Goal: Task Accomplishment & Management: Use online tool/utility

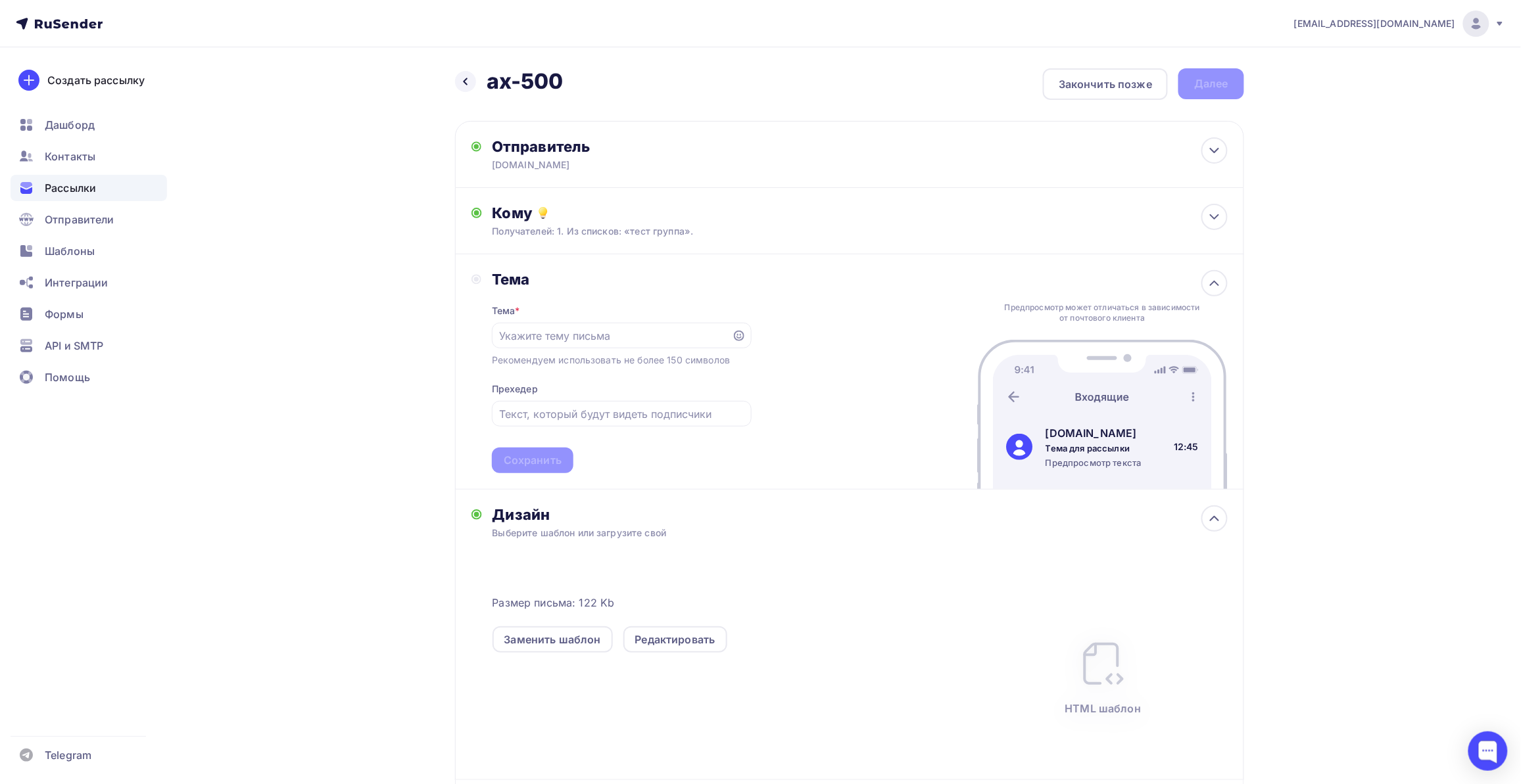
click at [182, 537] on div "bazovayad@yandex.ru Аккаунт Тарифы Выйти Создать рассылку Дашборд Контакты Расс…" at bounding box center [760, 466] width 1521 height 931
click at [562, 340] on input "text" at bounding box center [611, 336] width 225 height 16
paste input "🎁 Ваша цена: 990 000₽ за Comen AX-500-V! + Бесплатное обучение в подарок"
drag, startPoint x: 597, startPoint y: 329, endPoint x: 771, endPoint y: 334, distance: 174.1
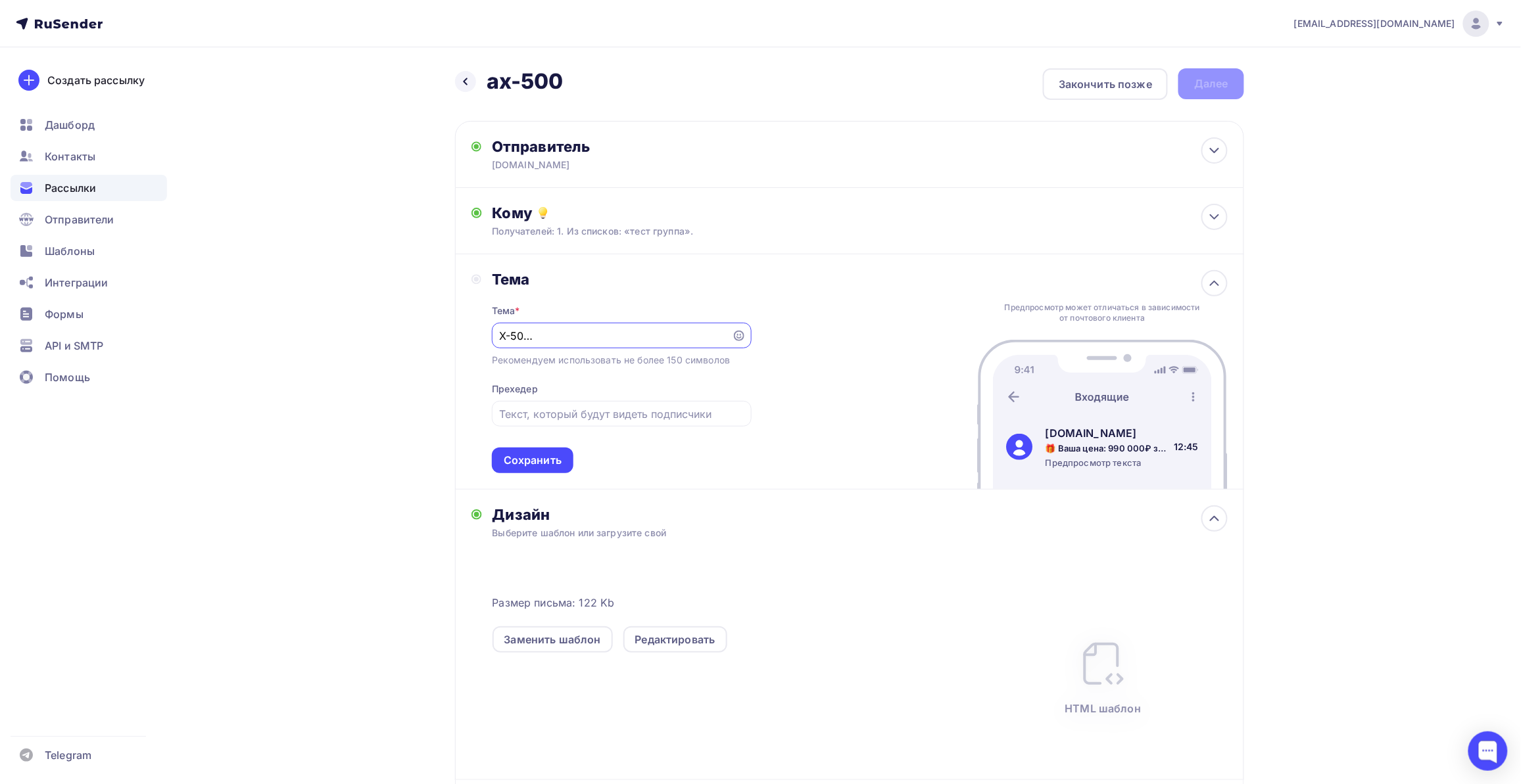
click at [771, 334] on div "Тема Тема * 🎁 Ваша цена: 990 000₽ за Comen AX-500-V! + Бесплатное обучение в по…" at bounding box center [850, 372] width 789 height 235
type input "🎁 Ваша цена: 990 000₽ за Comen AX-500-V! + Бесплатное обучение в подарок"
click at [725, 335] on div "🎁 Ваша цена: 990 000₽ за Comen AX-500-V! + Бесплатное обучение в подарок" at bounding box center [621, 335] width 260 height 26
click at [579, 407] on input "text" at bounding box center [621, 414] width 244 height 16
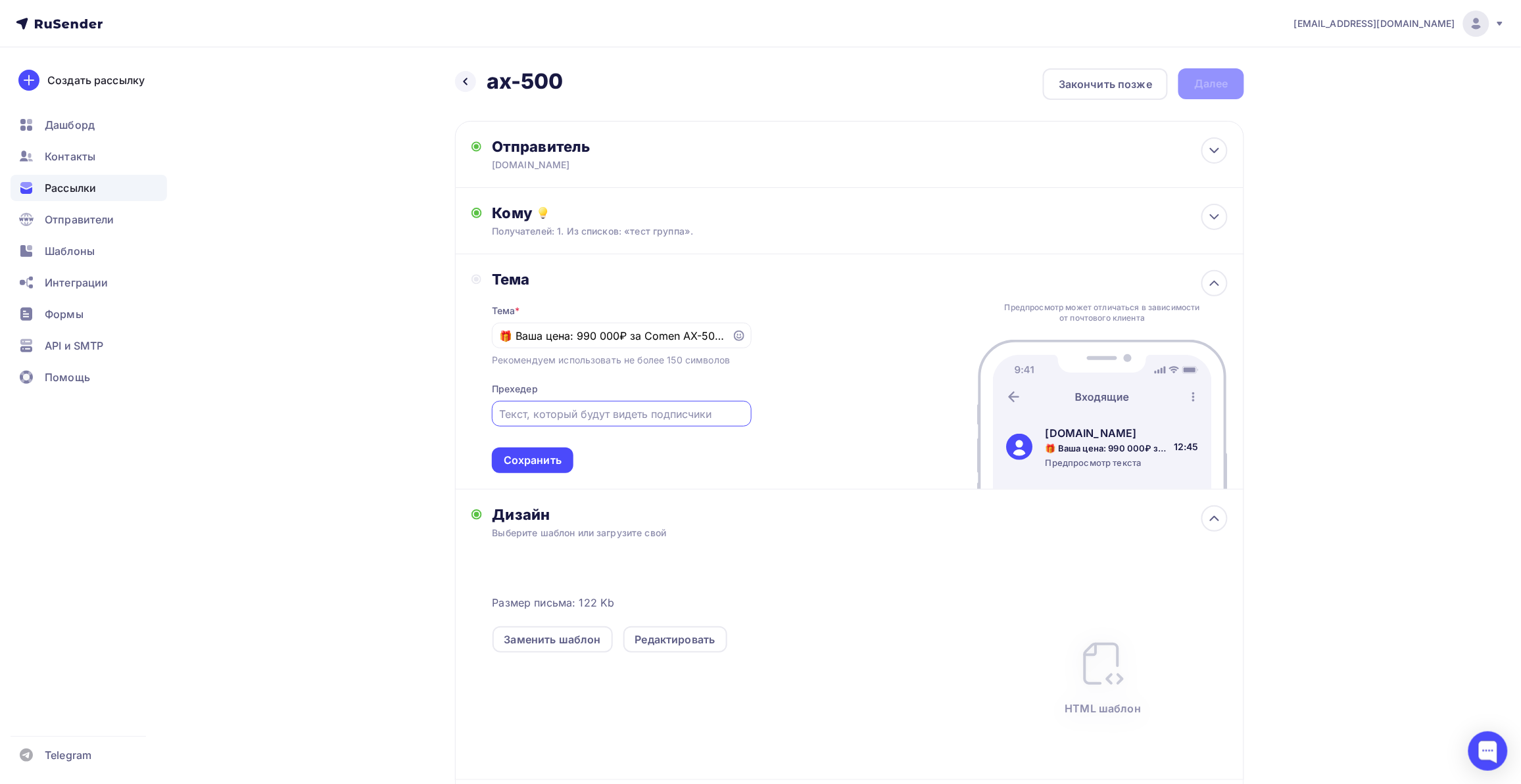
paste input "Осталось всего 3 аппарата. Экономьте 300 000₽ на профессиональном наркозном обо…"
click at [504, 414] on input "Осталось всего 3 аппарата. Экономьте 300 000₽ на профессиональном наркозном обо…" at bounding box center [621, 414] width 244 height 16
paste input "⚡️"
type input "⚡️Осталось всего 3 аппарата. Экономьте 300 000₽ на профессиональном наркозном о…"
drag, startPoint x: 536, startPoint y: 454, endPoint x: 546, endPoint y: 399, distance: 55.9
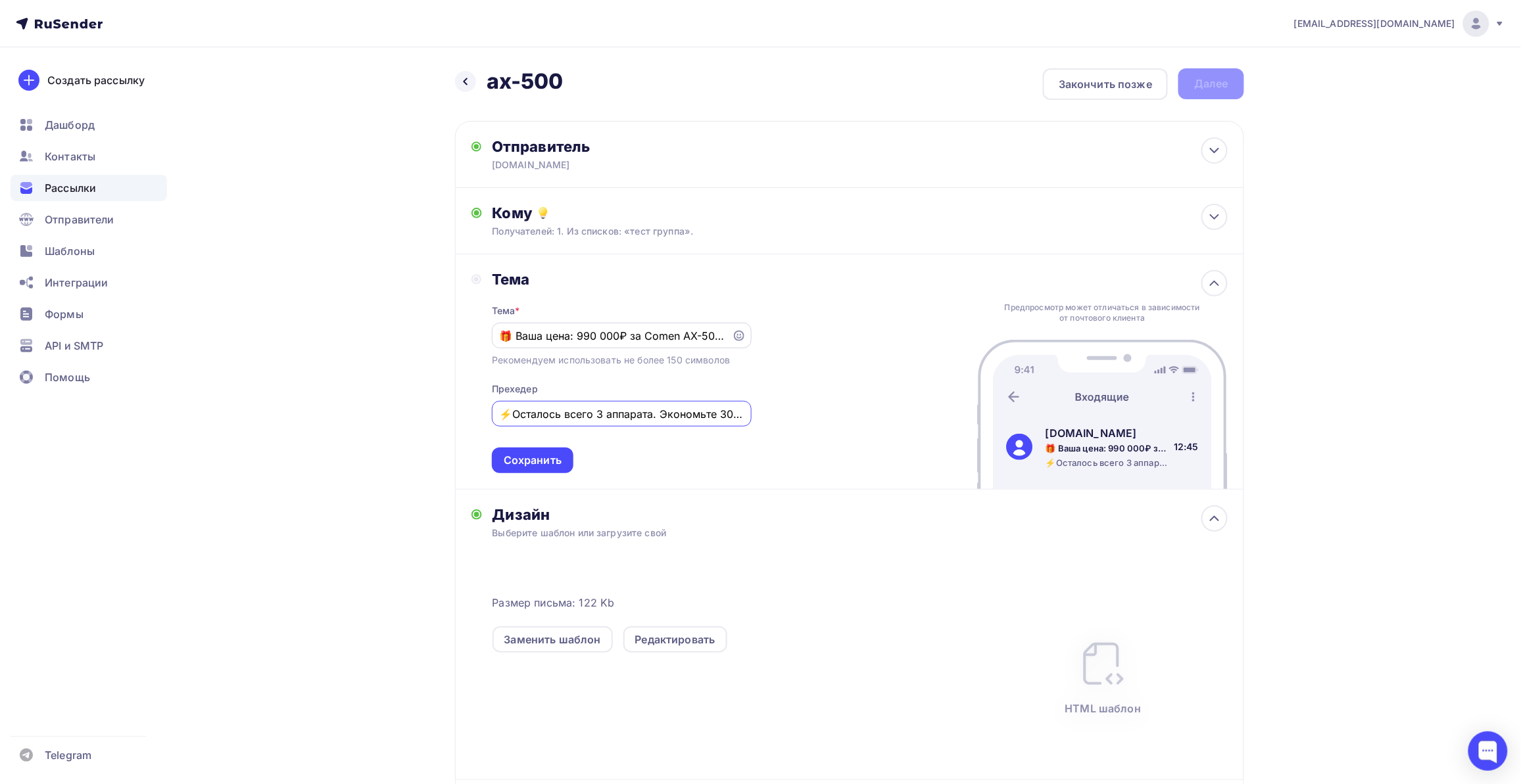
click at [536, 455] on div "Сохранить" at bounding box center [533, 460] width 58 height 15
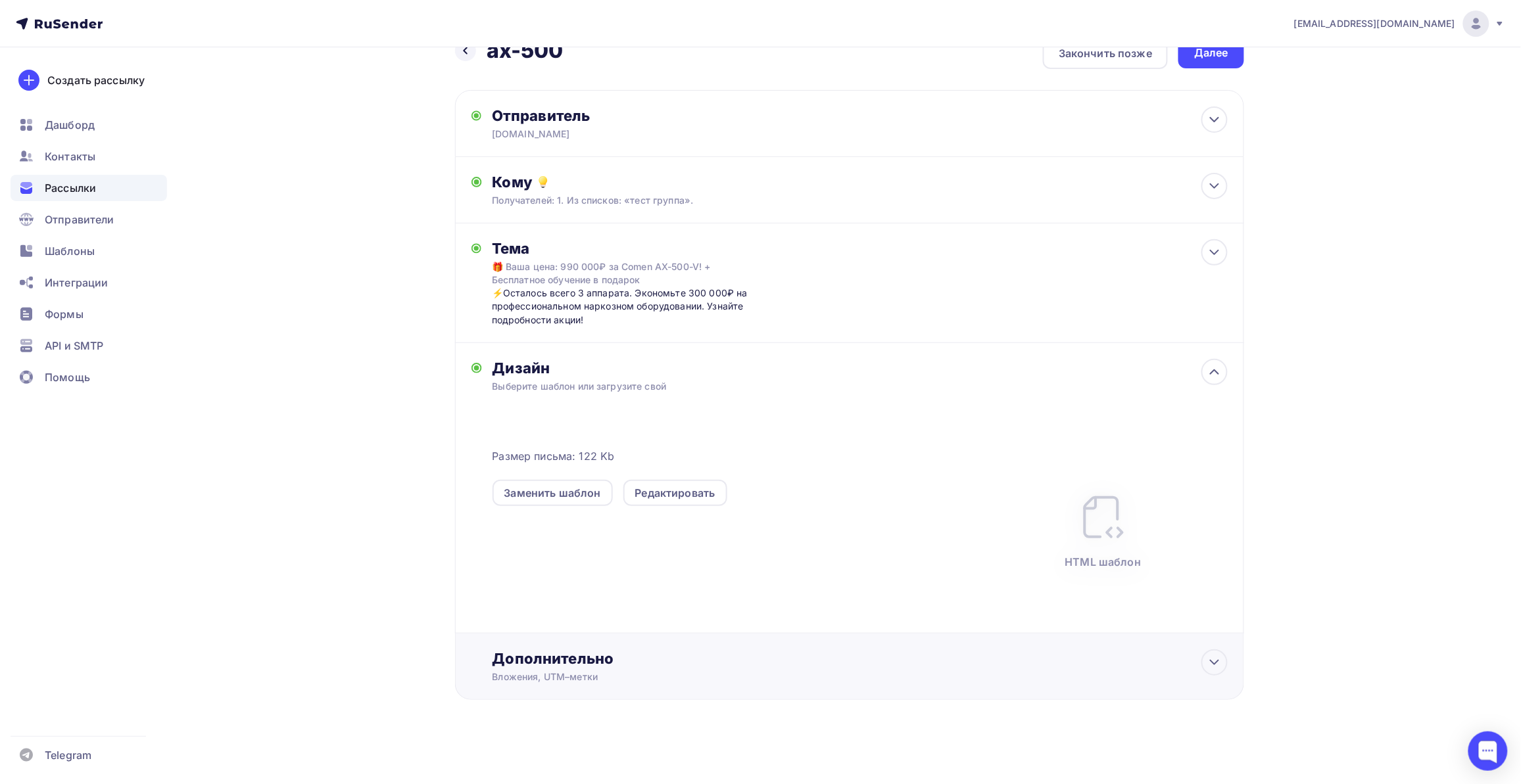
click at [597, 654] on div "Дополнительно" at bounding box center [860, 658] width 735 height 19
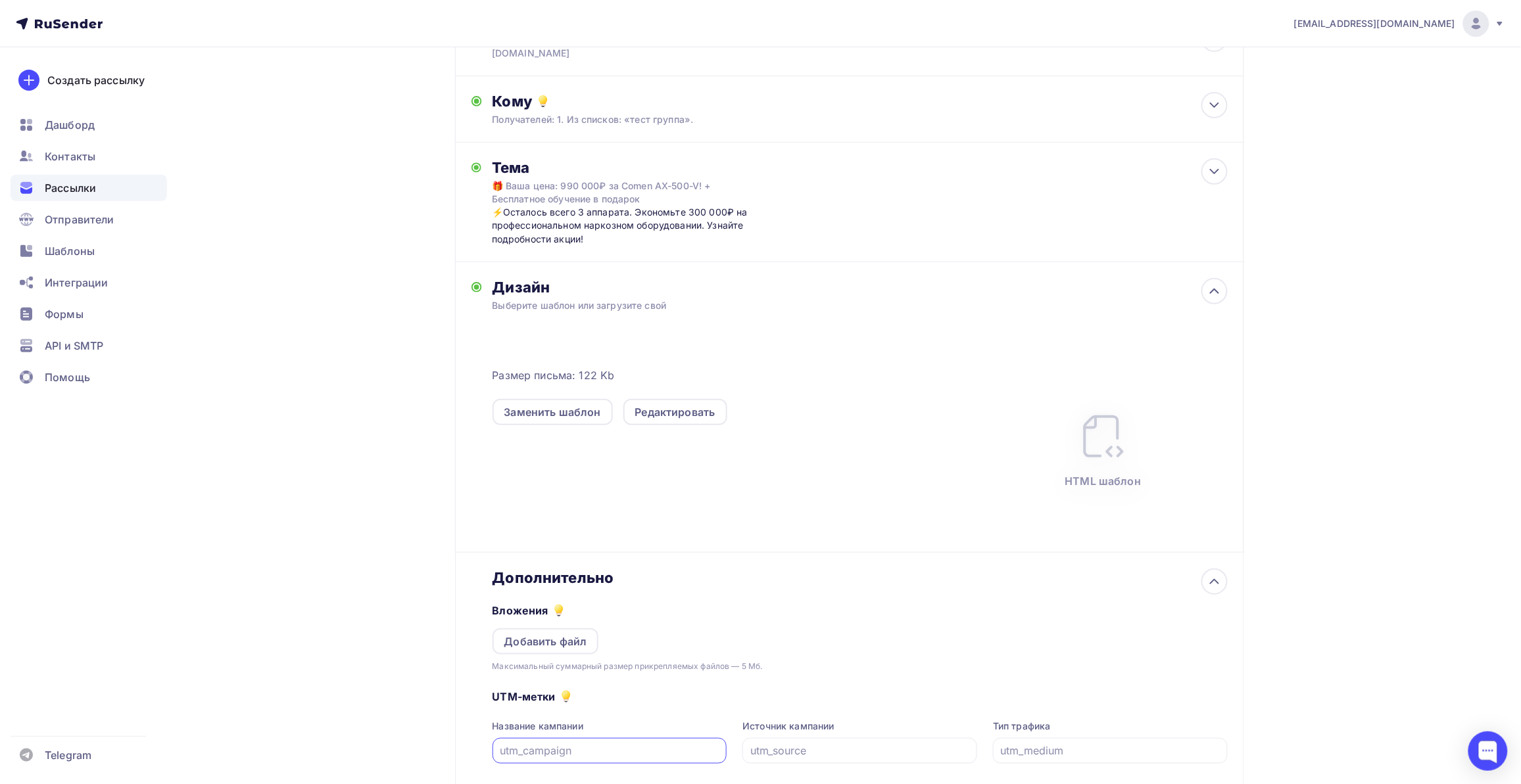
scroll to position [238, 0]
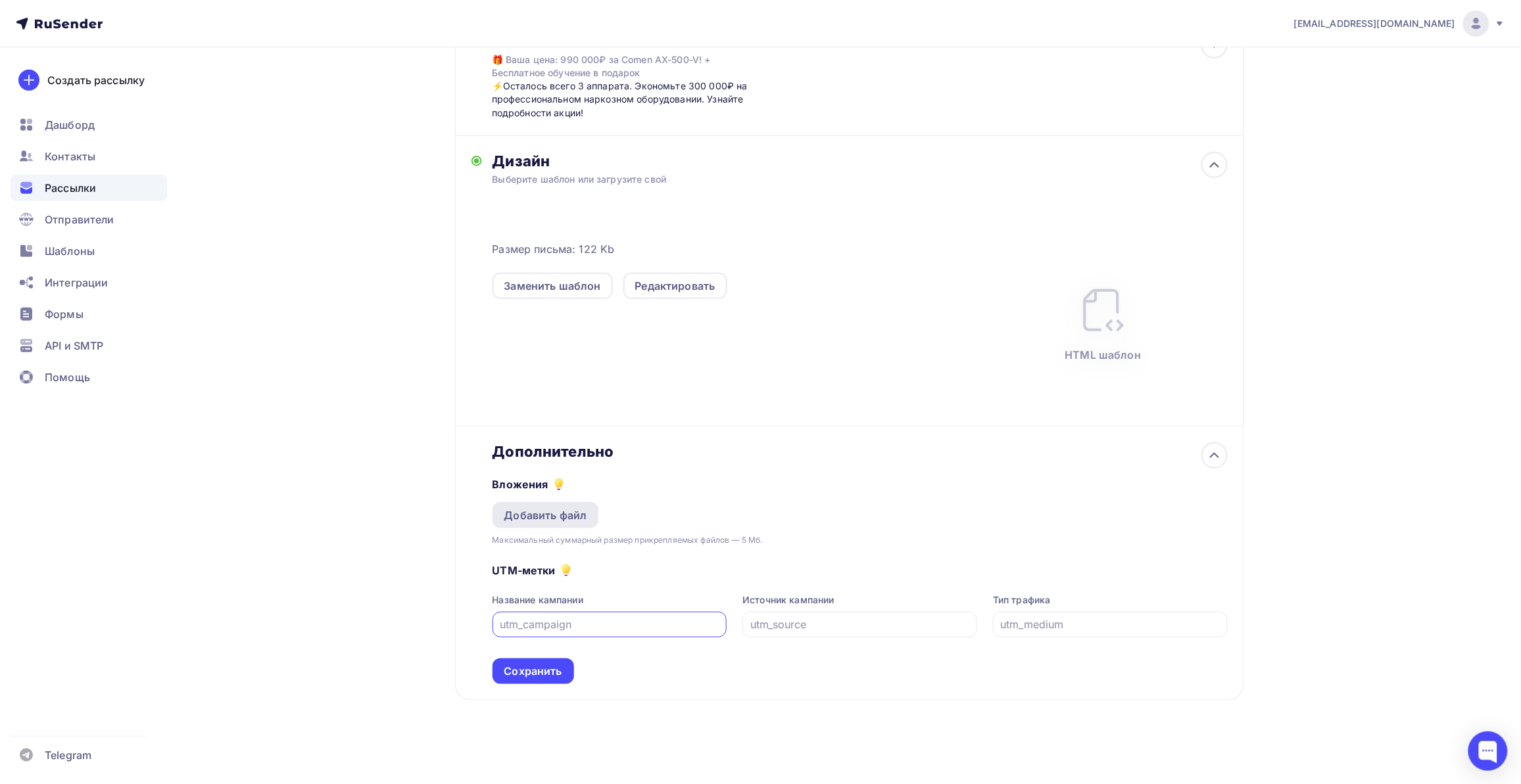
click at [572, 525] on div "Добавить файл" at bounding box center [546, 515] width 107 height 27
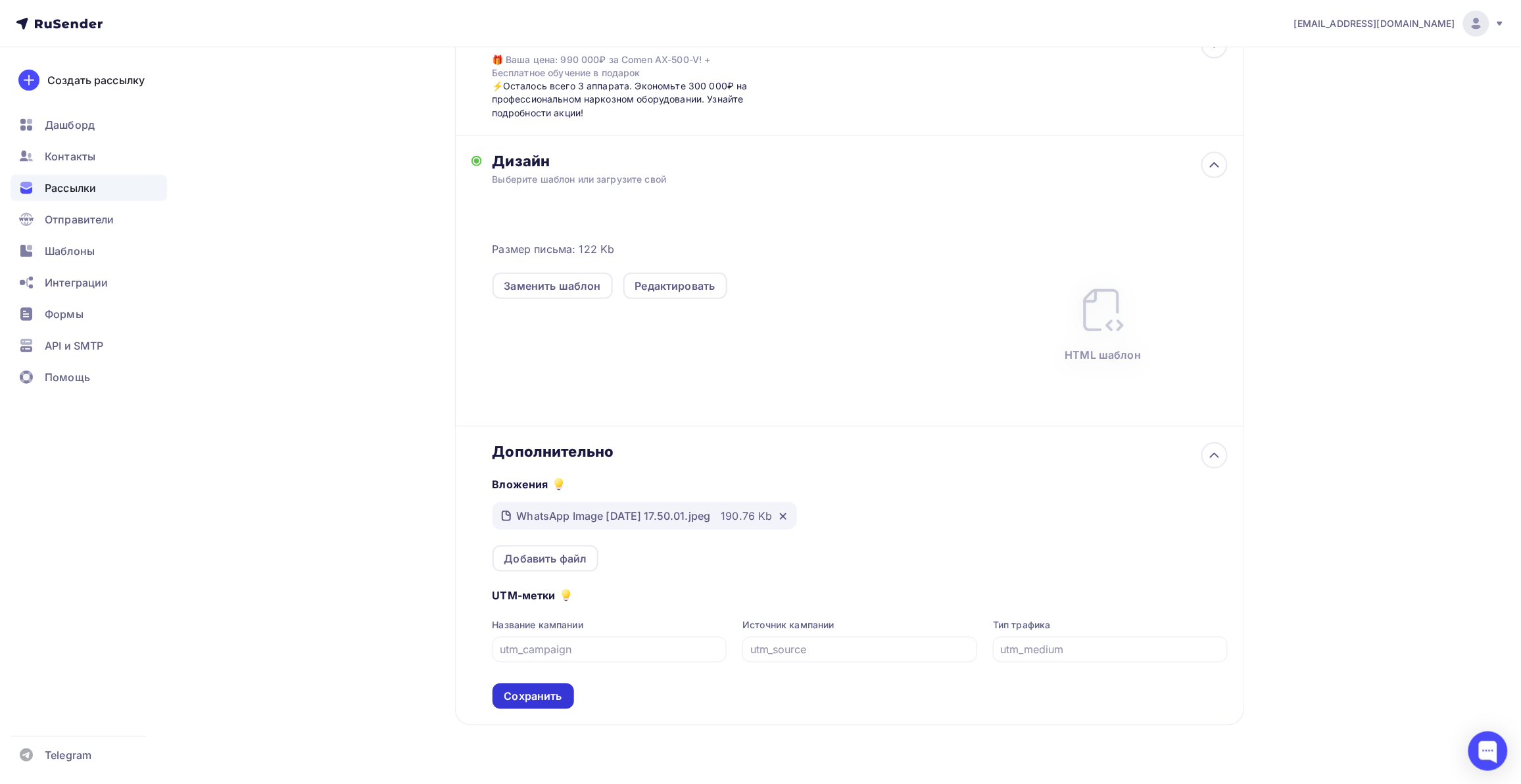
click at [546, 698] on div "Сохранить" at bounding box center [534, 696] width 58 height 15
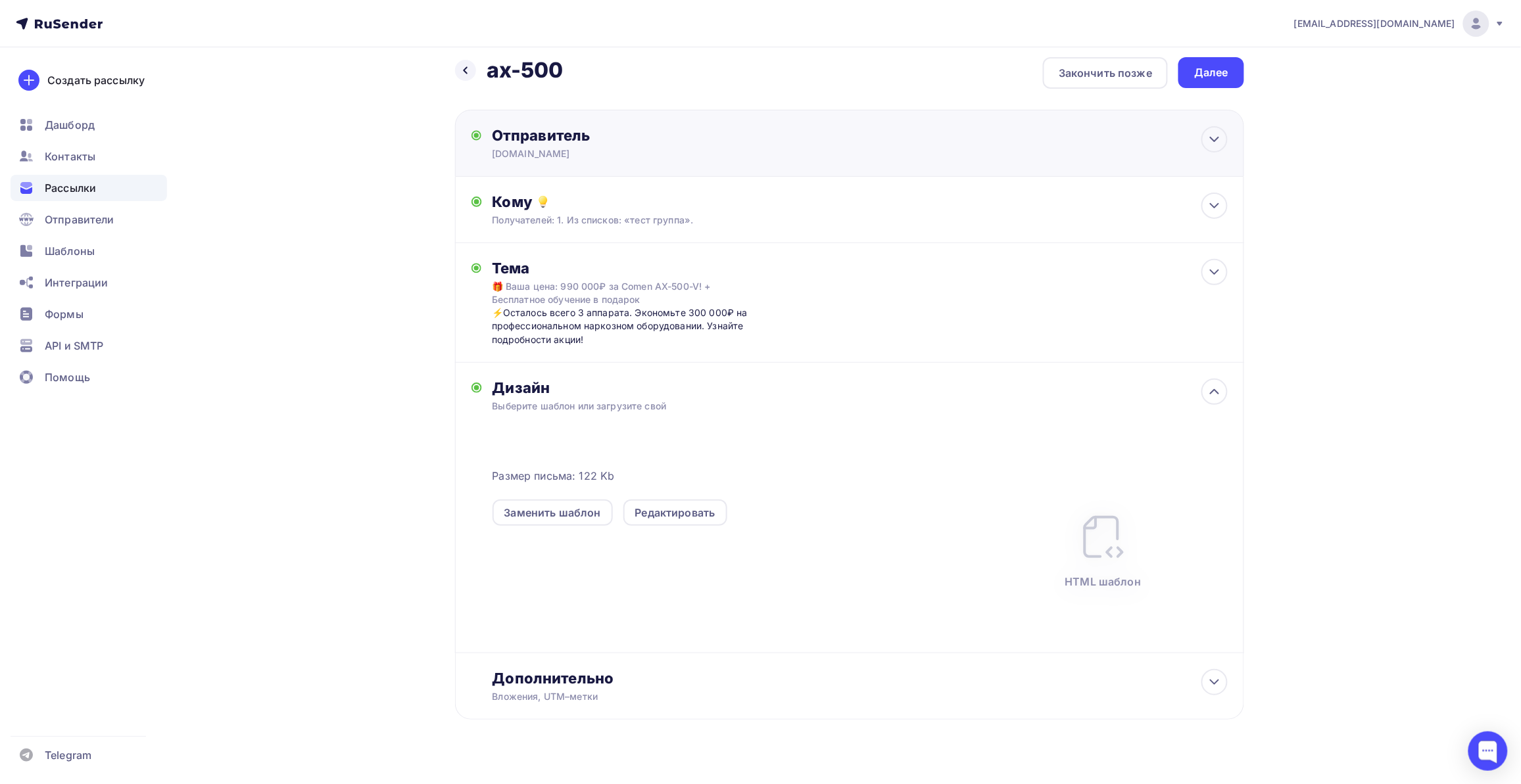
scroll to position [0, 0]
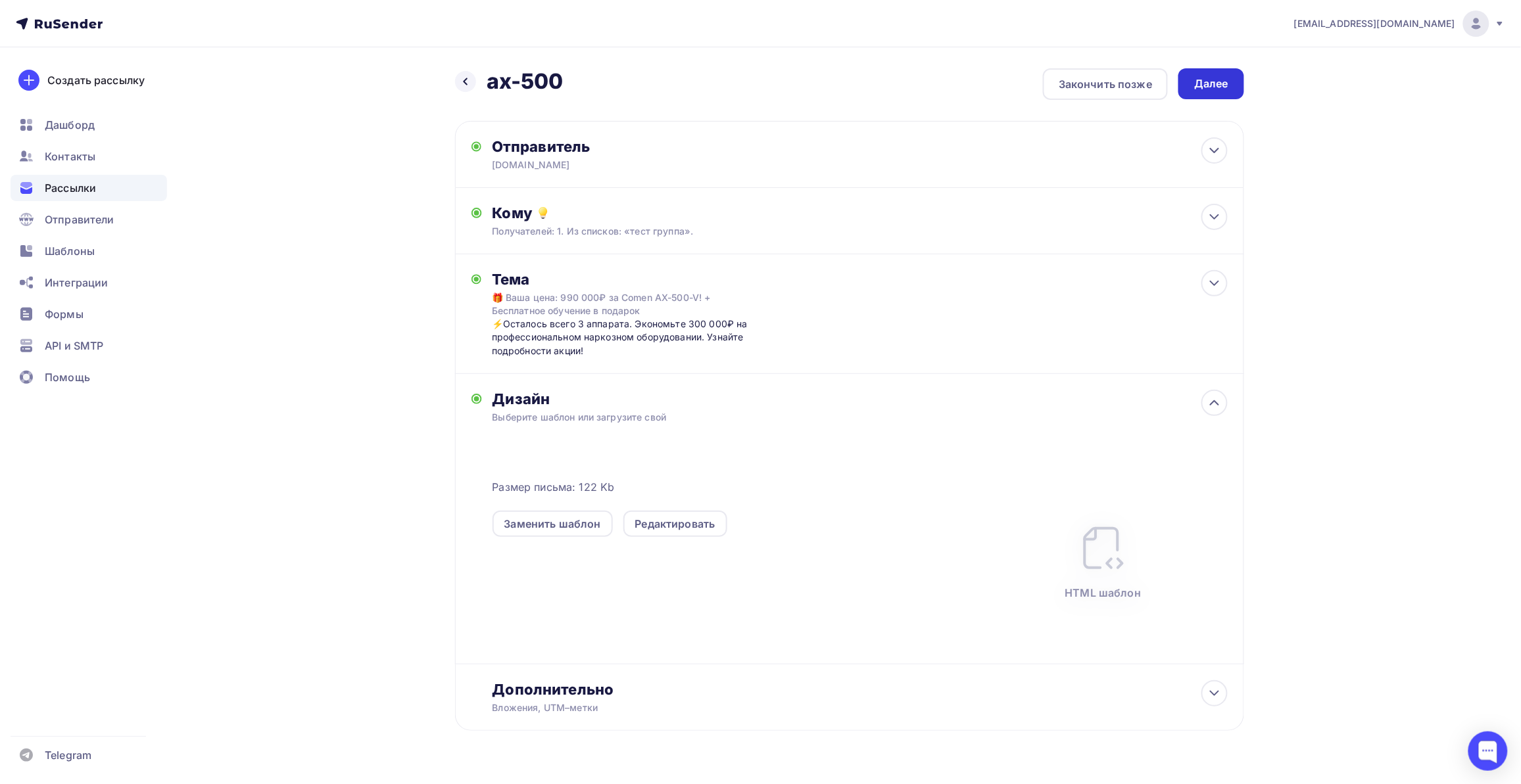
click at [1229, 79] on div "Далее" at bounding box center [1210, 84] width 65 height 31
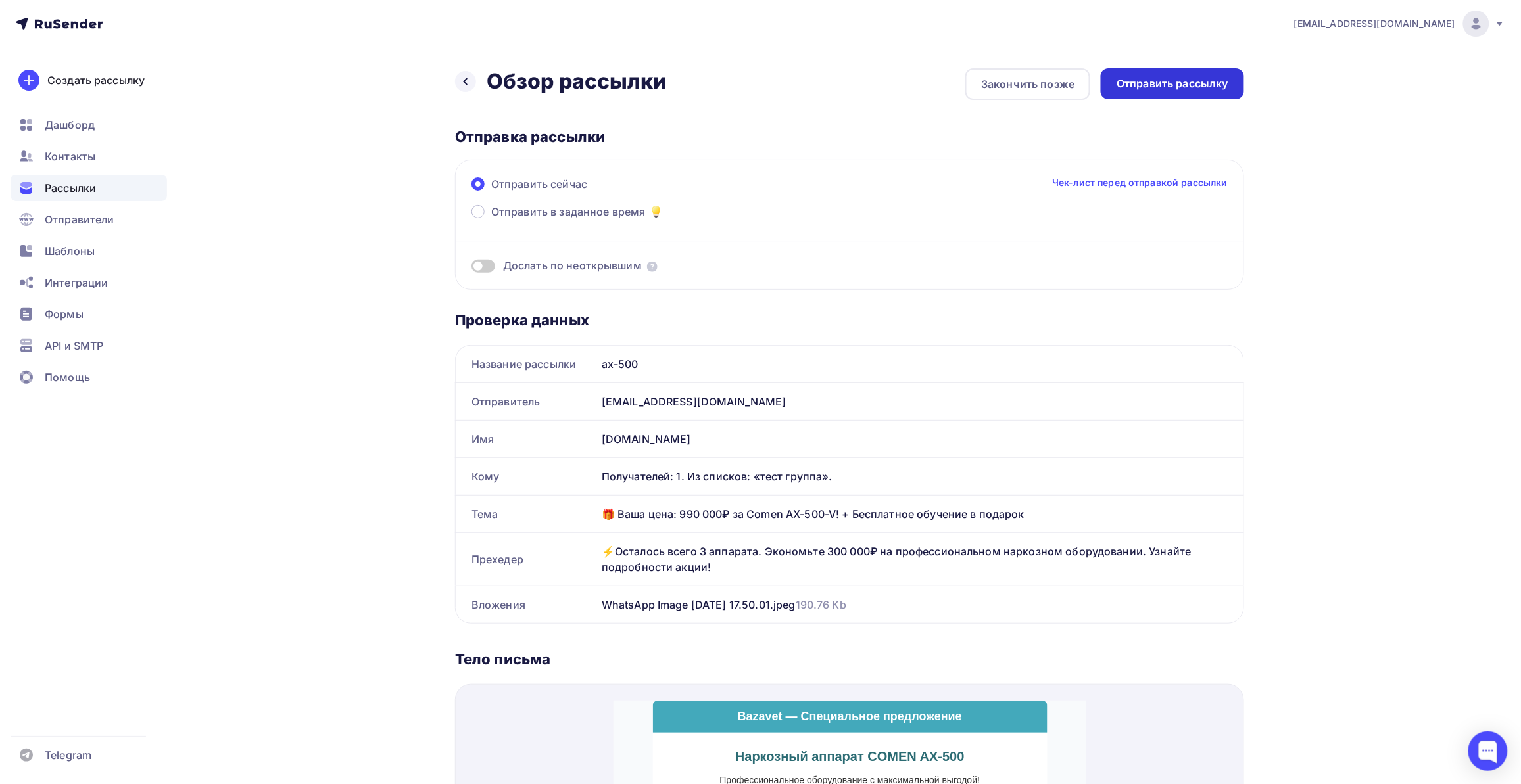
click at [1165, 94] on div "Отправить рассылку" at bounding box center [1172, 84] width 143 height 31
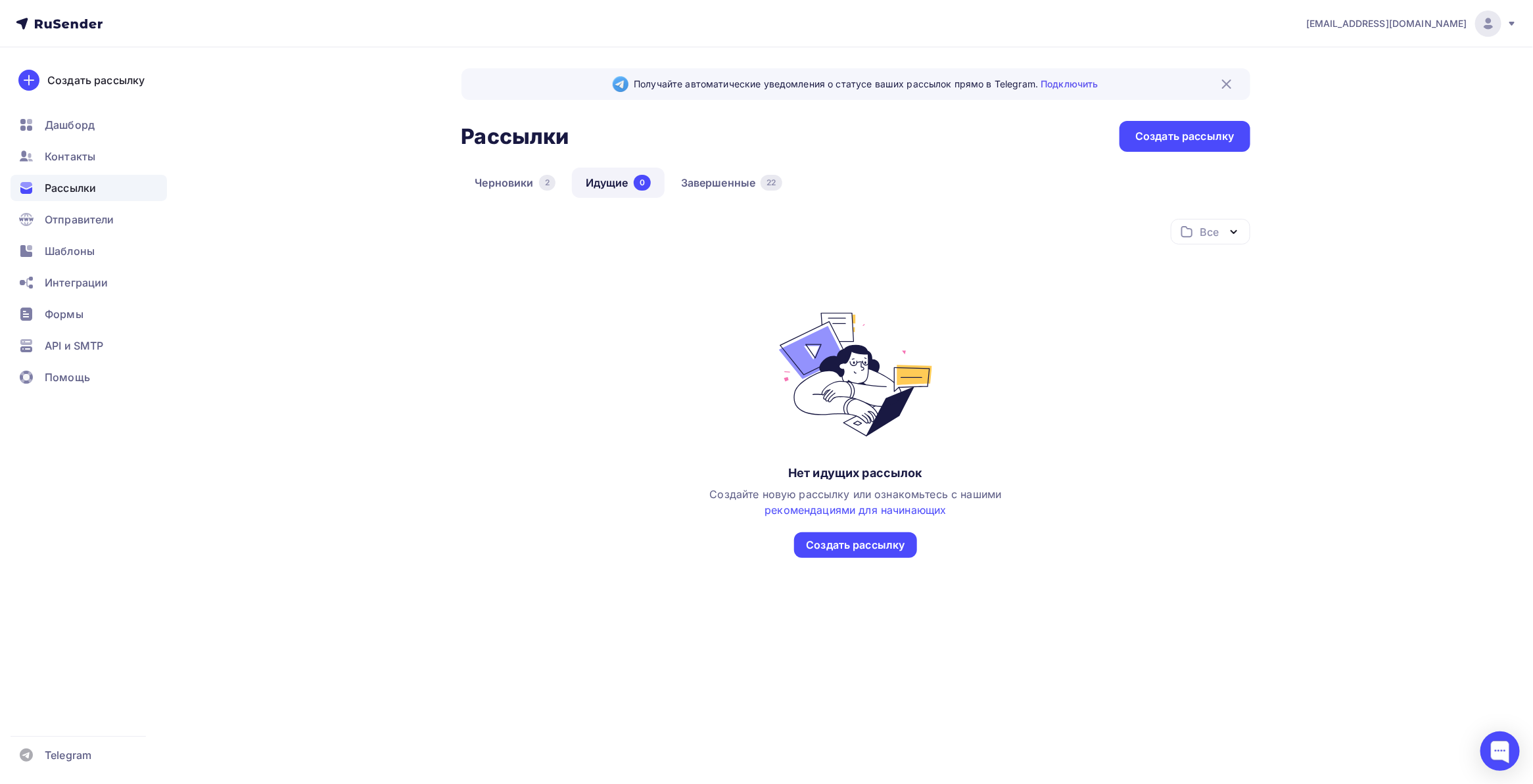
click at [509, 438] on div "Все Все папки Создать новую папку Нет идущих рассылок Создайте новую рассылку и…" at bounding box center [856, 389] width 789 height 339
click at [695, 182] on link "Завершенные 22" at bounding box center [731, 182] width 129 height 30
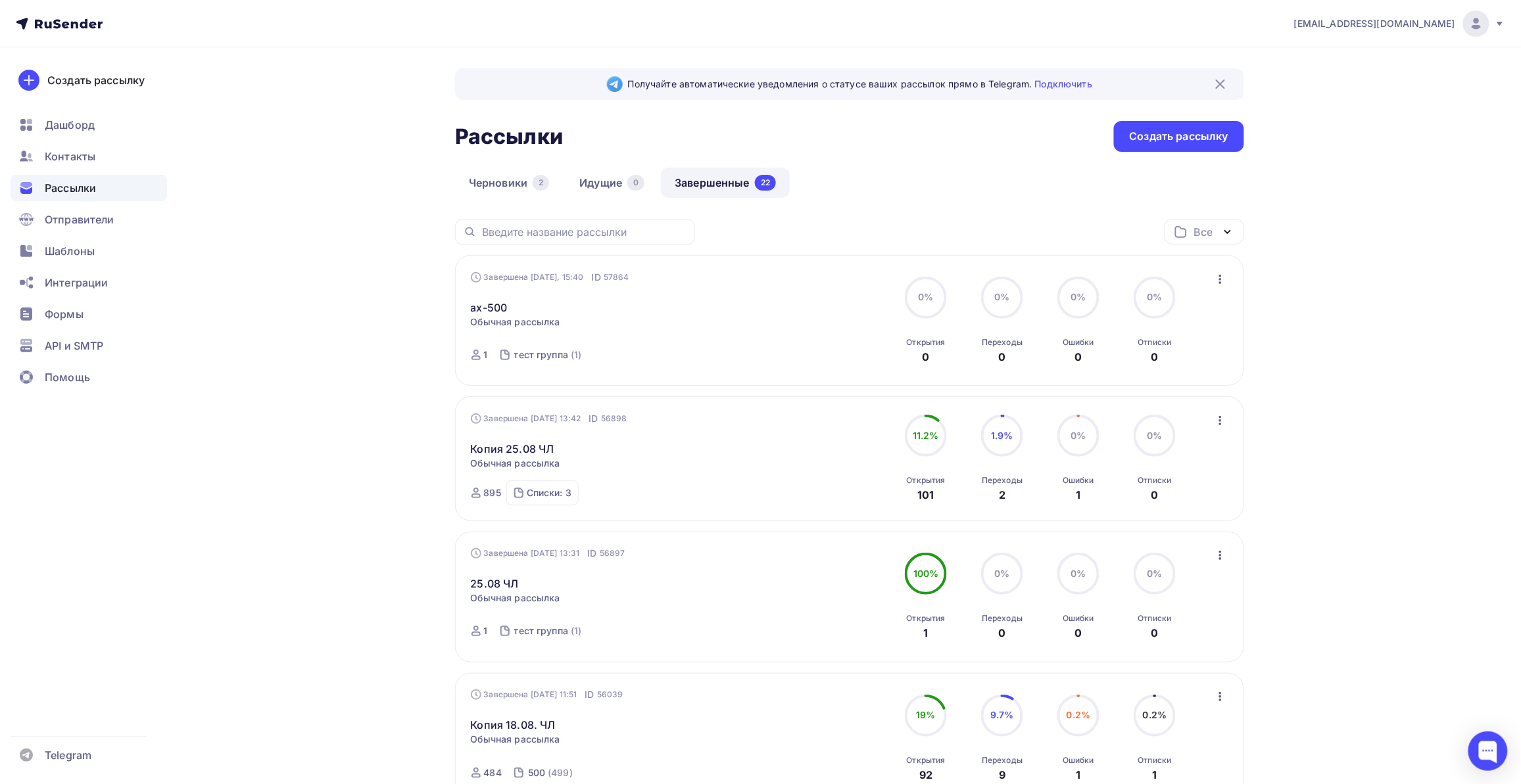
click at [497, 306] on link "ах-500" at bounding box center [489, 308] width 37 height 16
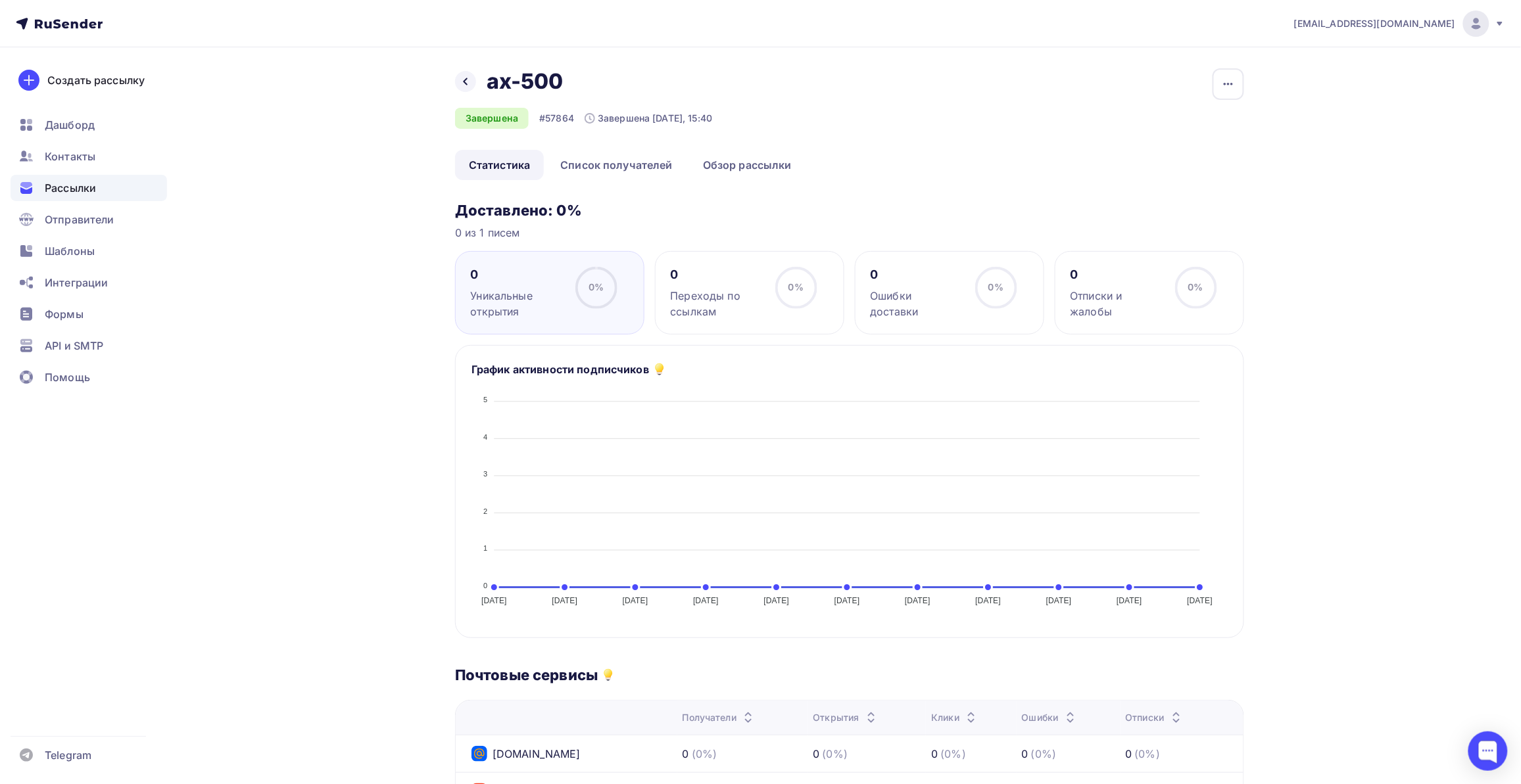
click at [301, 426] on div "Назад ах-500 ах-500 Завершена #57864 Завершена Сегодня, 15:40 Копировать Добави…" at bounding box center [760, 654] width 1078 height 1213
drag, startPoint x: 307, startPoint y: 403, endPoint x: 312, endPoint y: 423, distance: 20.6
click at [312, 423] on div "Назад ах-500 ах-500 Завершена #57864 Завершена Сегодня, 15:40 Копировать Добави…" at bounding box center [760, 654] width 1078 height 1213
click at [761, 170] on link "Обзор рассылки" at bounding box center [747, 164] width 116 height 30
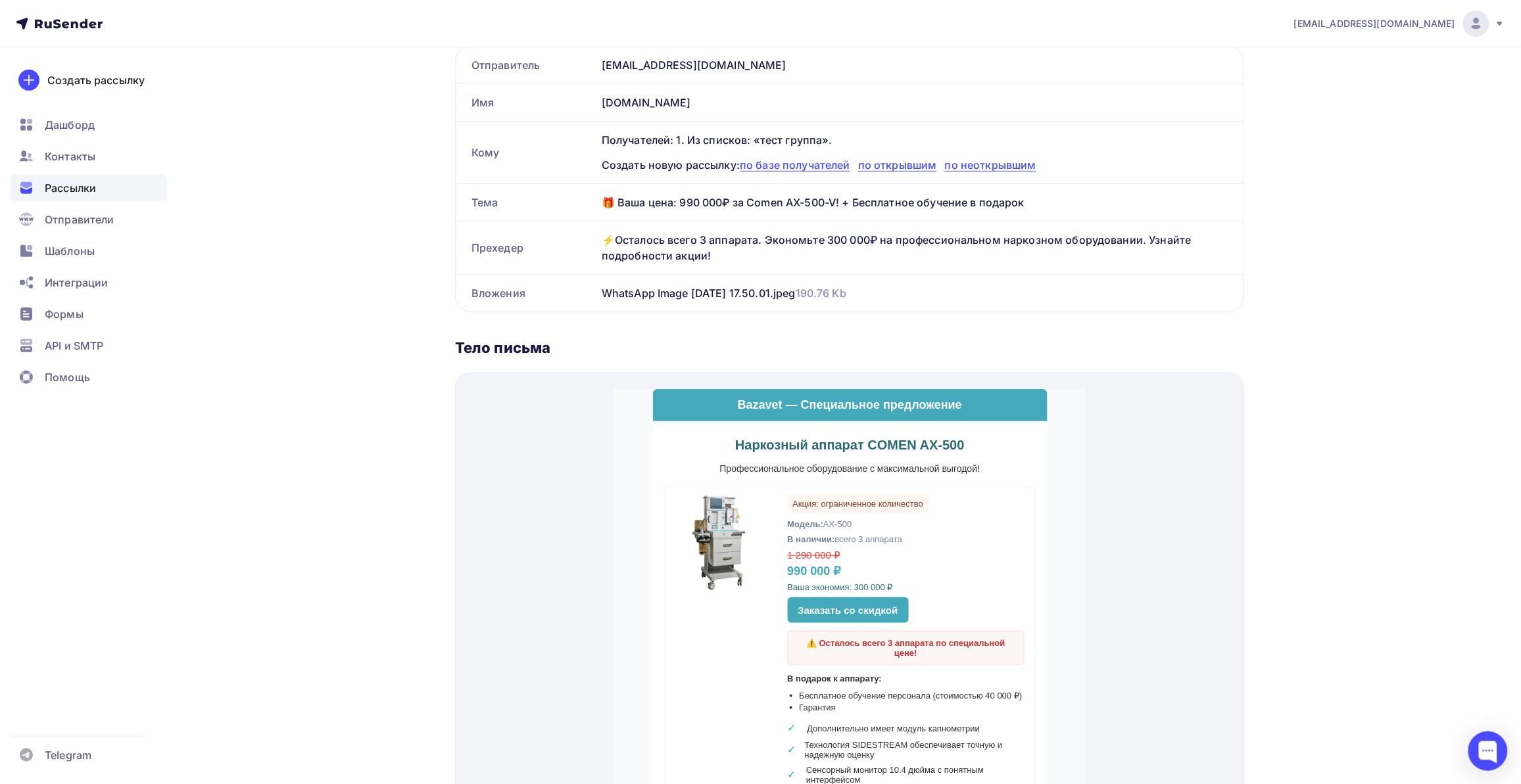
scroll to position [132, 0]
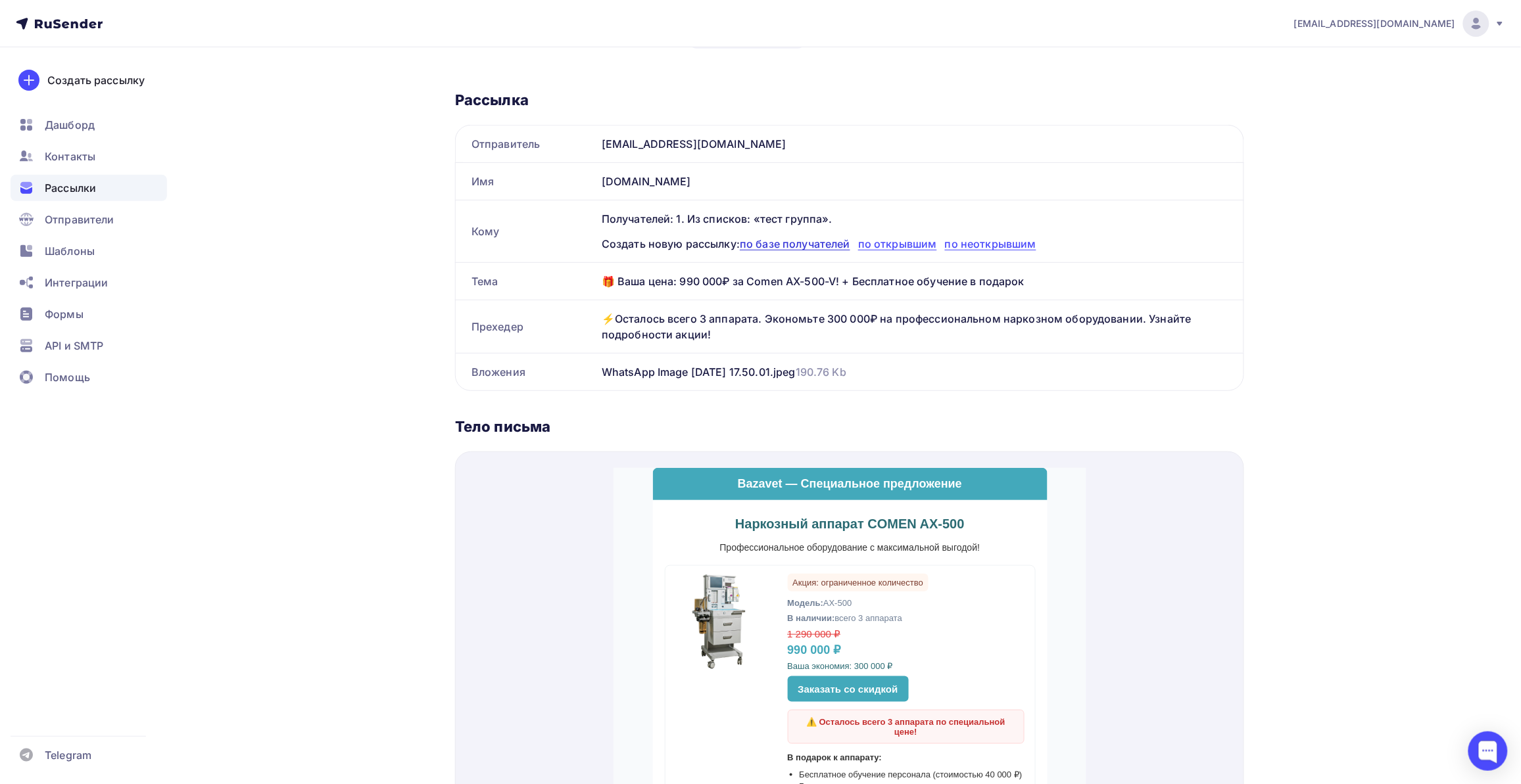
click at [813, 245] on span "по базе получателей" at bounding box center [795, 244] width 111 height 13
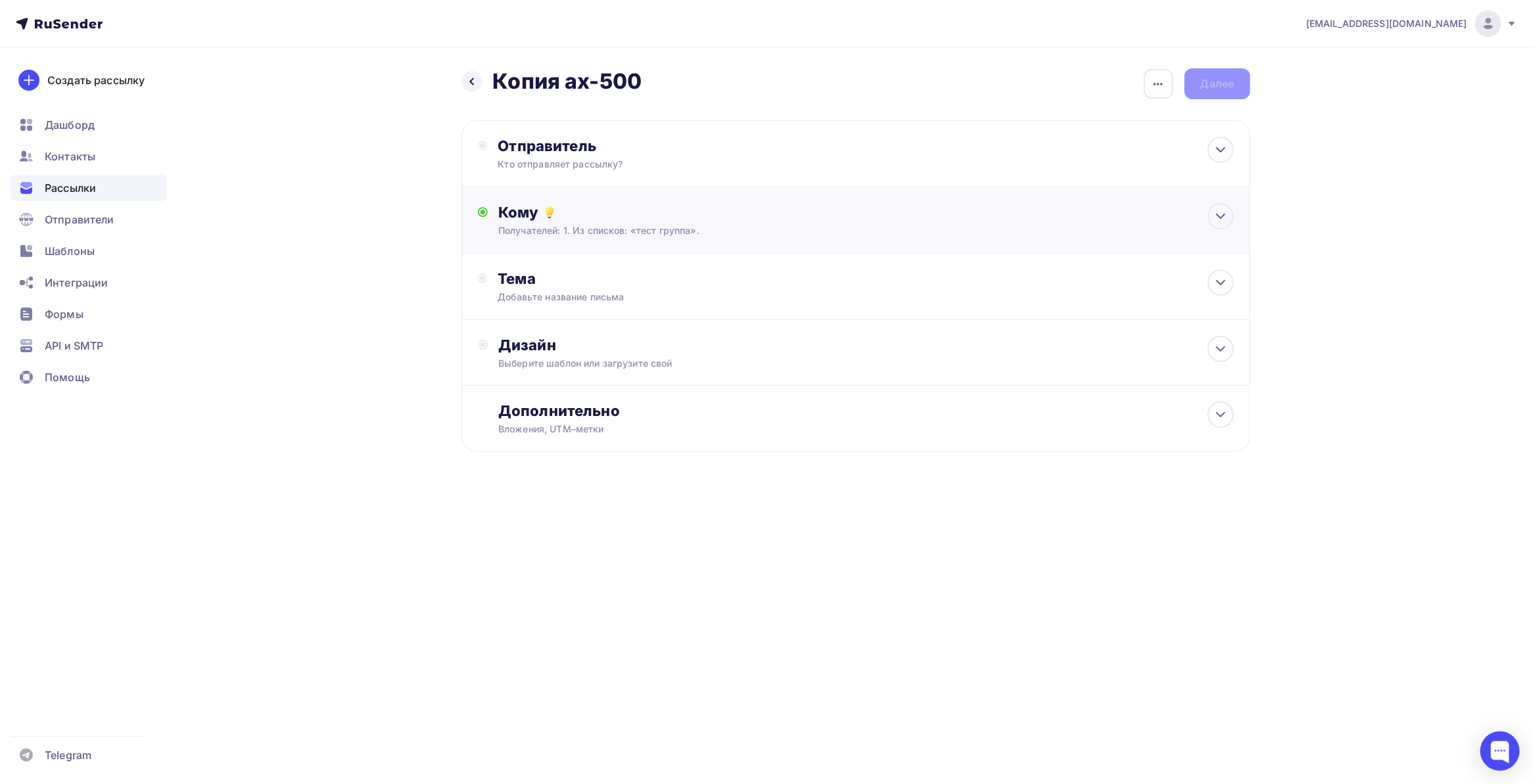
click at [656, 216] on div "Кому" at bounding box center [865, 212] width 735 height 19
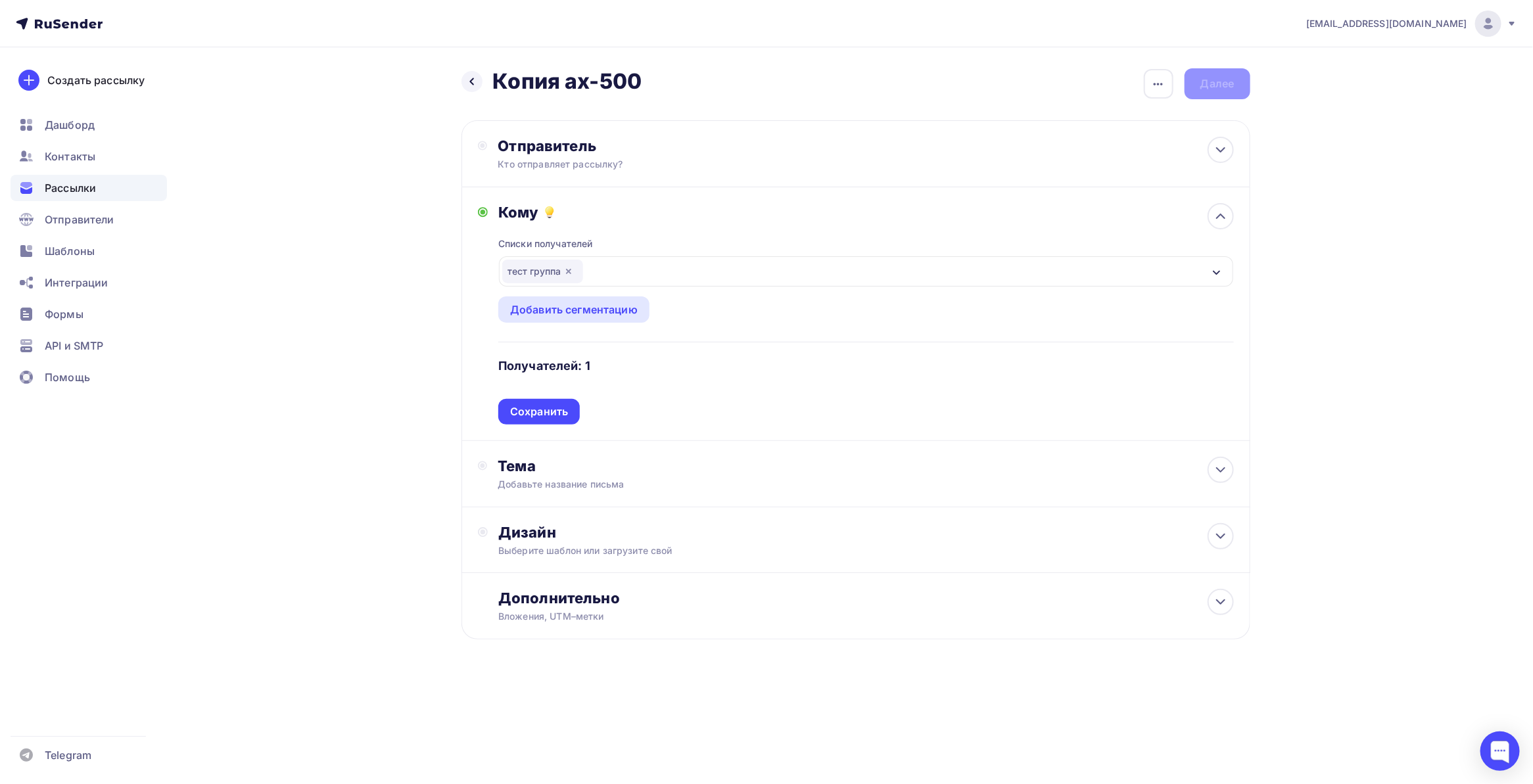
click at [619, 272] on div "тест группа" at bounding box center [865, 271] width 733 height 30
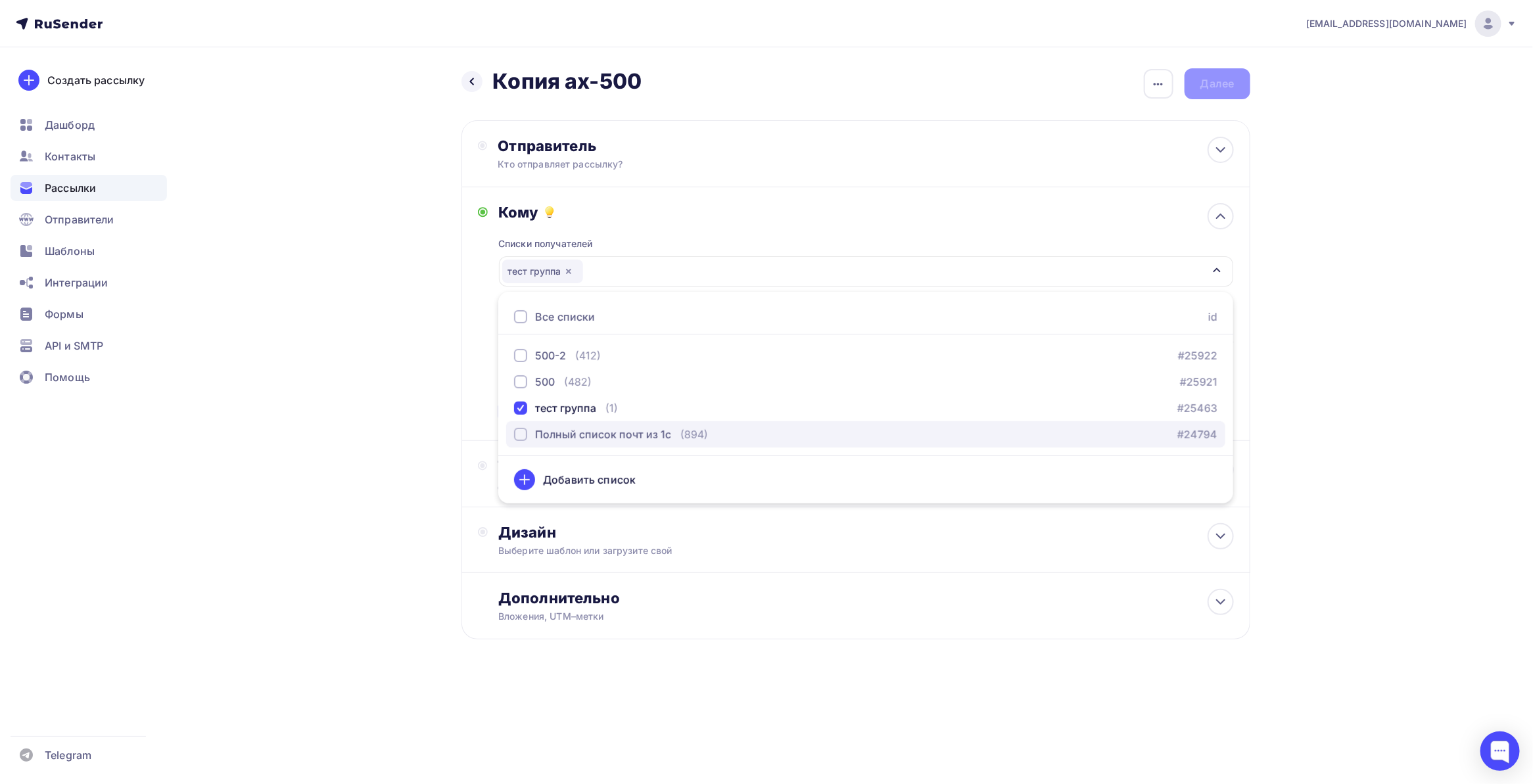
click at [514, 431] on div "button" at bounding box center [521, 434] width 13 height 13
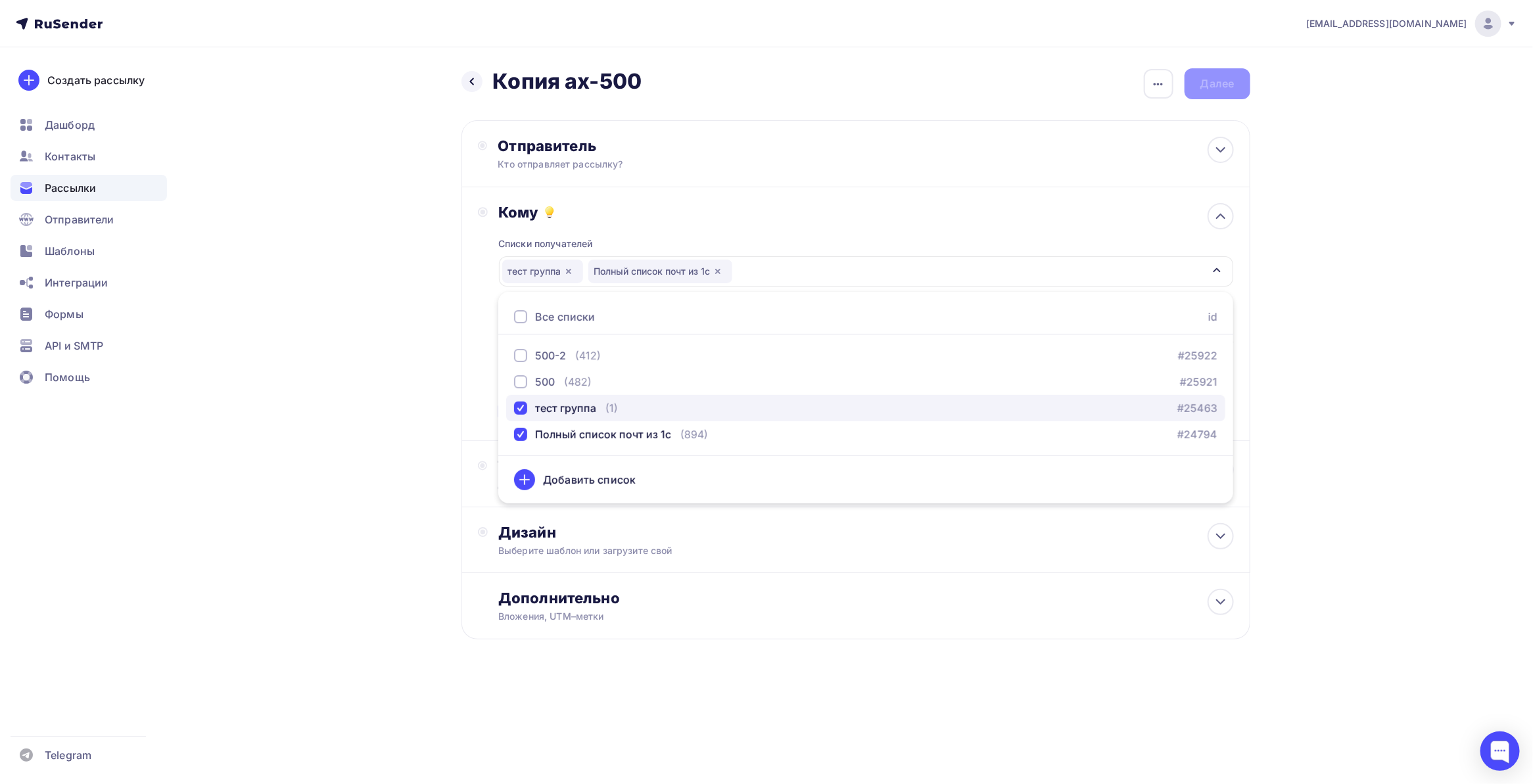
click at [517, 411] on div "button" at bounding box center [521, 408] width 13 height 13
click at [449, 377] on div "Назад Копия ах-500 Копия ах-500 Закончить позже Переименовать рассылку Удалить …" at bounding box center [766, 386] width 1078 height 677
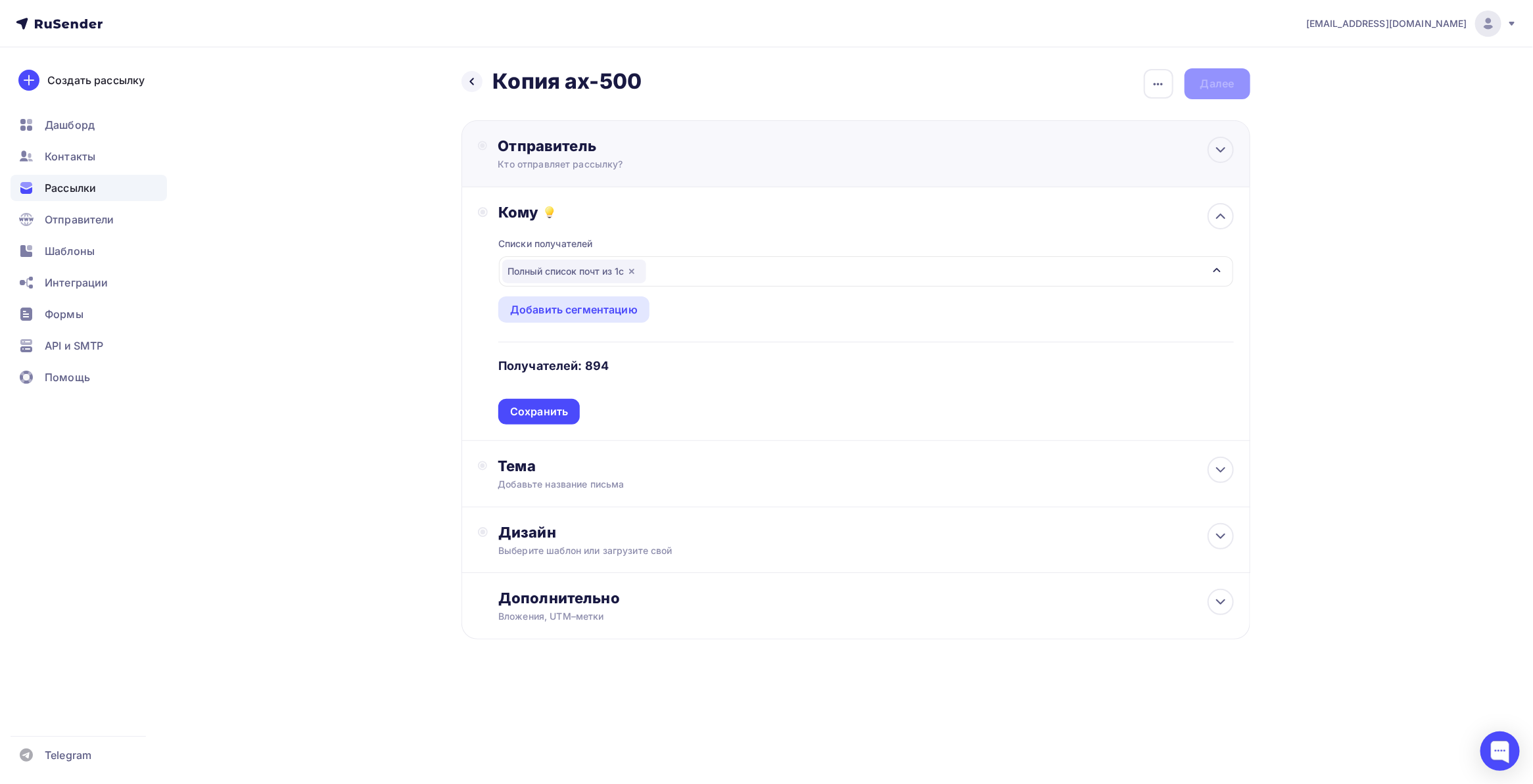
click at [592, 165] on div "Кто отправляет рассылку?" at bounding box center [625, 164] width 256 height 13
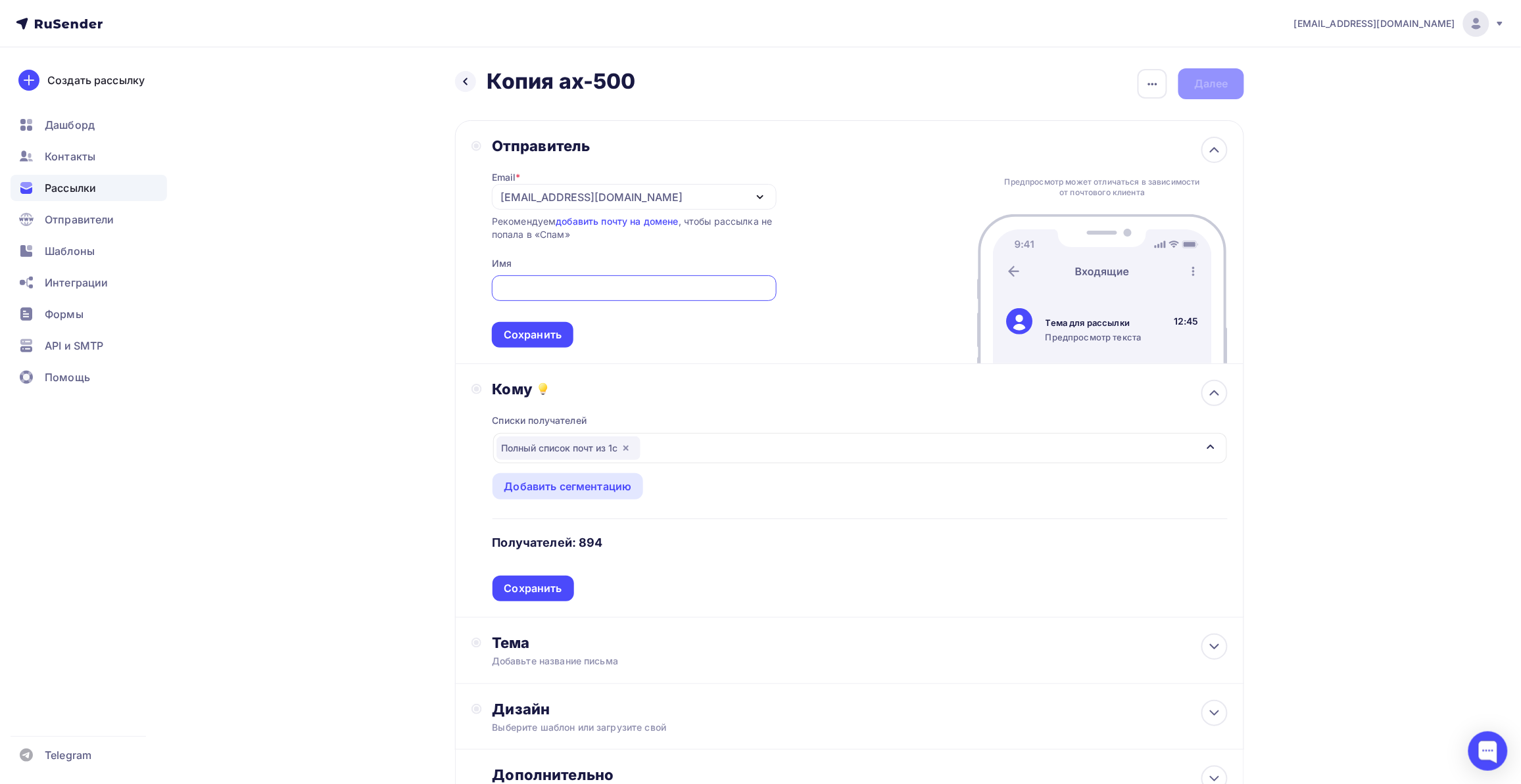
click at [620, 202] on div "[EMAIL_ADDRESS][DOMAIN_NAME]" at bounding box center [634, 197] width 285 height 26
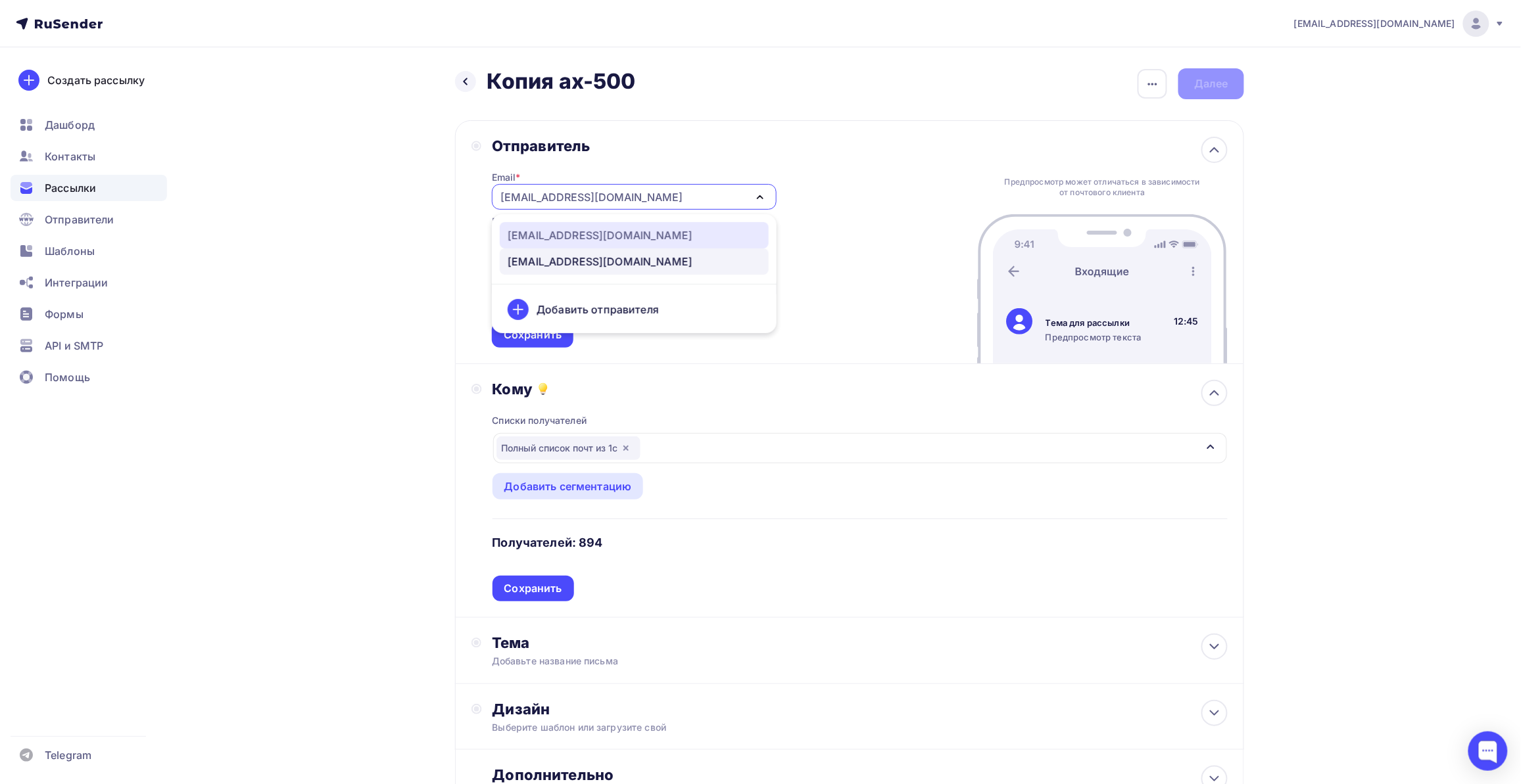
drag, startPoint x: 599, startPoint y: 240, endPoint x: 589, endPoint y: 251, distance: 14.9
click at [598, 240] on div "[EMAIL_ADDRESS][DOMAIN_NAME]" at bounding box center [634, 235] width 253 height 16
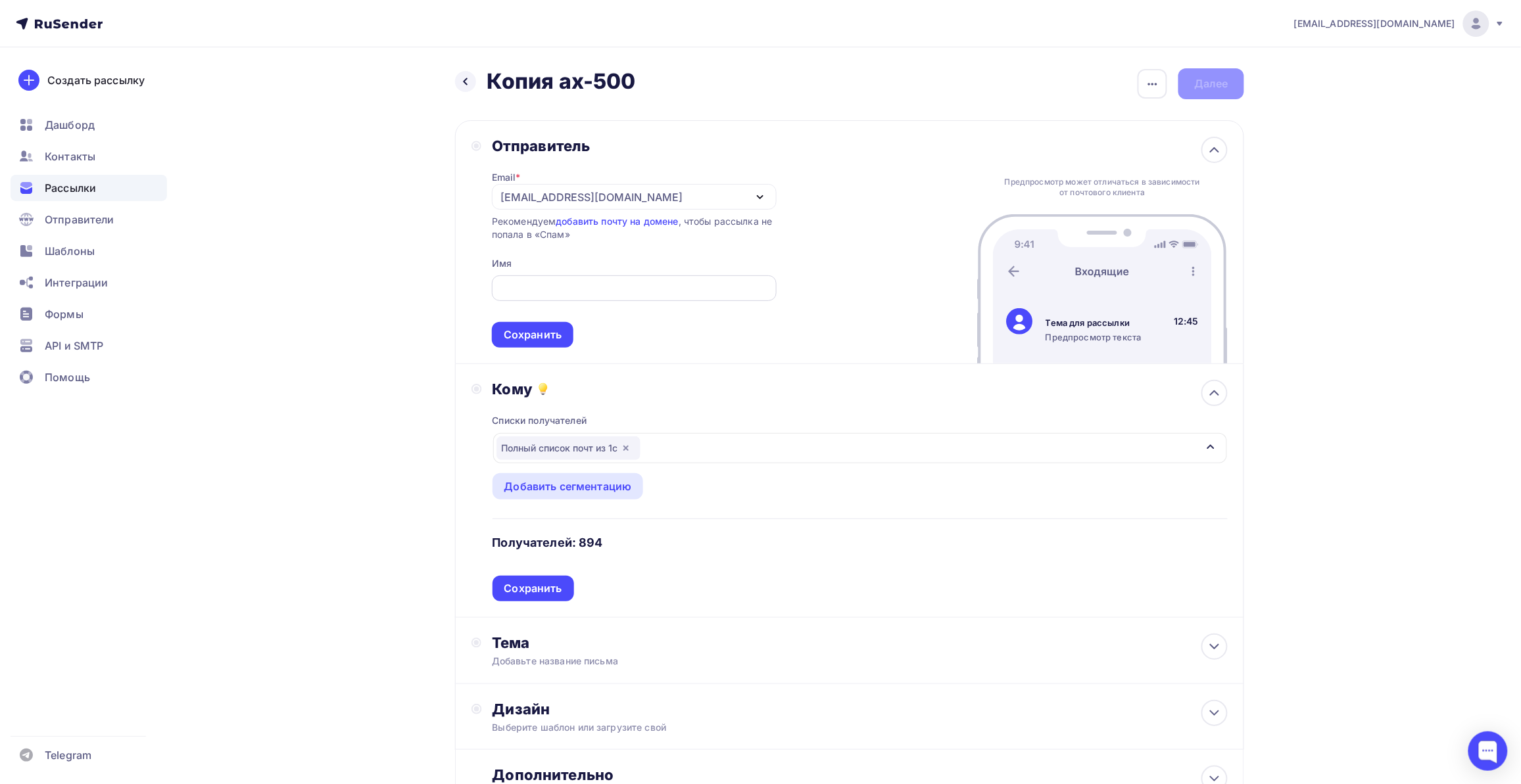
click at [572, 283] on input "text" at bounding box center [633, 289] width 269 height 16
type input "[DOMAIN_NAME]"
click at [541, 326] on div "Сохранить" at bounding box center [532, 335] width 82 height 26
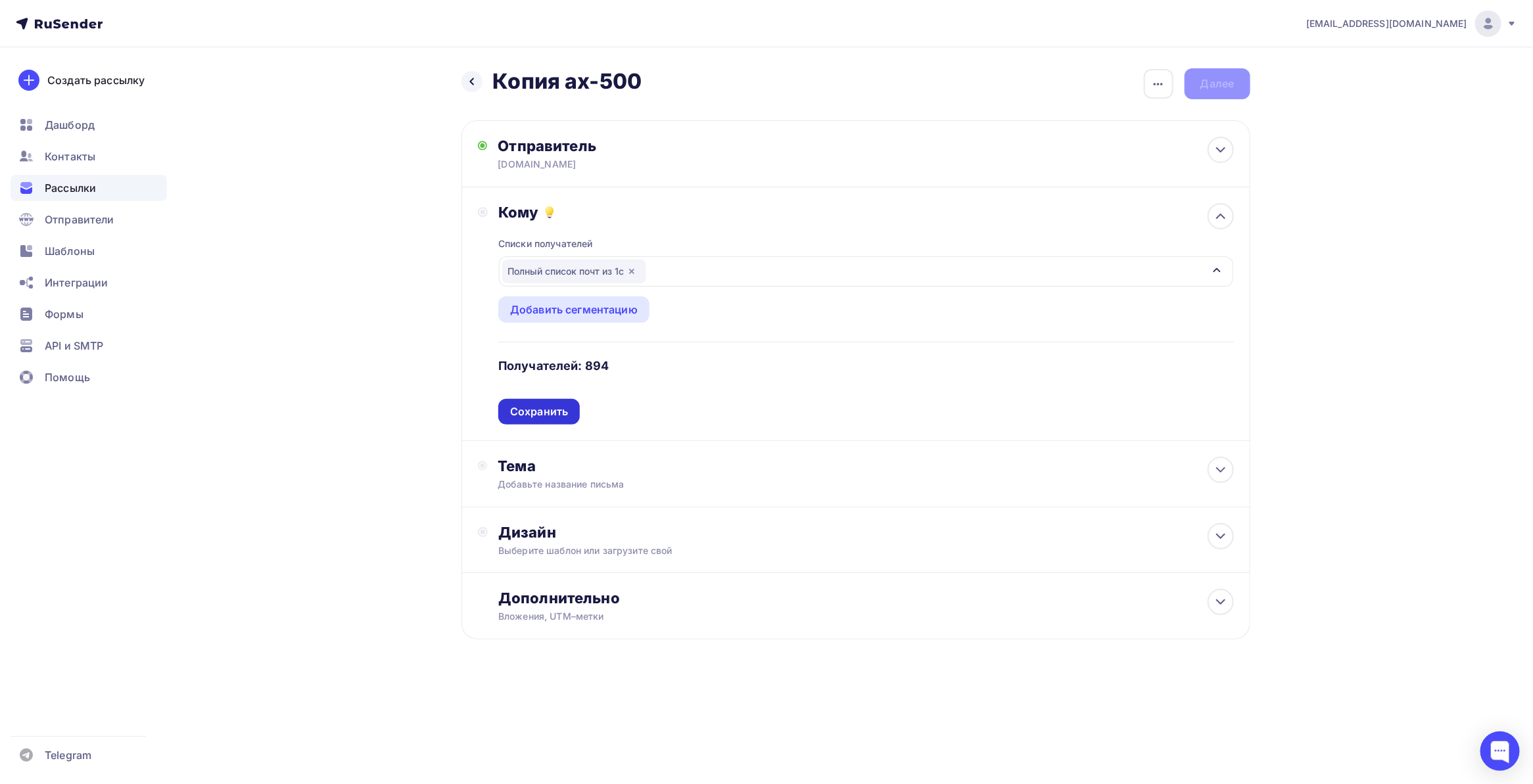
click at [564, 412] on div "Сохранить" at bounding box center [539, 411] width 58 height 15
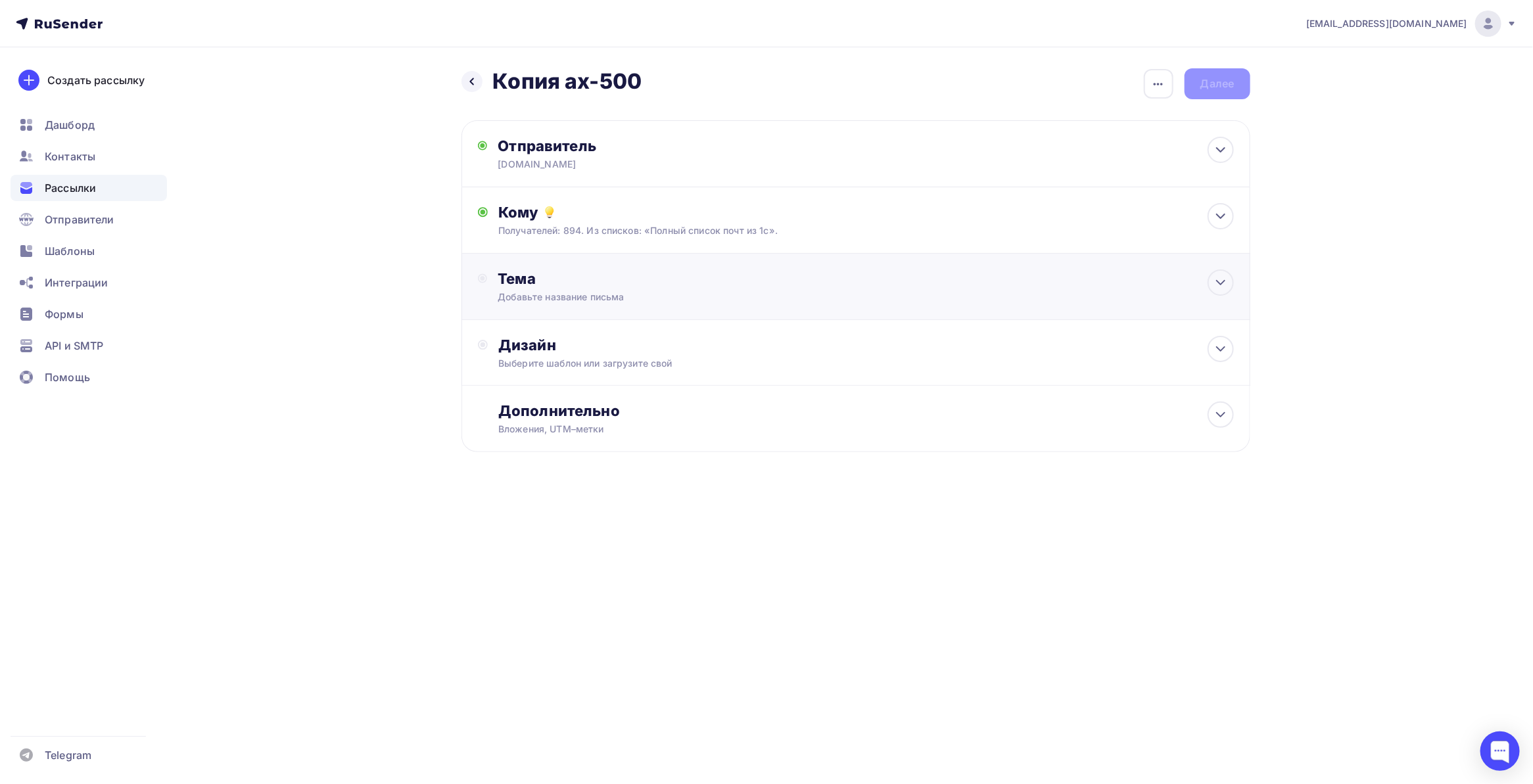
click at [635, 286] on div "Тема" at bounding box center [627, 278] width 260 height 19
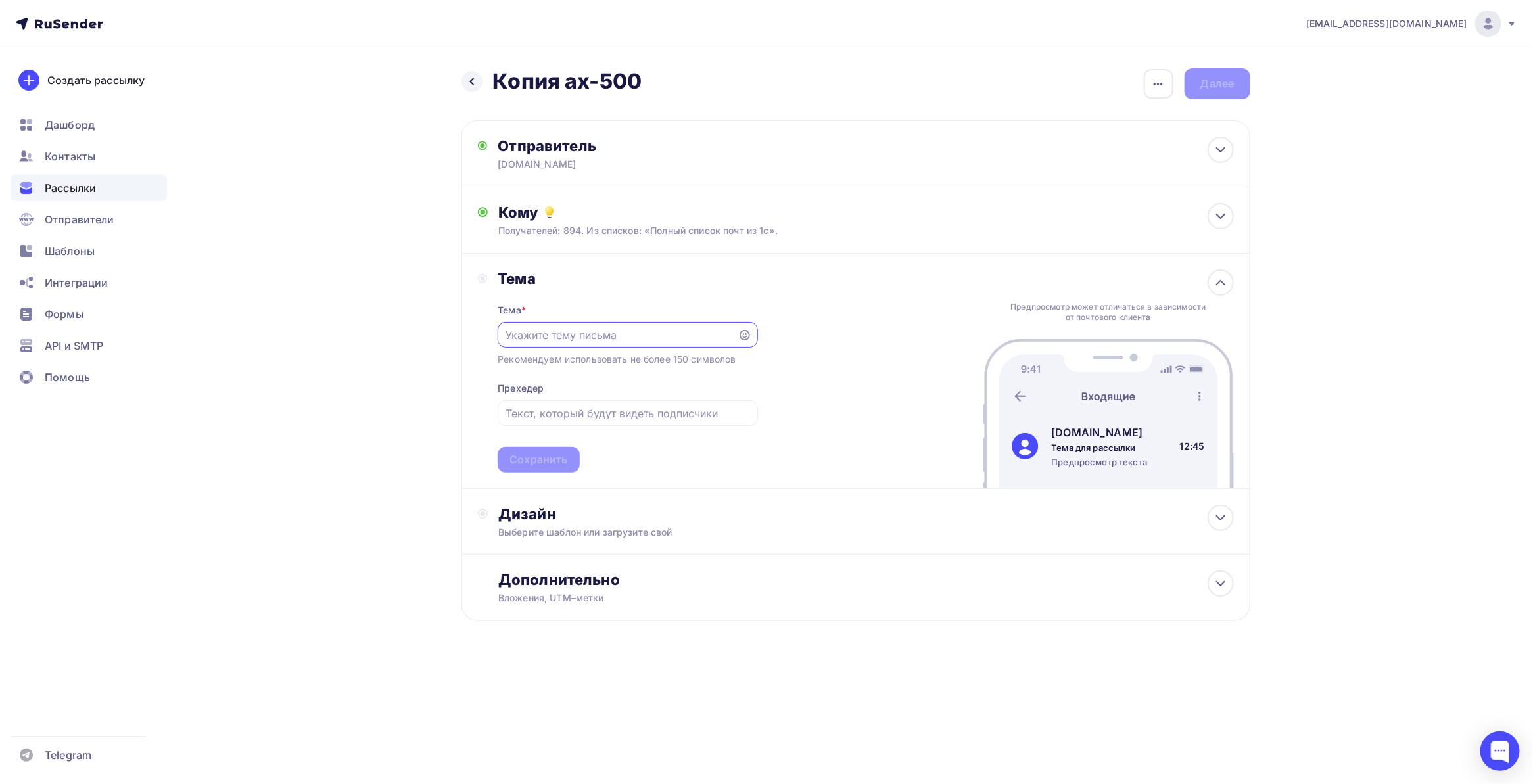
click at [603, 329] on input "text" at bounding box center [618, 335] width 225 height 16
click at [552, 339] on input "text" at bounding box center [618, 335] width 225 height 16
paste input "🎁 Ваша цена: 990 000₽ за Comen AX-500-V! + Бесплатное обучение в подарок"
type input "🎁 Ваша цена: 990 000₽ за Comen AX-500-V! + Бесплатное обучение в подарок"
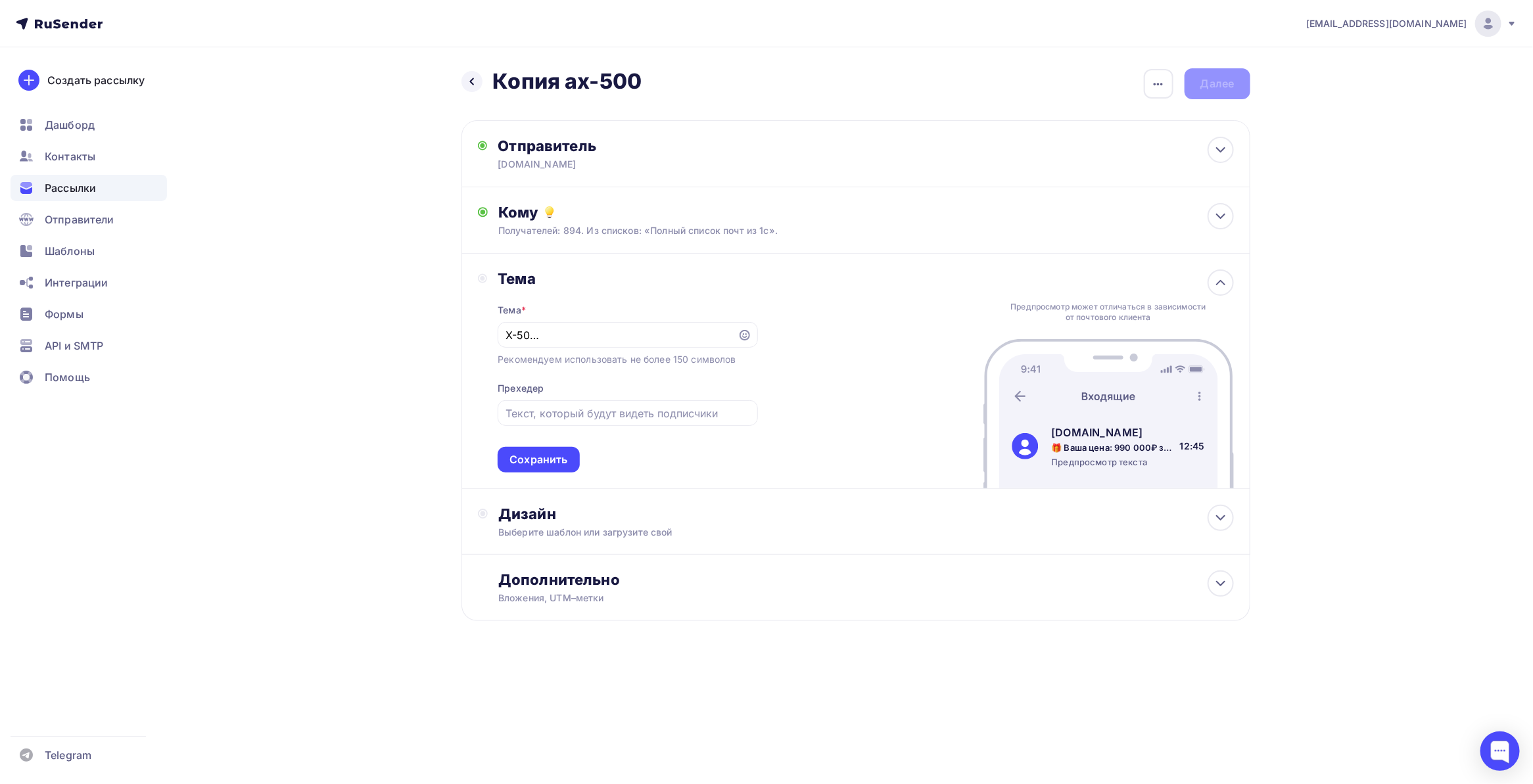
scroll to position [0, 0]
click at [550, 415] on input "text" at bounding box center [627, 414] width 244 height 16
paste input "⚡️Осталось всего 3 аппарата. Экономьте 300 000₽ на профессиональном наркозном о…"
type input "⚡️Осталось всего 3 аппарата. Экономьте 300 000₽ на профессиональном наркозном о…"
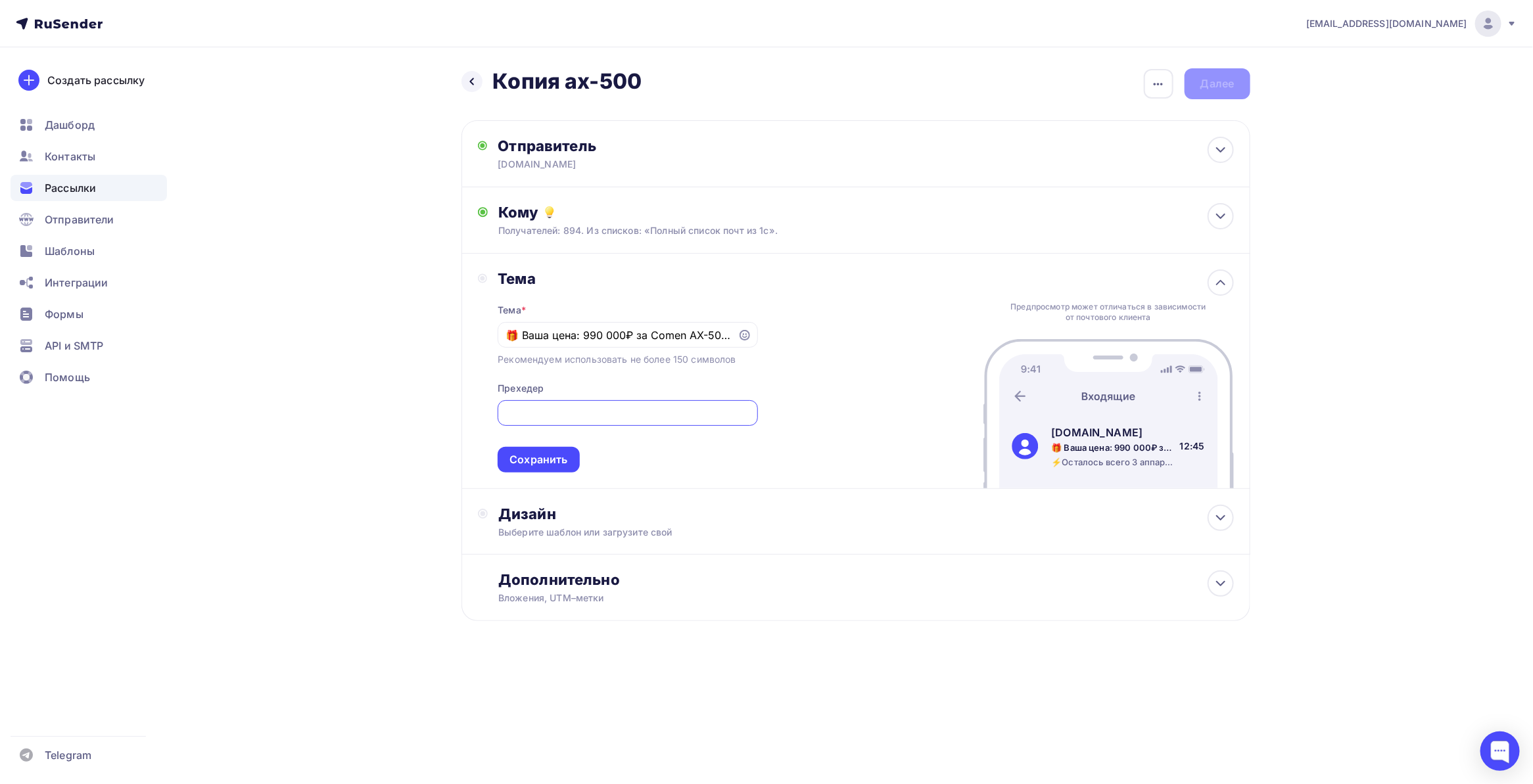
click at [421, 437] on div "Назад Копия ах-500 Копия ах-500 Закончить позже Переименовать рассылку Удалить …" at bounding box center [766, 377] width 1078 height 659
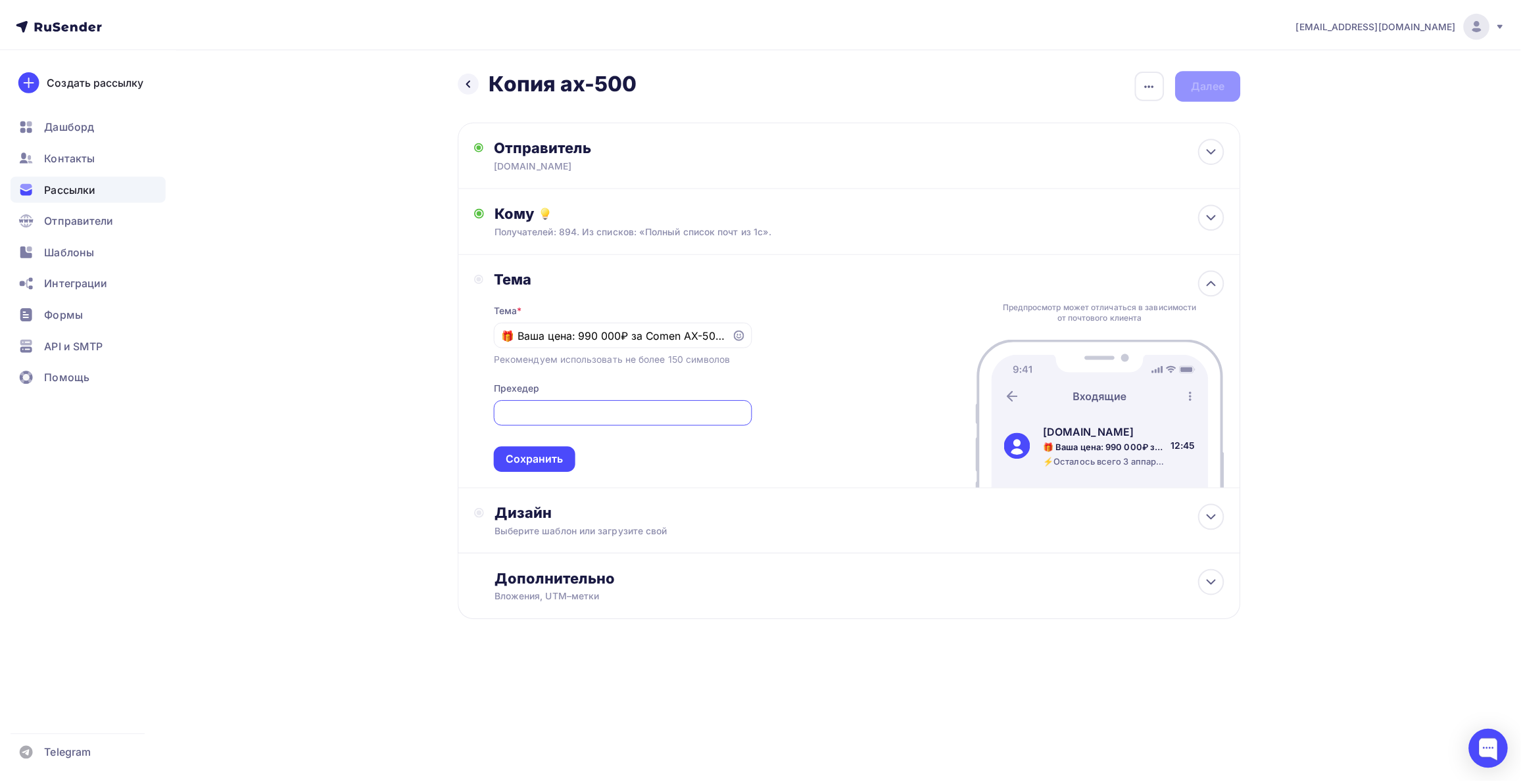
scroll to position [0, 0]
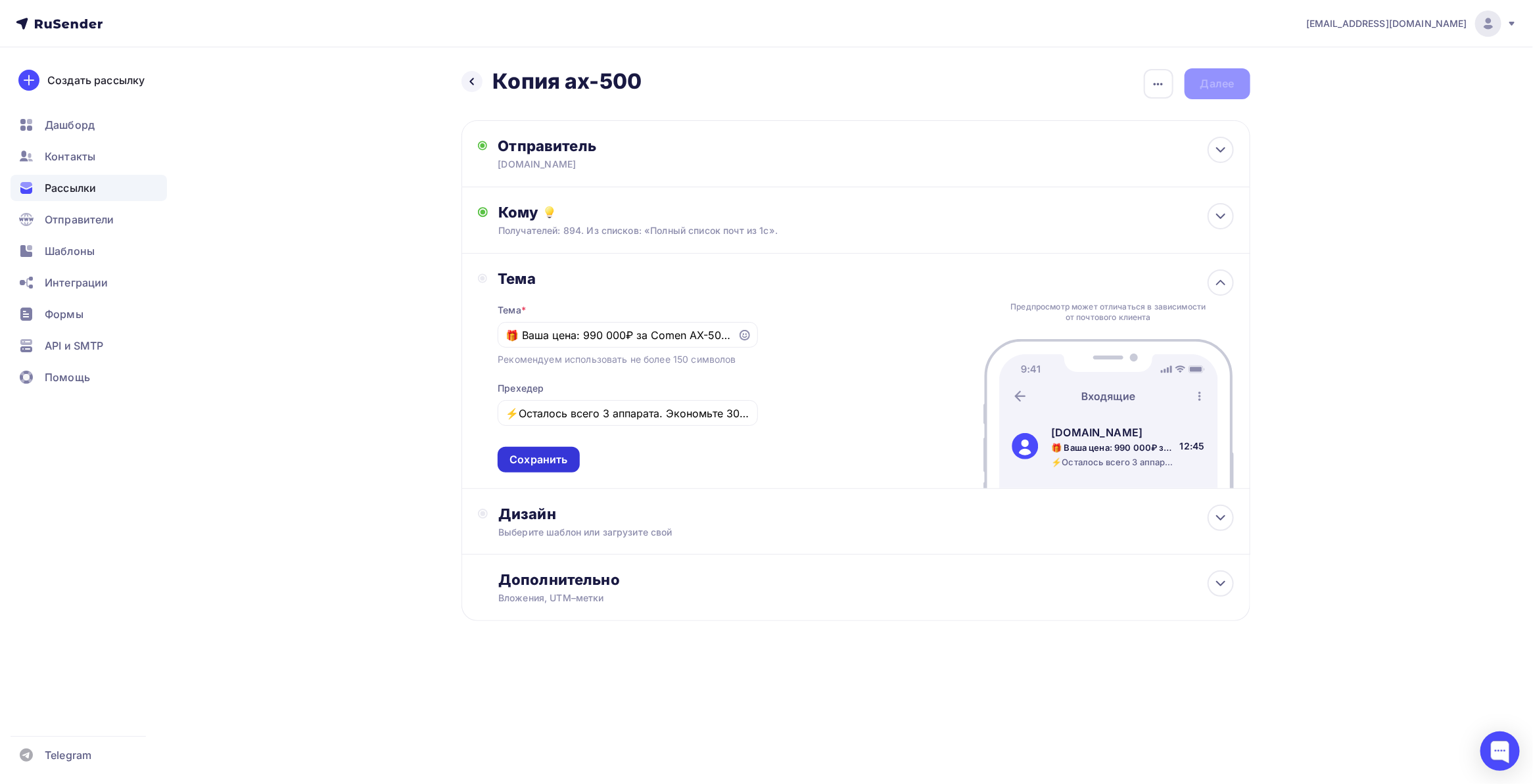
click at [536, 455] on div "Сохранить" at bounding box center [538, 459] width 58 height 15
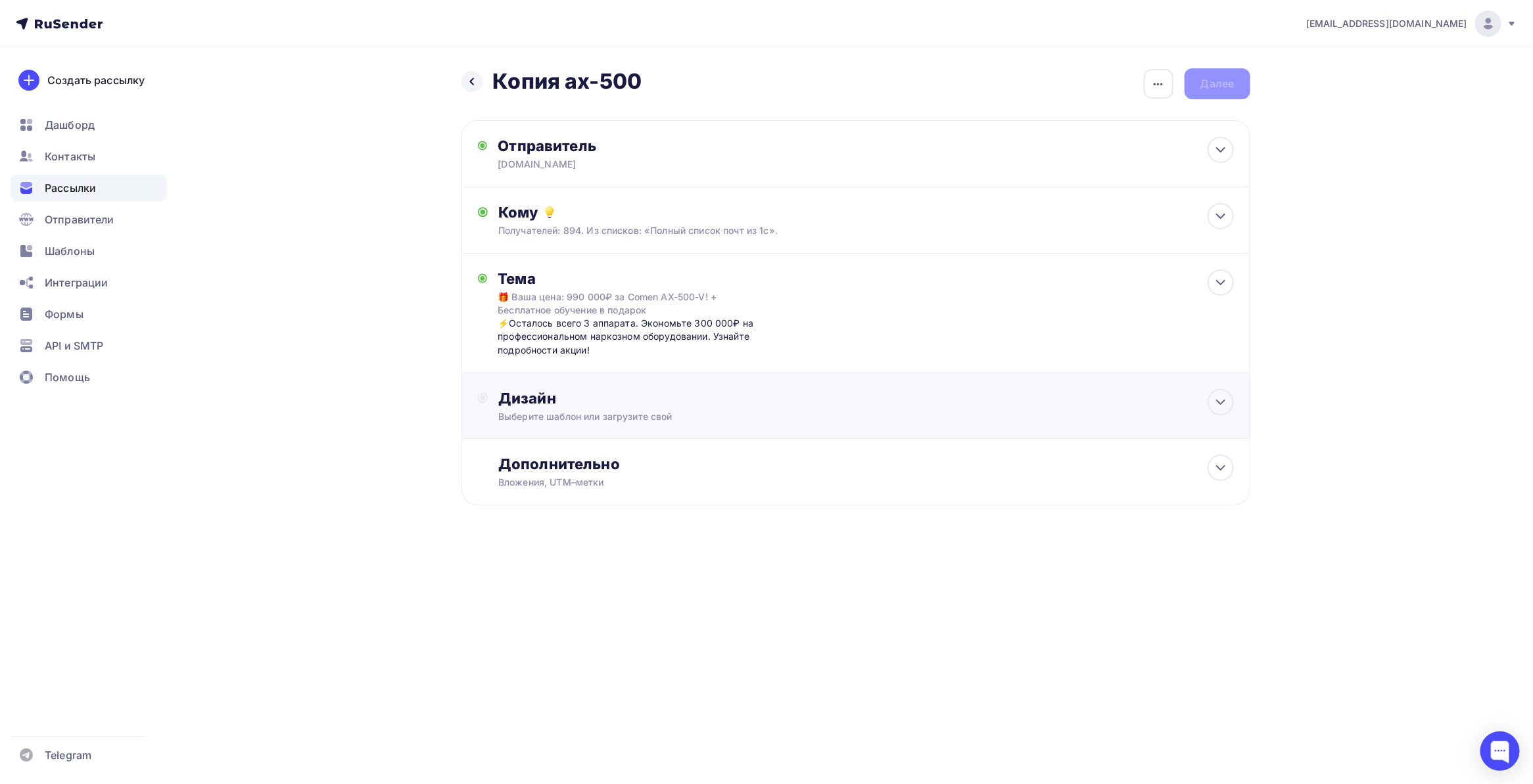
click at [631, 426] on div "Дизайн Выберите шаблон или загрузите свой" at bounding box center [855, 413] width 756 height 49
click at [586, 452] on div "Выбрать шаблон" at bounding box center [555, 452] width 91 height 15
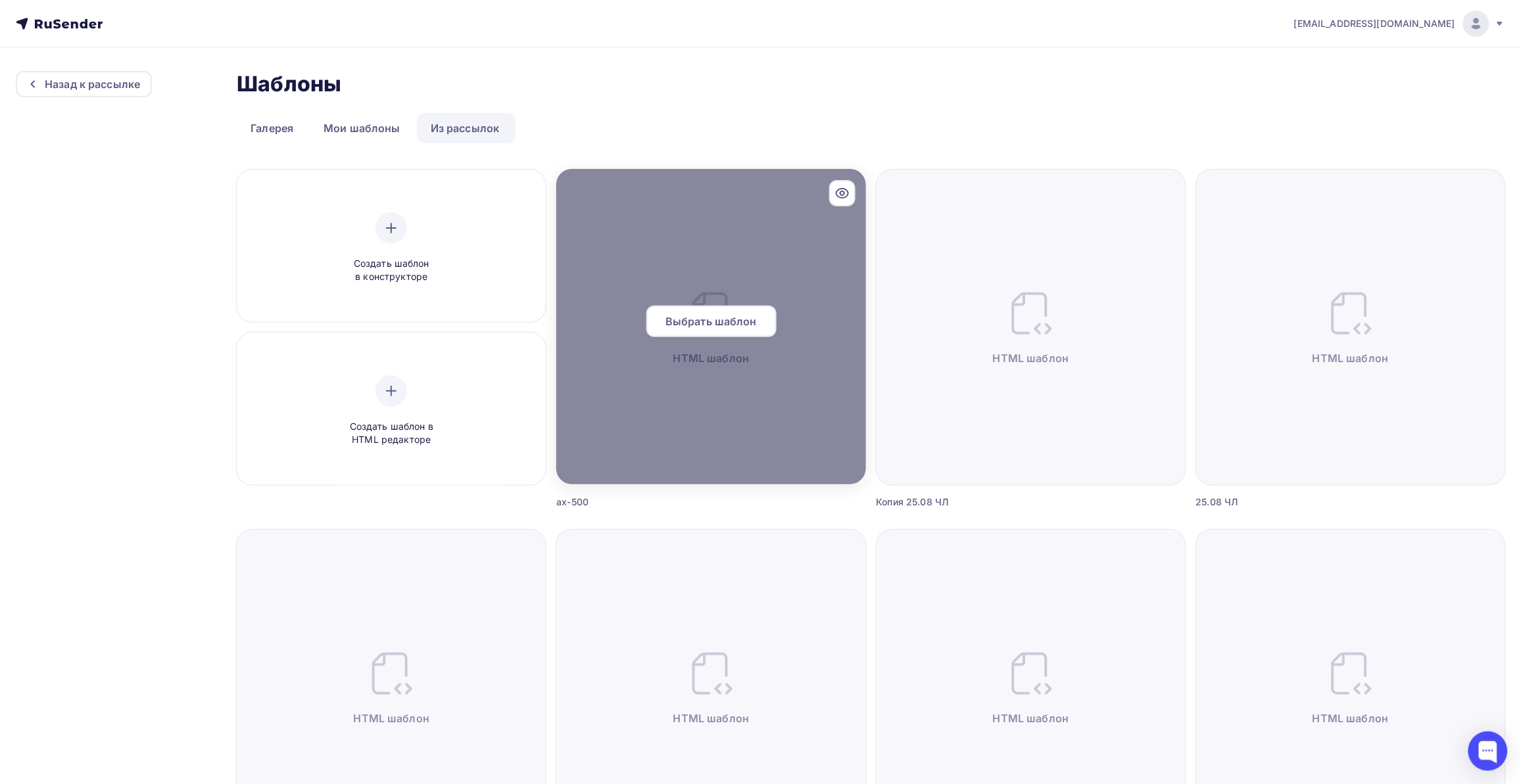
click at [695, 318] on span "Выбрать шаблон" at bounding box center [711, 322] width 91 height 16
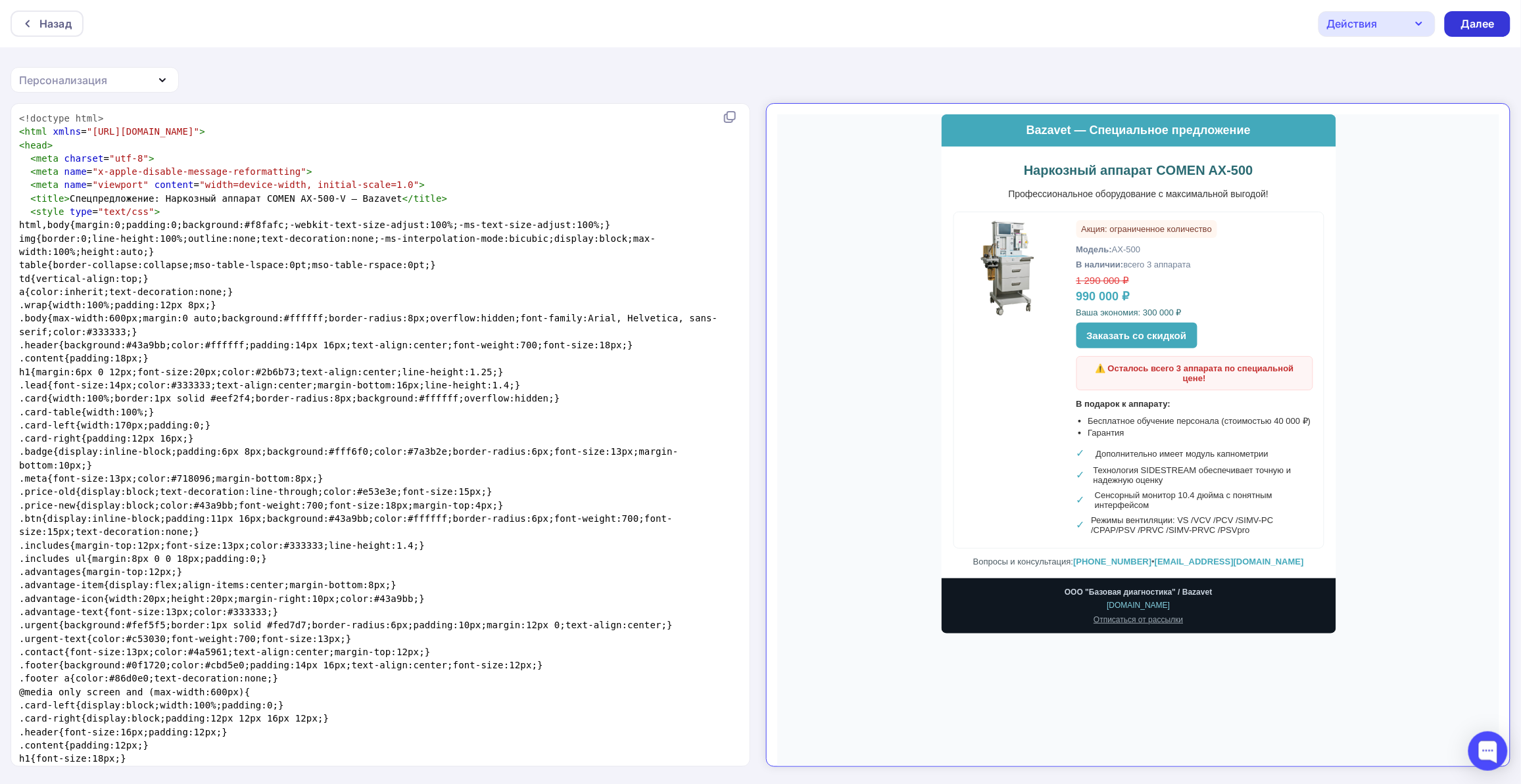
click at [1473, 25] on div "Далее" at bounding box center [1477, 23] width 34 height 15
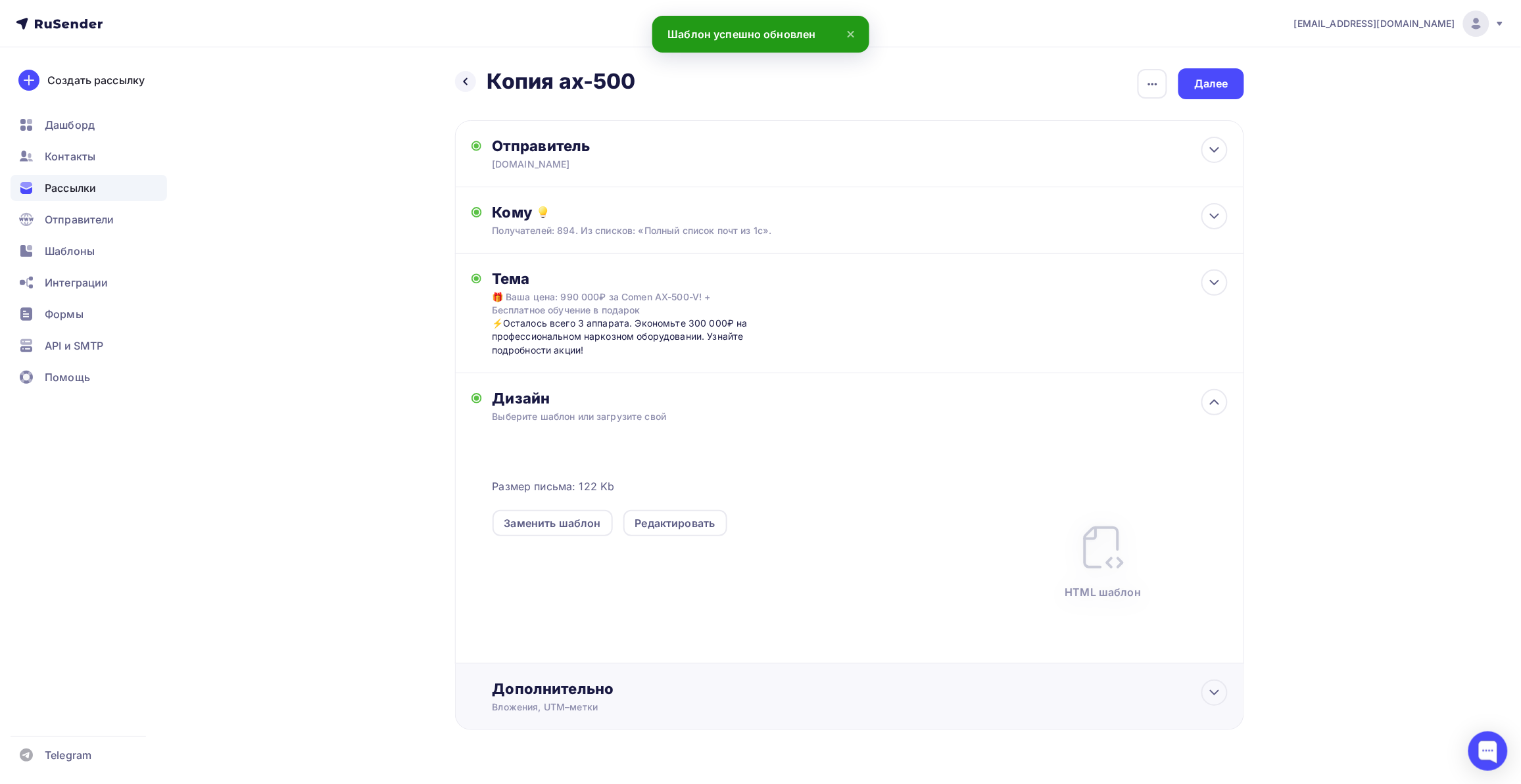
click at [1194, 698] on div "Дополнительно" at bounding box center [860, 689] width 735 height 19
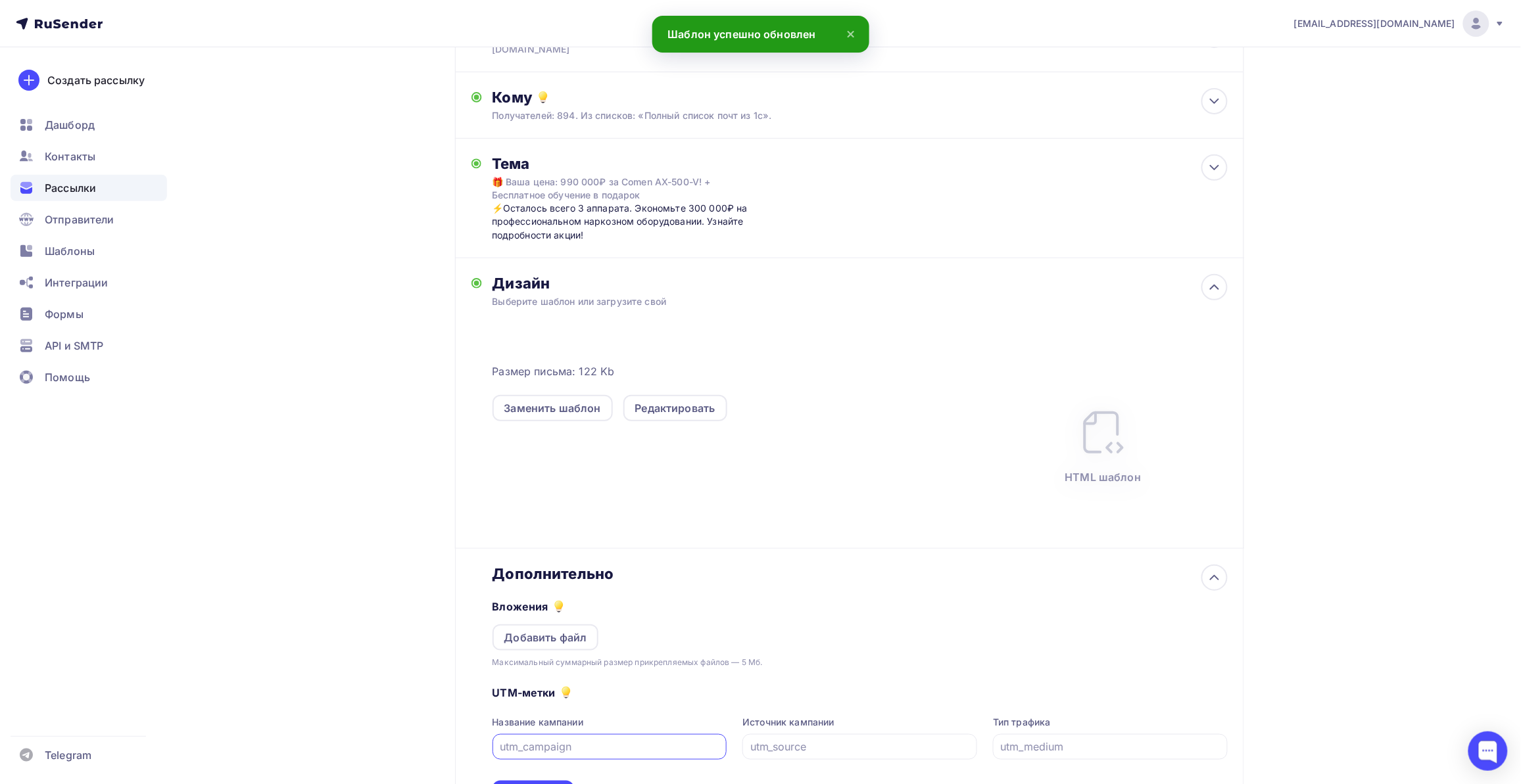
scroll to position [238, 0]
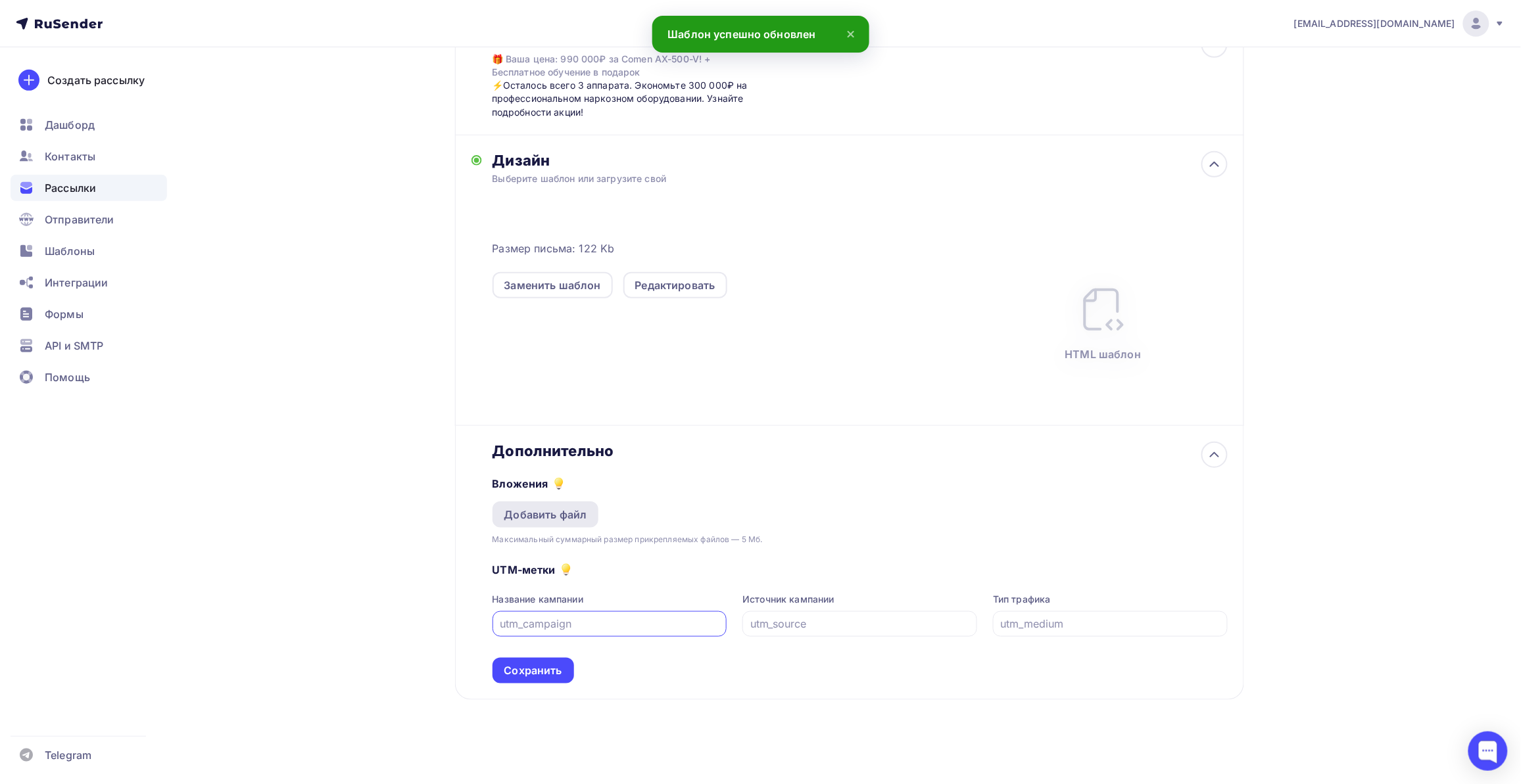
click at [577, 521] on div "Добавить файл" at bounding box center [546, 515] width 82 height 16
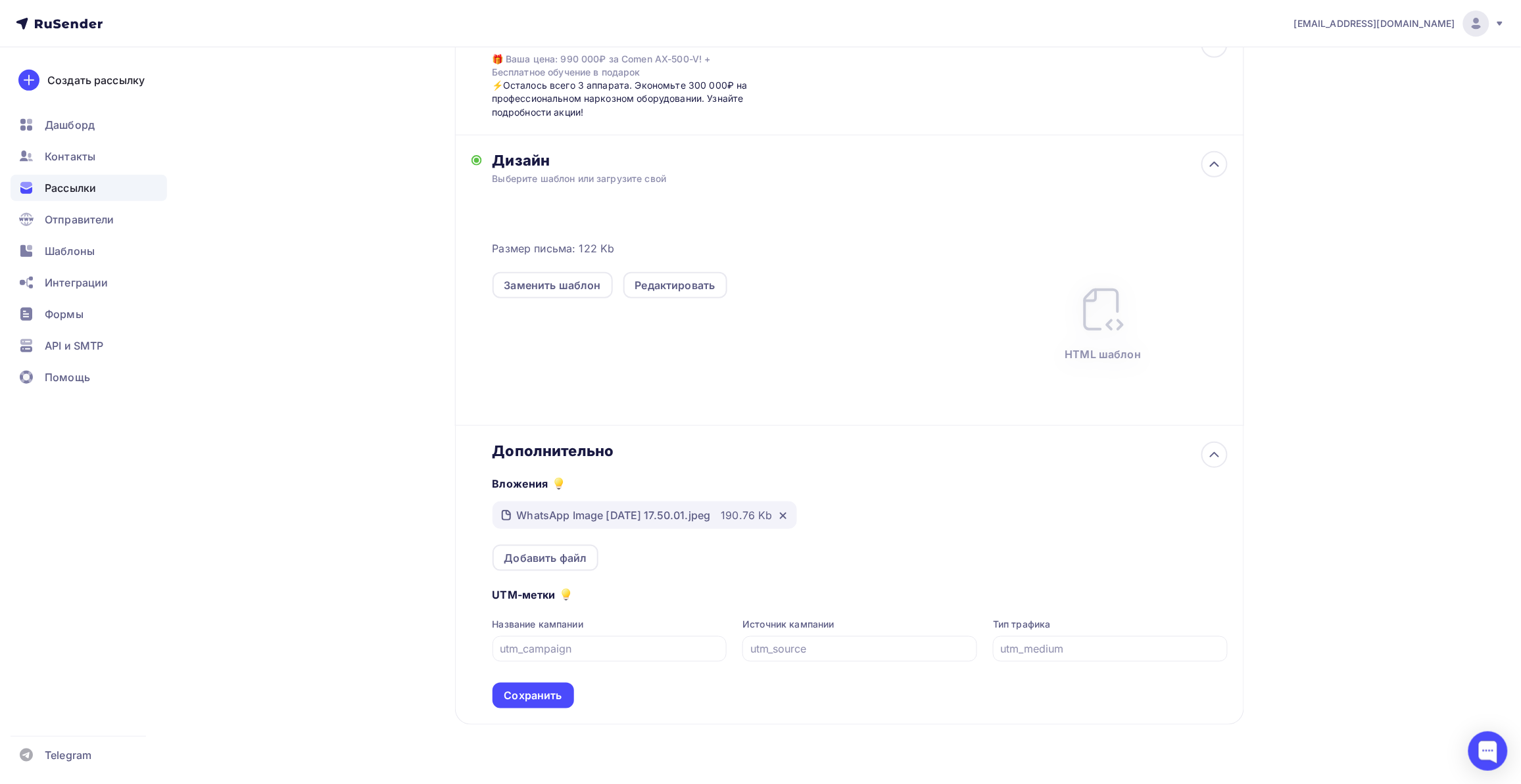
click at [586, 515] on div "WhatsApp Image 2025-09-01 at 17.50.01.jpeg" at bounding box center [614, 516] width 194 height 16
click at [796, 515] on div "WhatsApp Image 2025-09-01 at 17.50.01.jpeg 190.76 Kb" at bounding box center [644, 515] width 304 height 27
click at [788, 516] on div at bounding box center [780, 515] width 16 height 13
click at [788, 514] on icon at bounding box center [783, 516] width 11 height 11
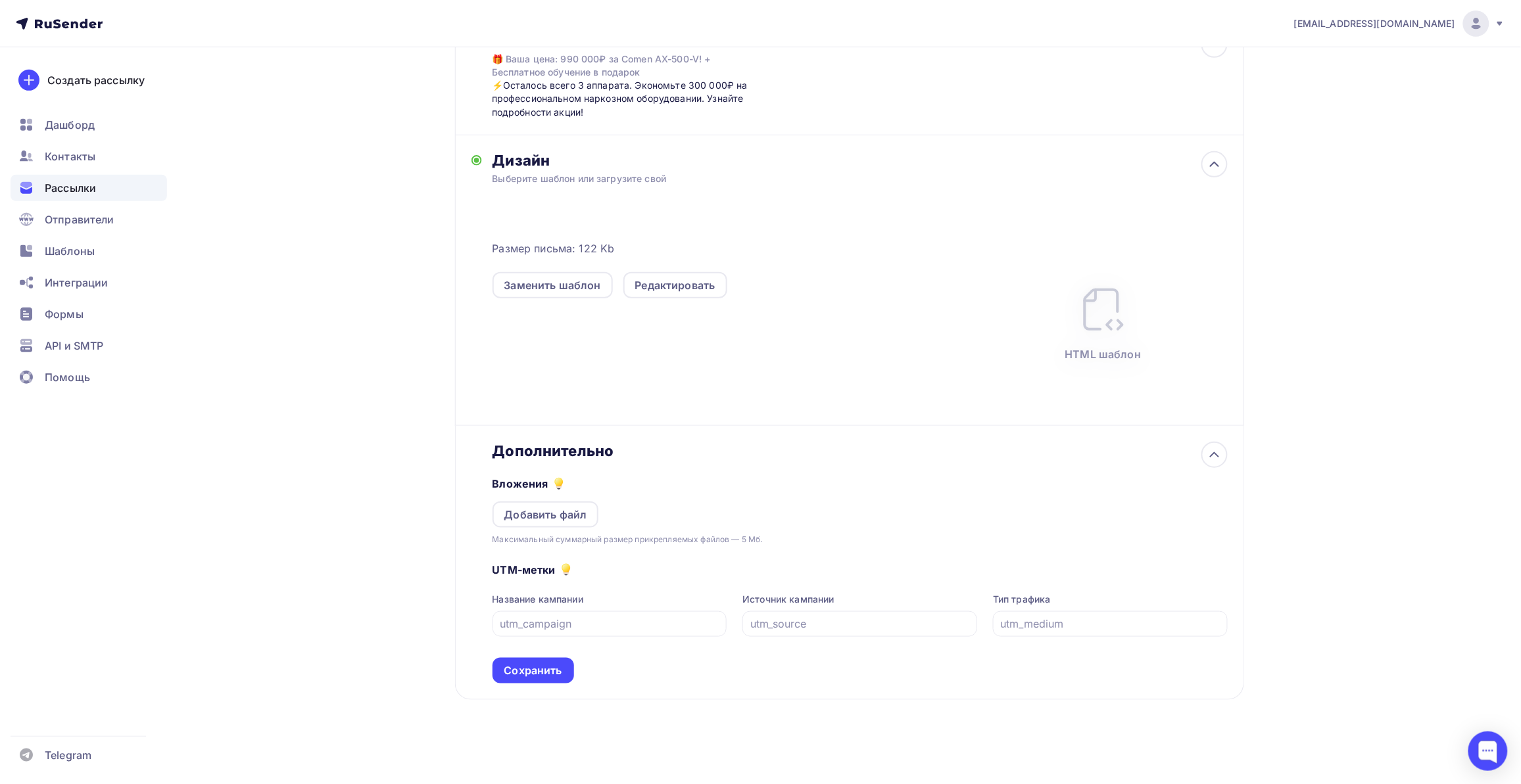
drag, startPoint x: 329, startPoint y: 559, endPoint x: 399, endPoint y: 549, distance: 70.7
click at [340, 557] on div "Назад Копия ах-500 Копия ах-500 Закончить позже Переименовать рассылку Удалить …" at bounding box center [760, 297] width 1078 height 976
click at [557, 516] on div "Добавить файл" at bounding box center [546, 515] width 82 height 16
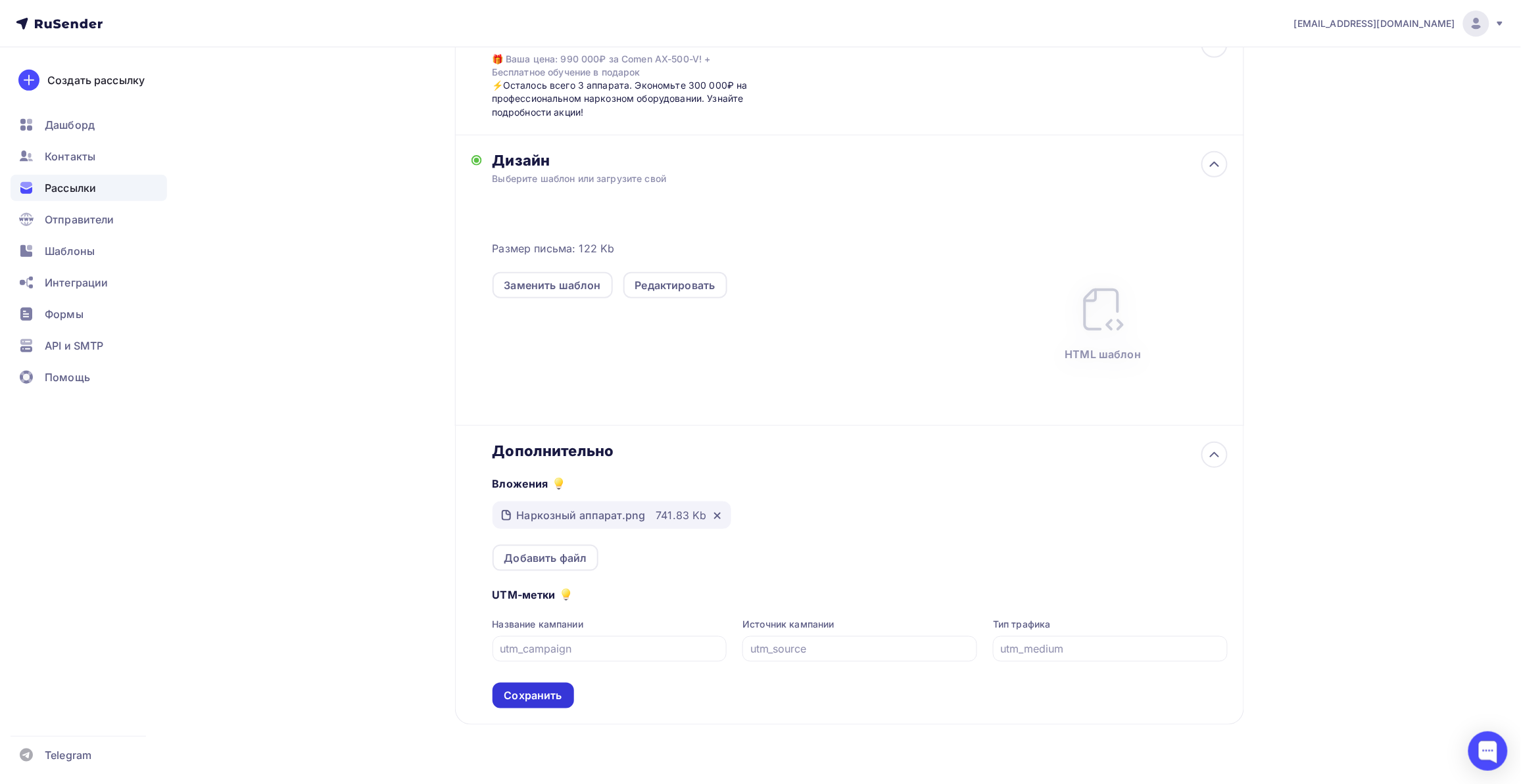
click at [521, 691] on div "Сохранить" at bounding box center [534, 695] width 58 height 15
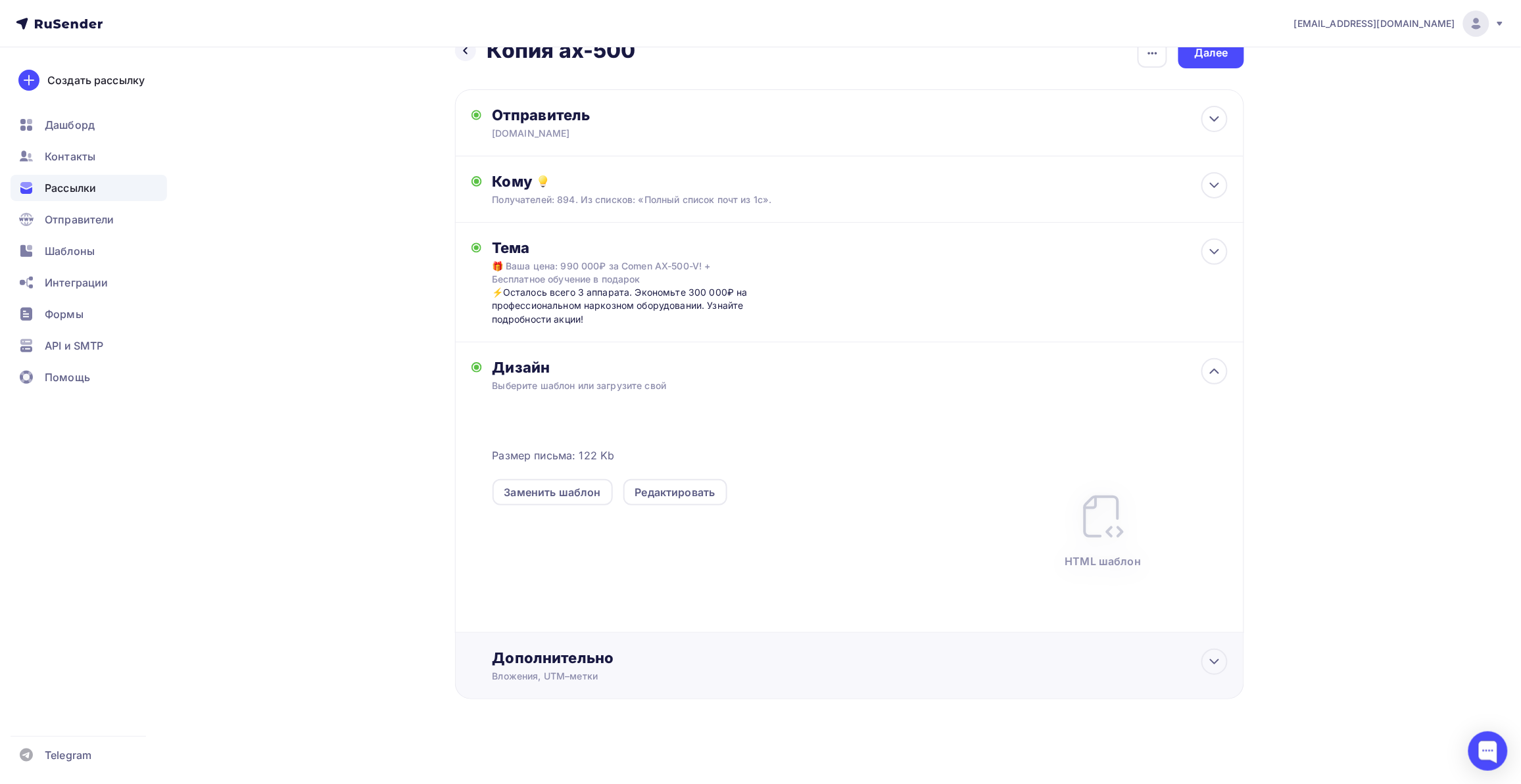
scroll to position [31, 0]
click at [1211, 51] on div "Далее" at bounding box center [1211, 53] width 34 height 15
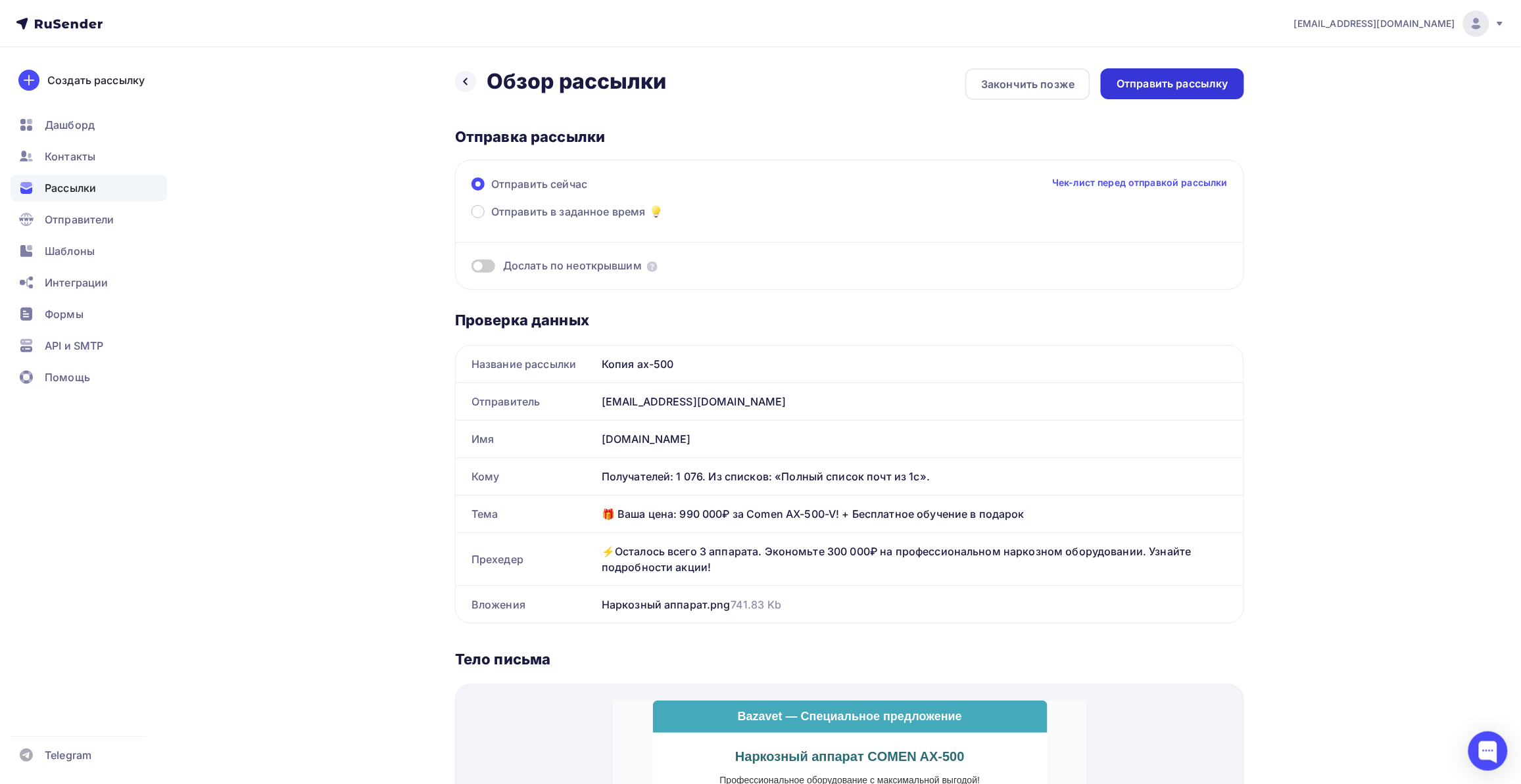
click at [1160, 92] on div "Отправить рассылку" at bounding box center [1172, 84] width 143 height 31
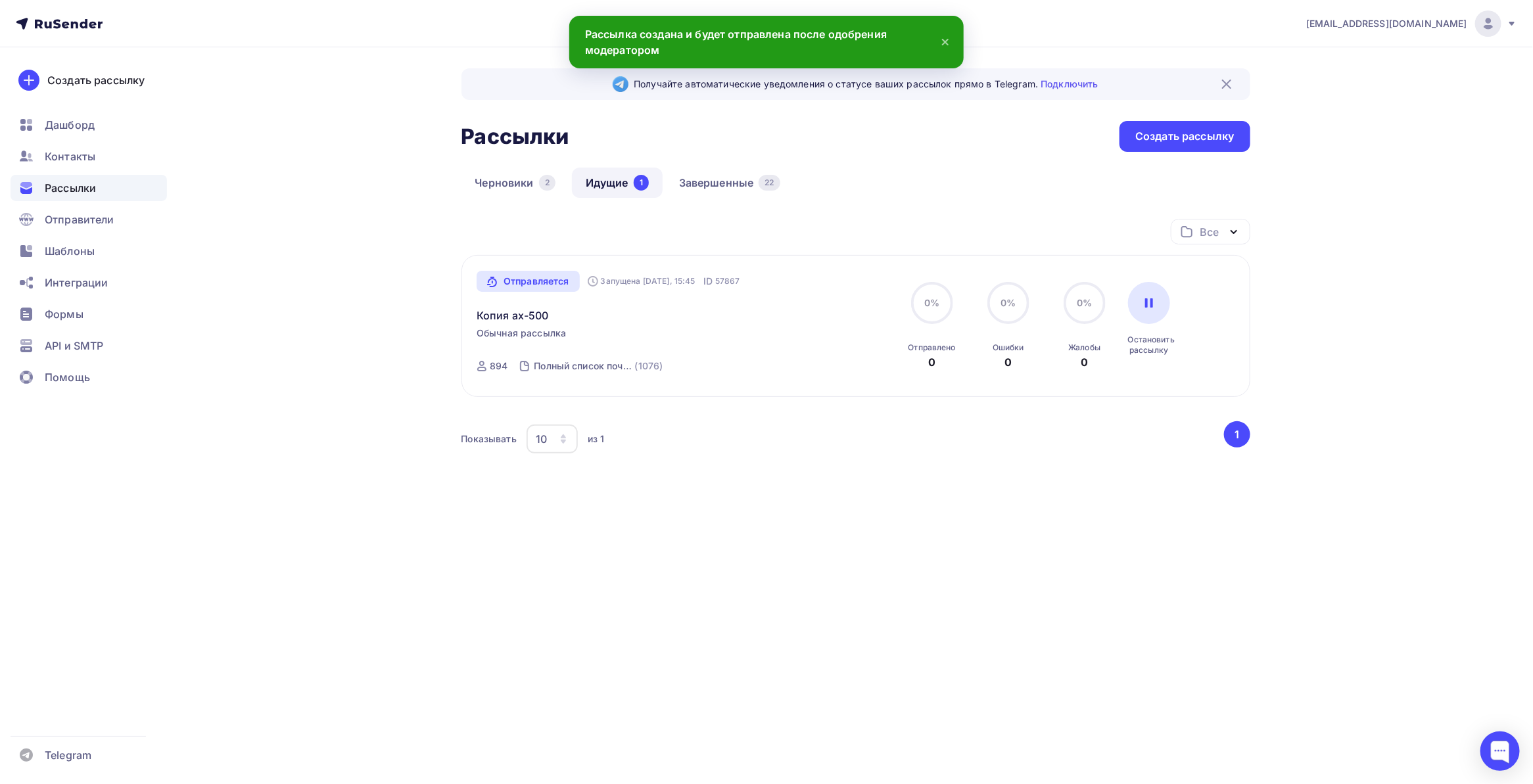
click at [369, 424] on div "Получайте автоматические уведомления о статусе ваших рассылок прямо в Telegram.…" at bounding box center [766, 318] width 1078 height 540
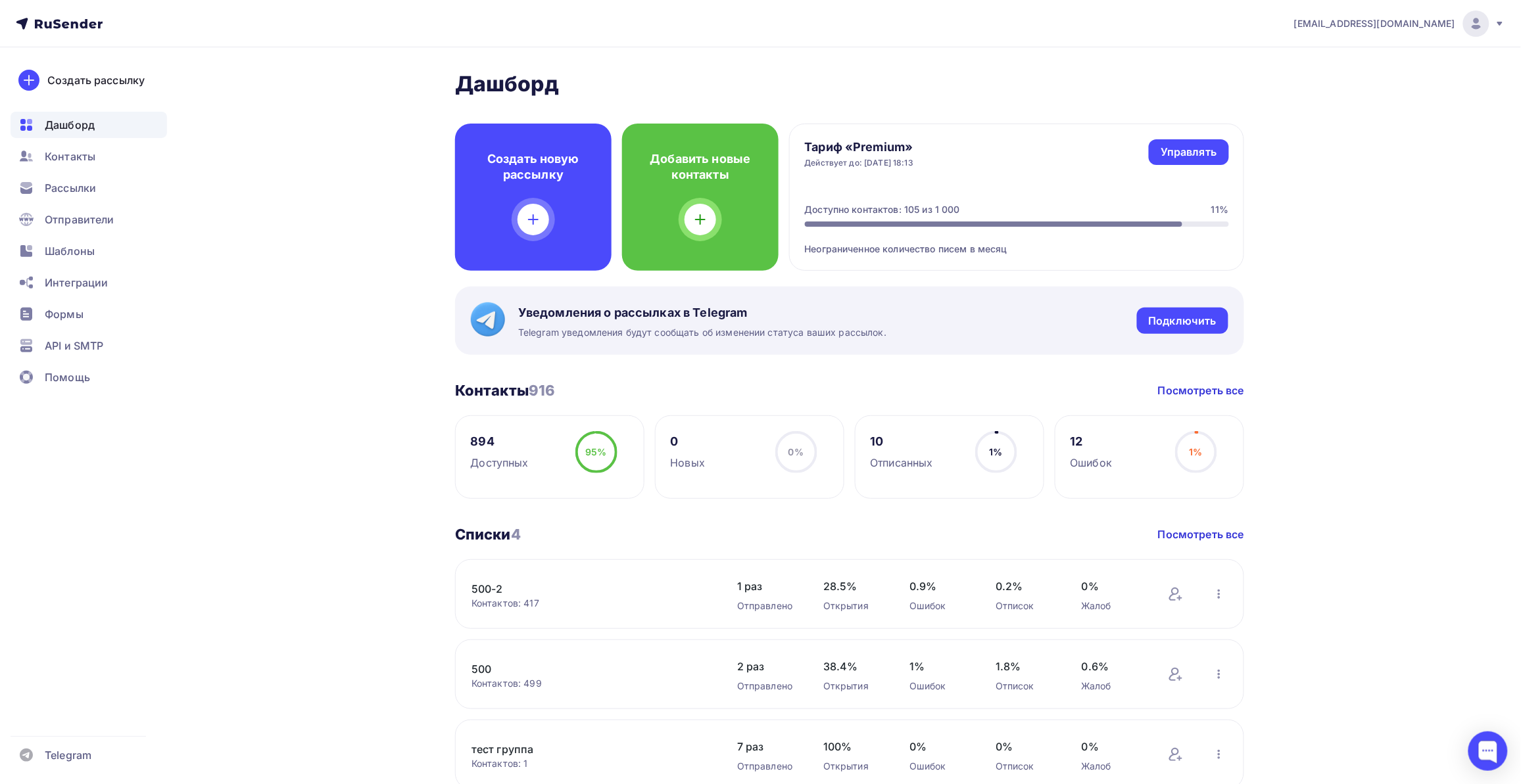
click at [580, 589] on link "500-2" at bounding box center [583, 589] width 223 height 16
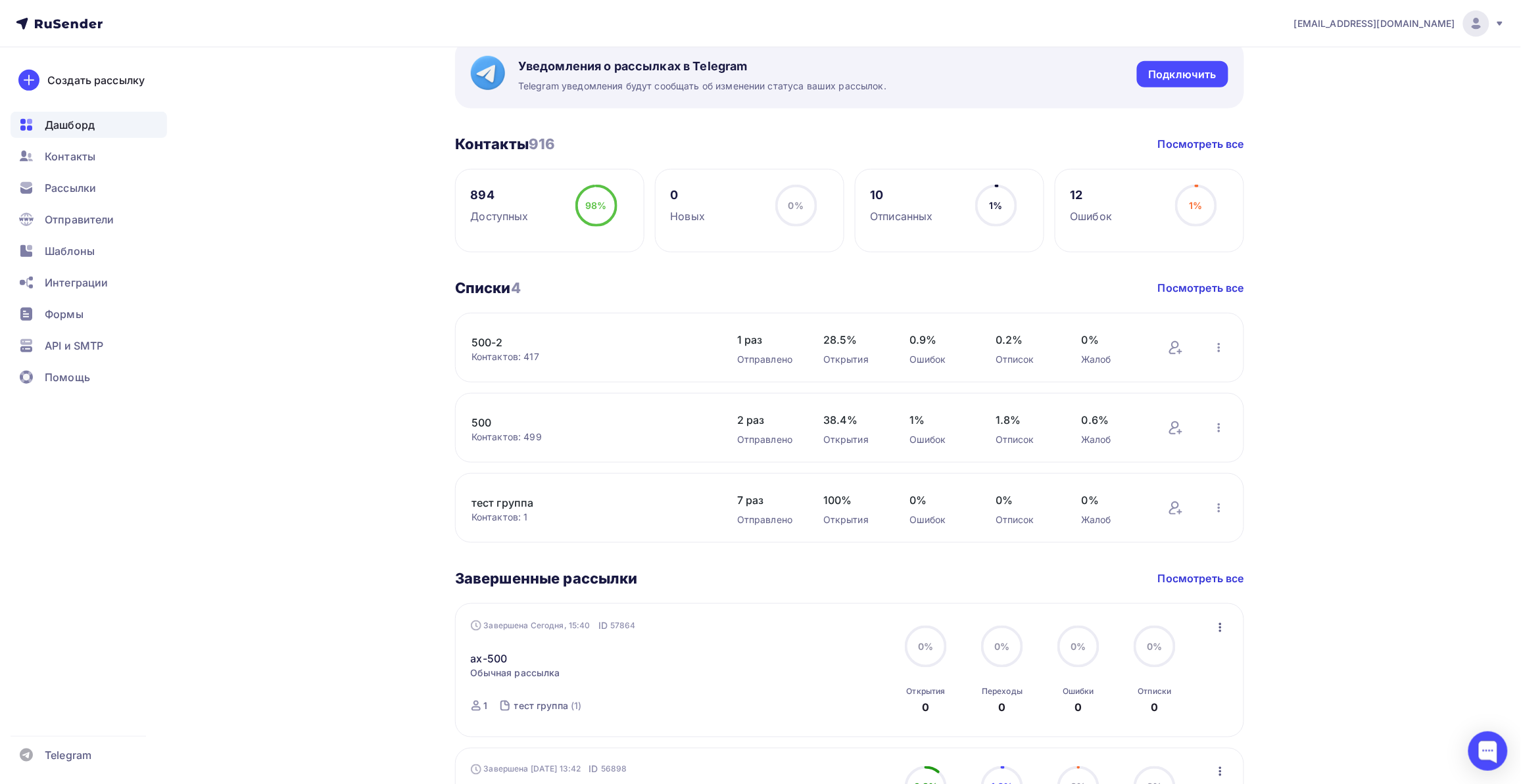
scroll to position [411, 0]
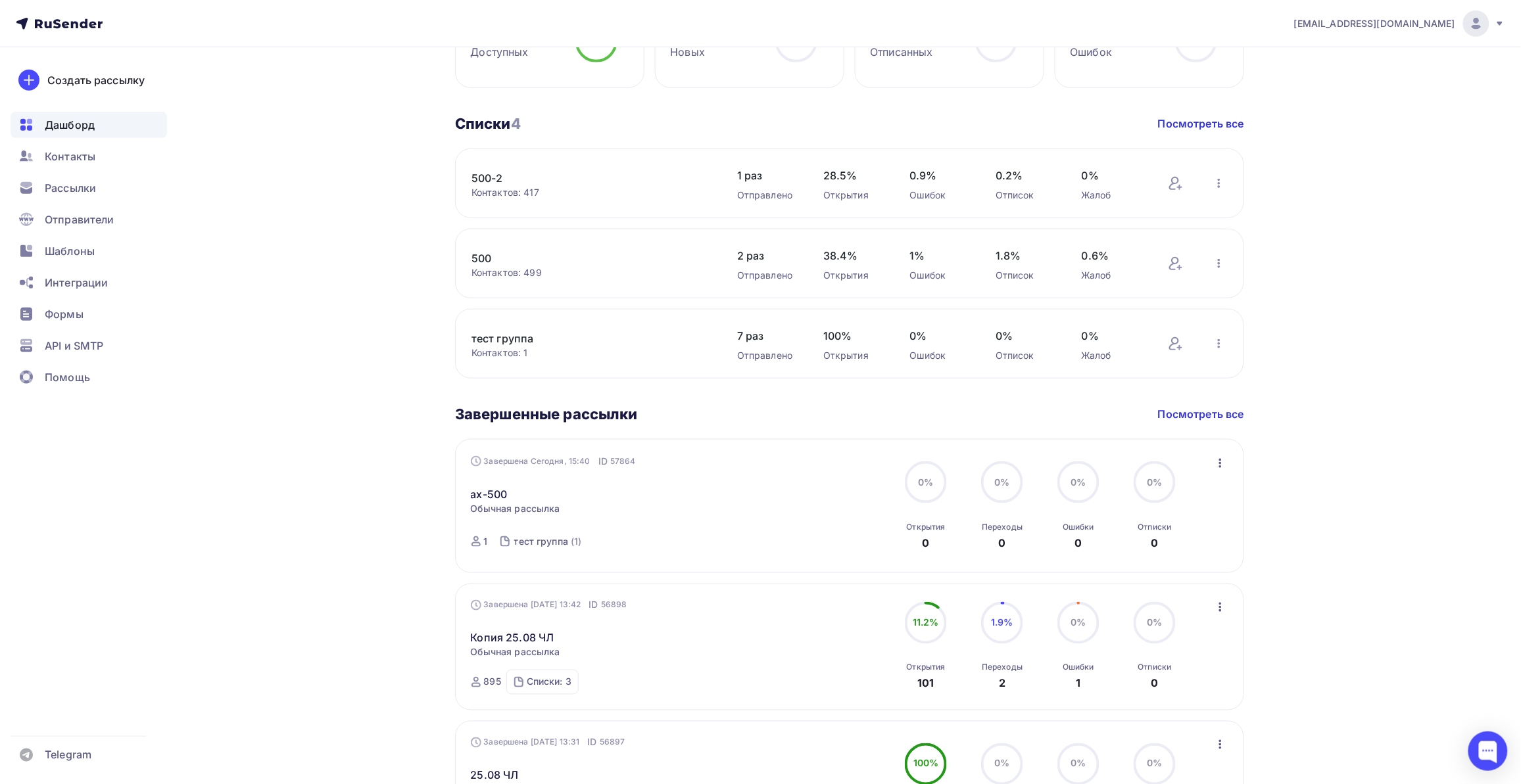
click at [600, 507] on div "Завершена Сегодня, 15:40 ID 57864 ах-500 Статистика Обзор рассылки Копировать в…" at bounding box center [620, 506] width 300 height 103
click at [516, 499] on div "ах-500 Статистика Обзор рассылки Копировать в новую" at bounding box center [620, 485] width 300 height 34
click at [500, 494] on link "ах-500" at bounding box center [489, 495] width 37 height 16
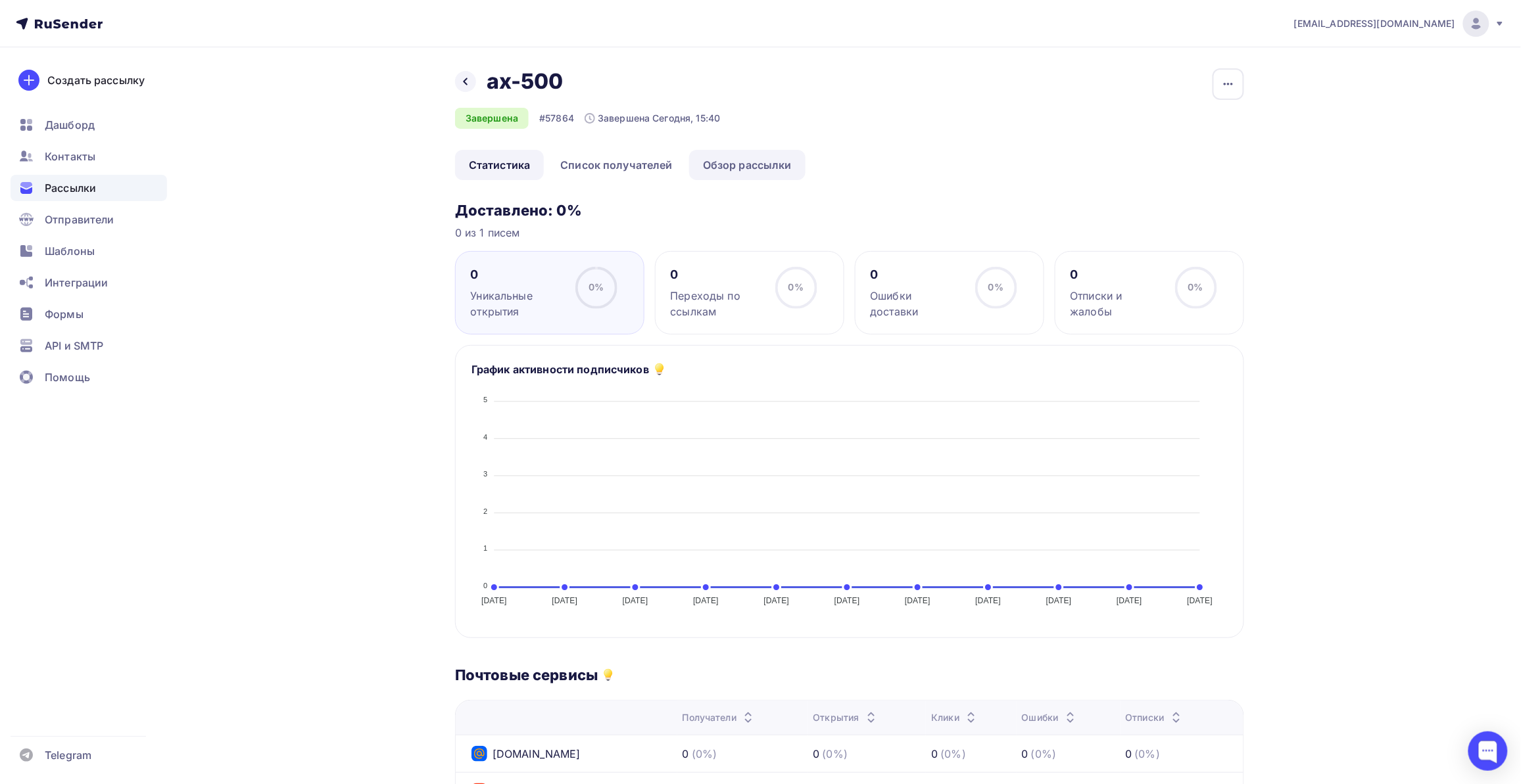
click at [741, 160] on link "Обзор рассылки" at bounding box center [747, 164] width 116 height 30
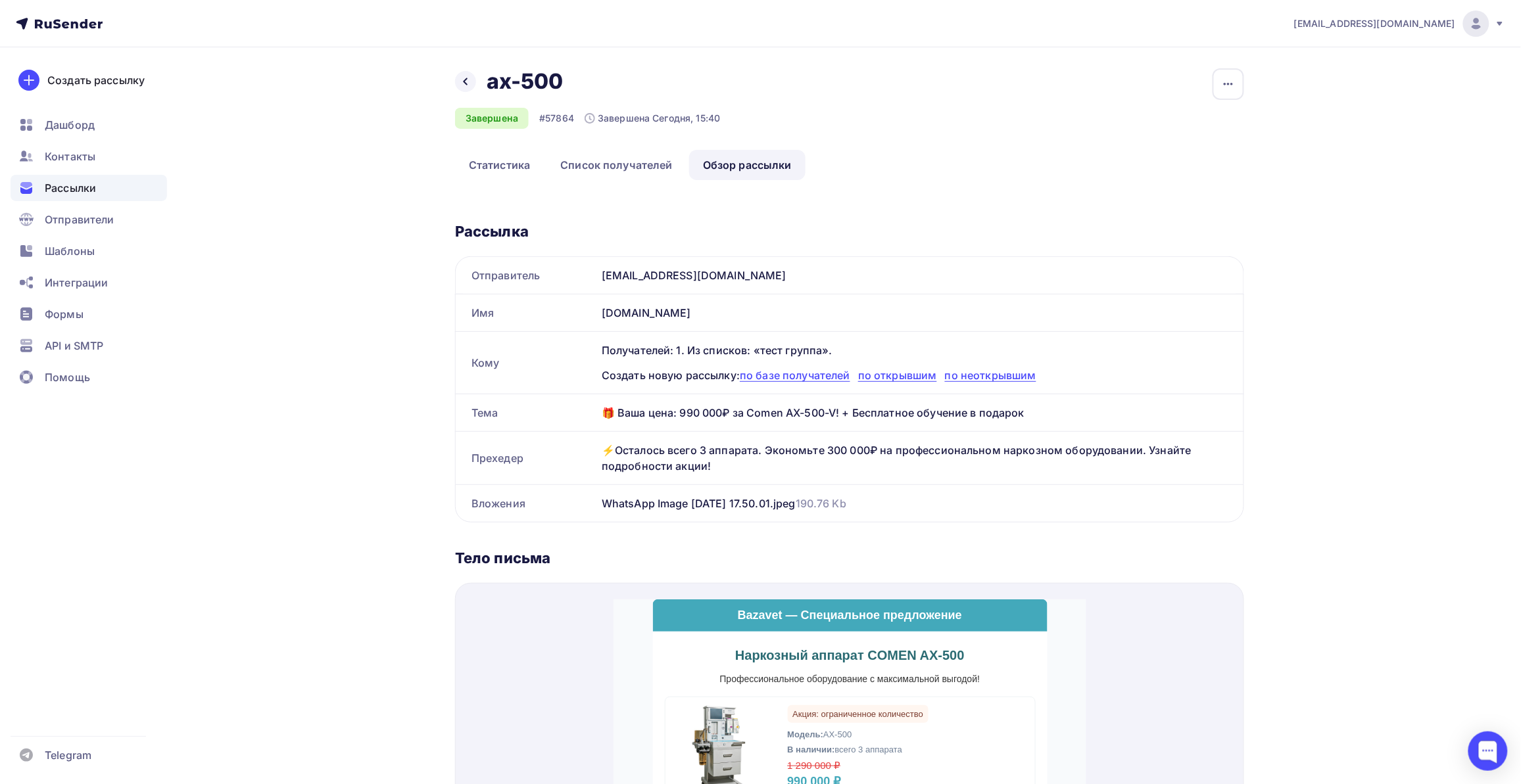
drag, startPoint x: 602, startPoint y: 411, endPoint x: 1034, endPoint y: 423, distance: 432.2
click at [1034, 423] on div "🎁 Ваша цена: 990 000₽ за Comen AX-500-V! + Бесплатное обучение в подарок" at bounding box center [919, 413] width 647 height 37
copy div "🎁 Ваша цена: 990 000₽ за Comen AX-500-V! + Бесплатное обучение в подарок"
drag, startPoint x: 606, startPoint y: 449, endPoint x: 759, endPoint y: 482, distance: 156.5
click at [759, 482] on div "⚡️Осталось всего 3 аппарата. Экономьте 300 000₽ на профессиональном наркозном о…" at bounding box center [919, 457] width 647 height 53
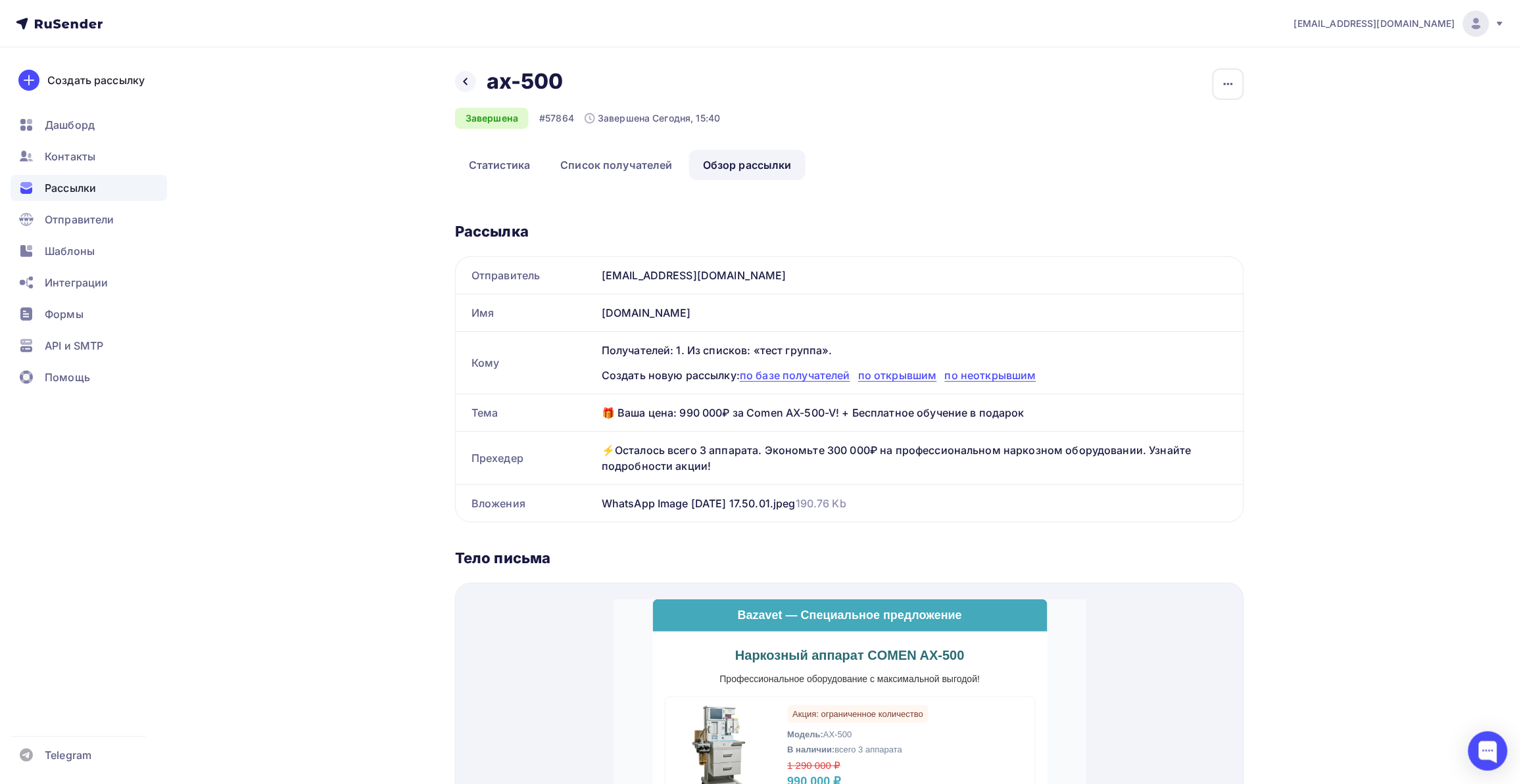
copy div "⚡️Осталось всего 3 аппарата. Экономьте 300 000₽ на профессиональном наркозном о…"
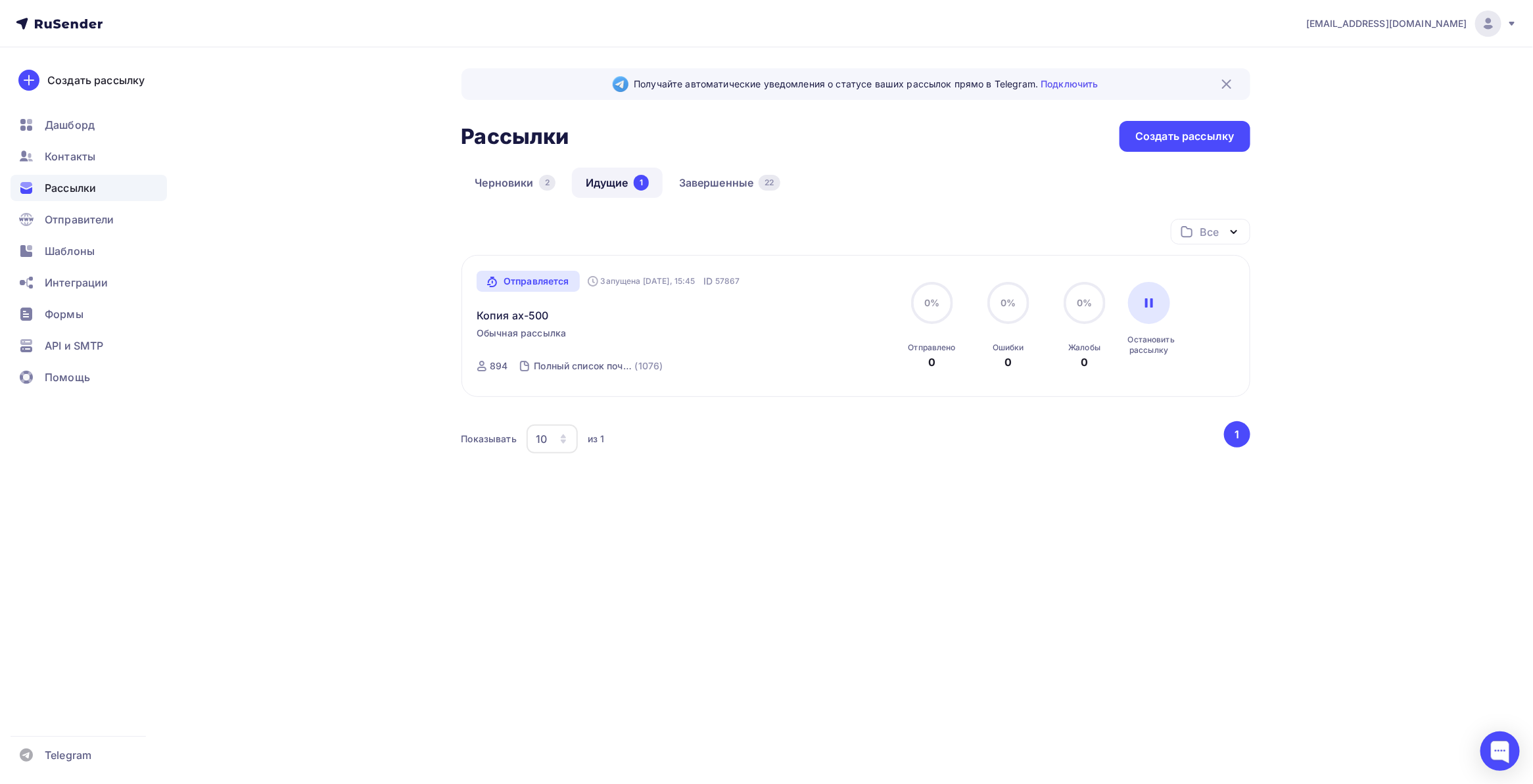
click at [374, 356] on div "Получайте автоматические уведомления о статусе ваших рассылок прямо в Telegram.…" at bounding box center [766, 318] width 1078 height 540
click at [690, 510] on div "Все Все папки Создать новую папку Отправляется Запущена [DATE], 15:45 ID 57867 …" at bounding box center [856, 377] width 789 height 316
click at [593, 306] on div "Копия ах-500" at bounding box center [626, 307] width 300 height 32
click at [487, 310] on link "Копия ах-500" at bounding box center [512, 316] width 72 height 16
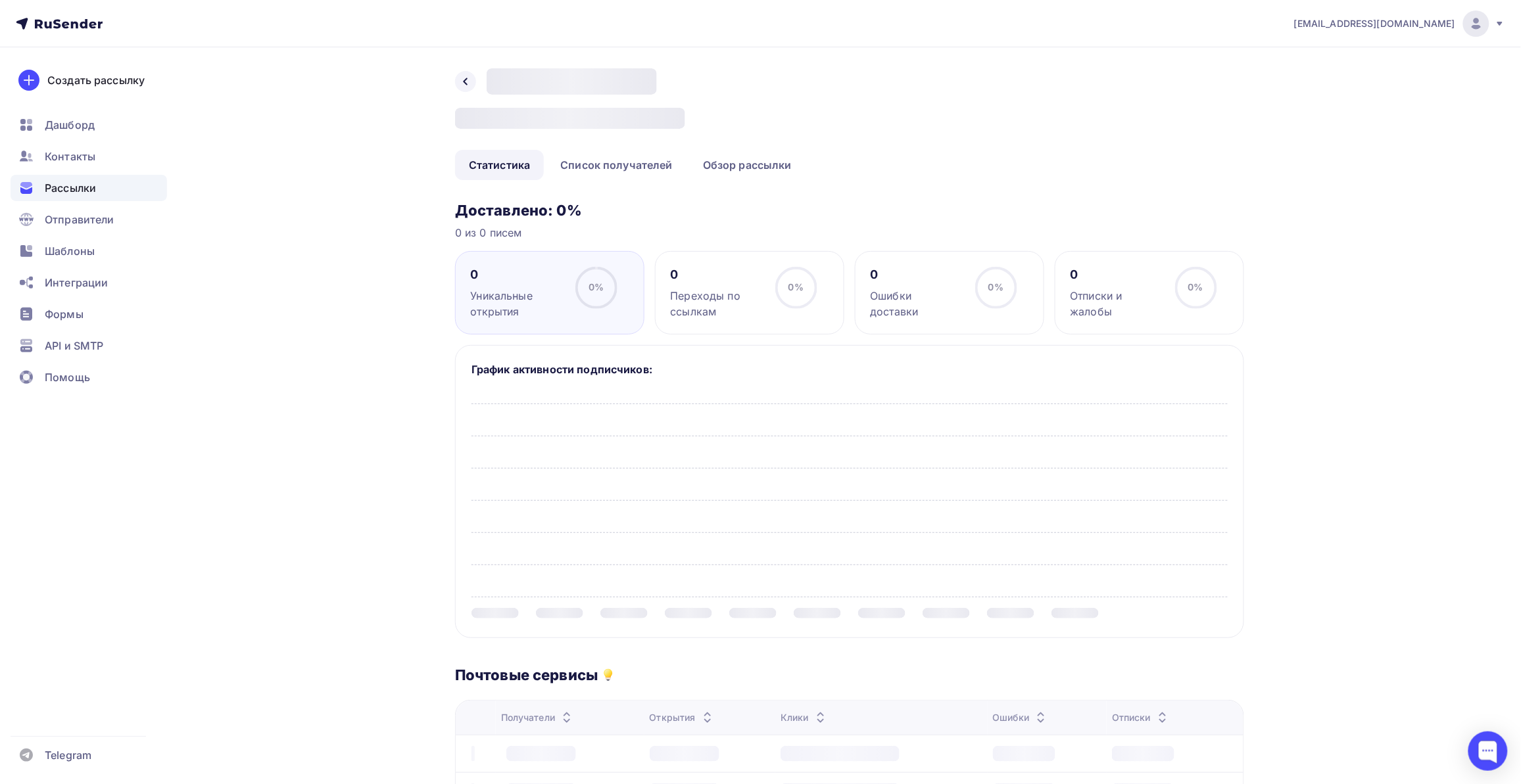
click at [360, 372] on div "Назад A/B тест: Итоговая рассылка # Статистика Список получателей Обзор рассылк…" at bounding box center [760, 584] width 1078 height 1073
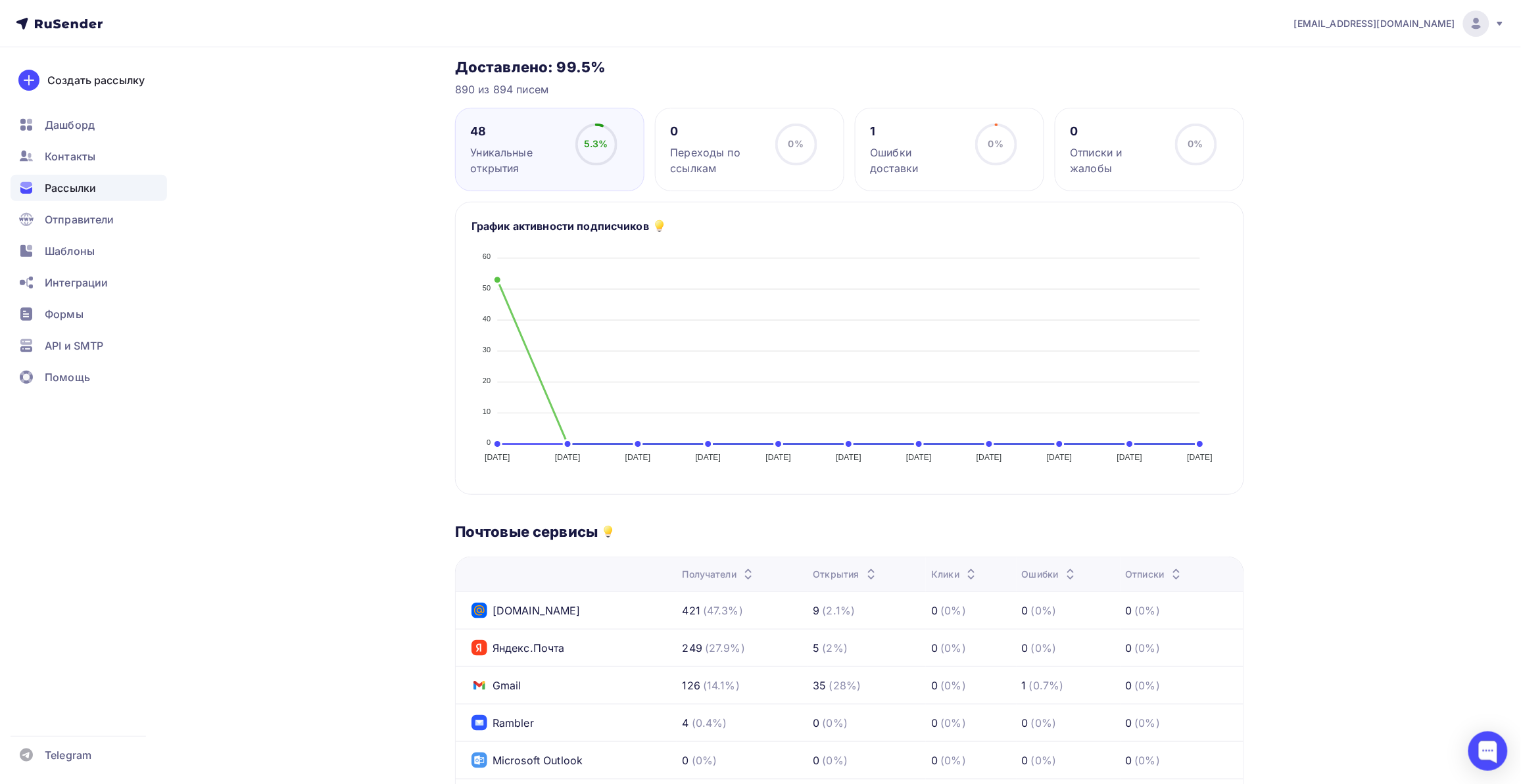
scroll to position [306, 0]
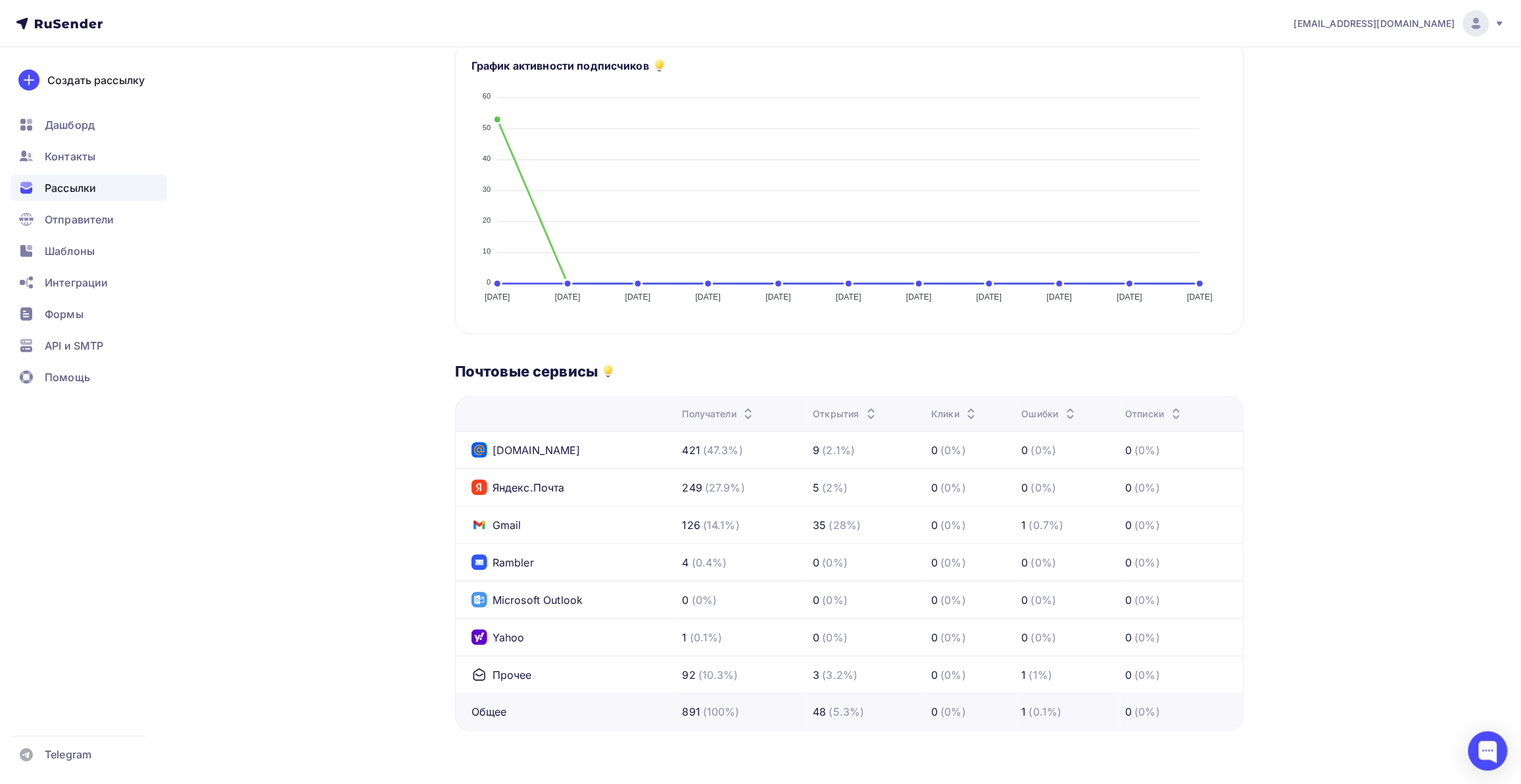
click at [358, 385] on div "Назад Копия ах-500 Копия ах-500 Отправляется #57867 Статистика Список получател…" at bounding box center [760, 263] width 1078 height 1040
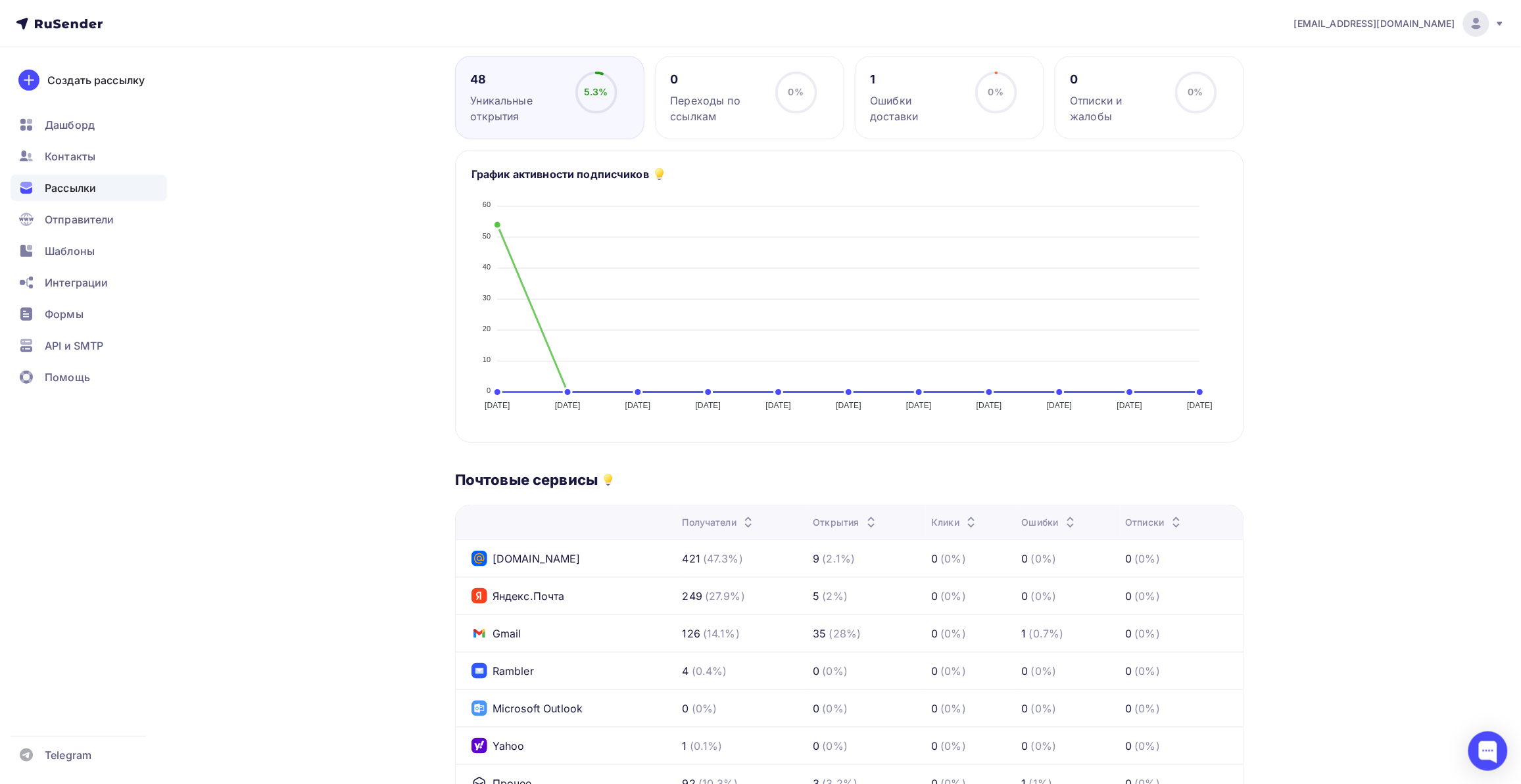
scroll to position [306, 0]
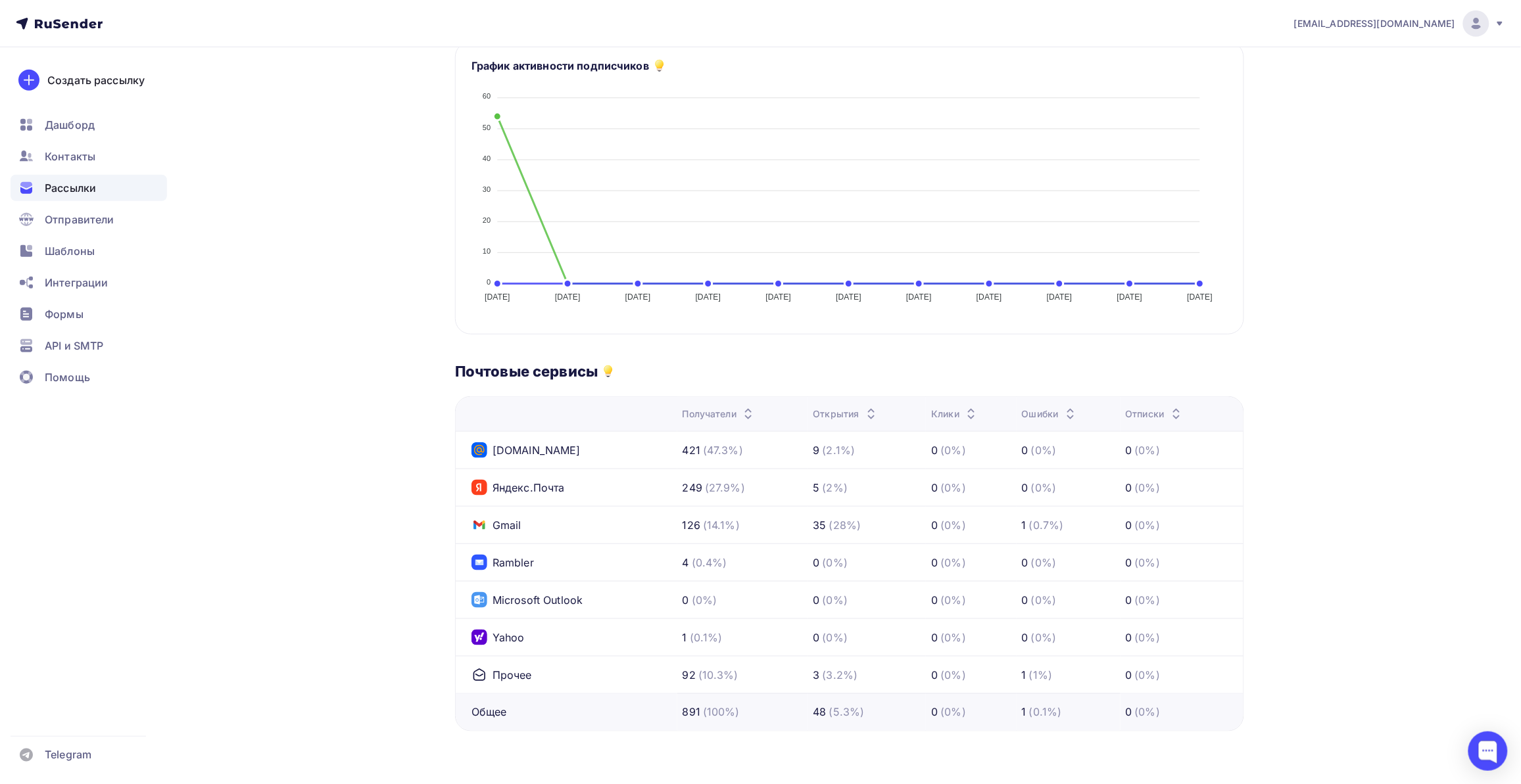
click at [285, 391] on div "Назад Копия ах-500 Копия ах-500 Отправляется #57867 Статистика Список получател…" at bounding box center [760, 263] width 1078 height 1040
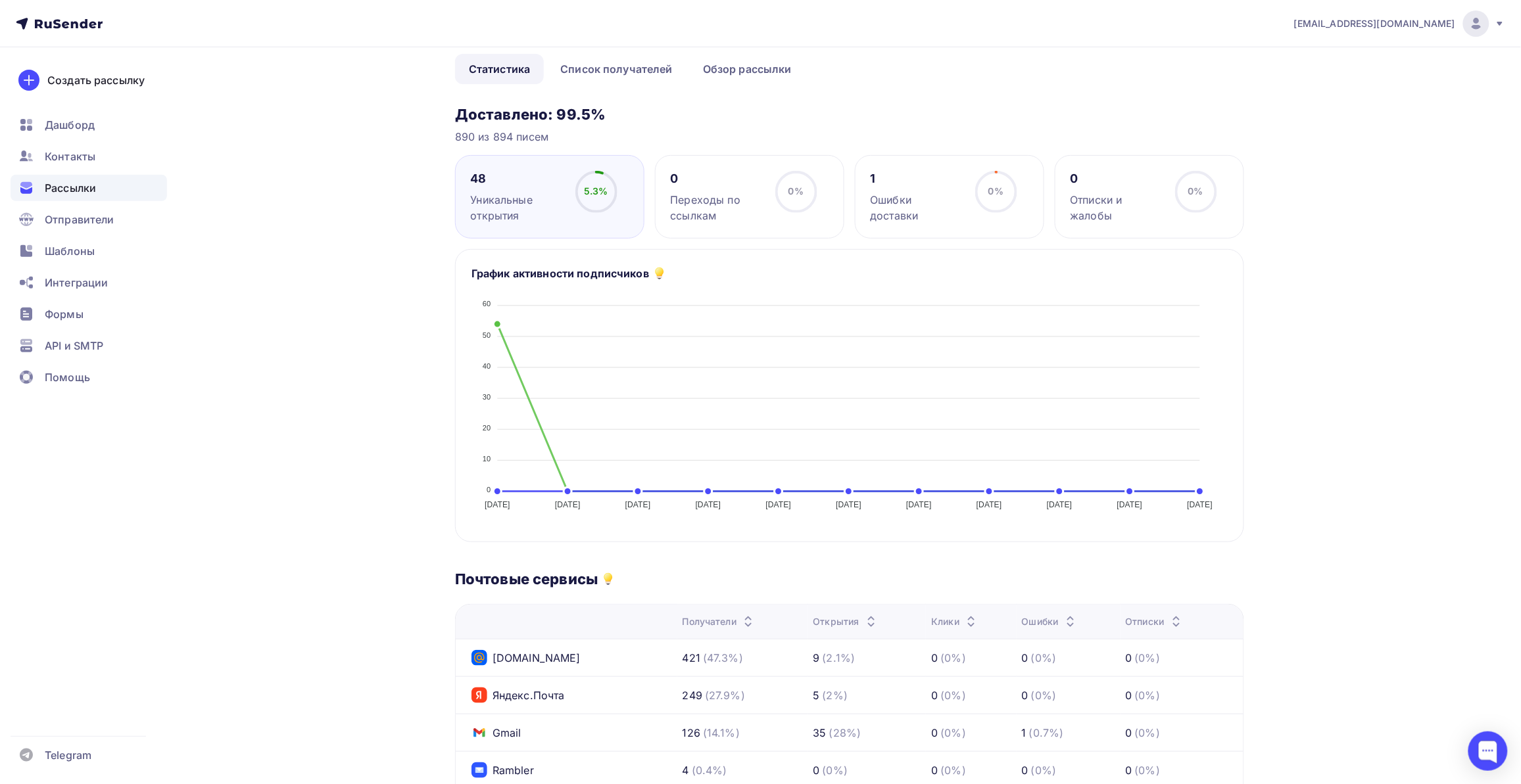
scroll to position [0, 0]
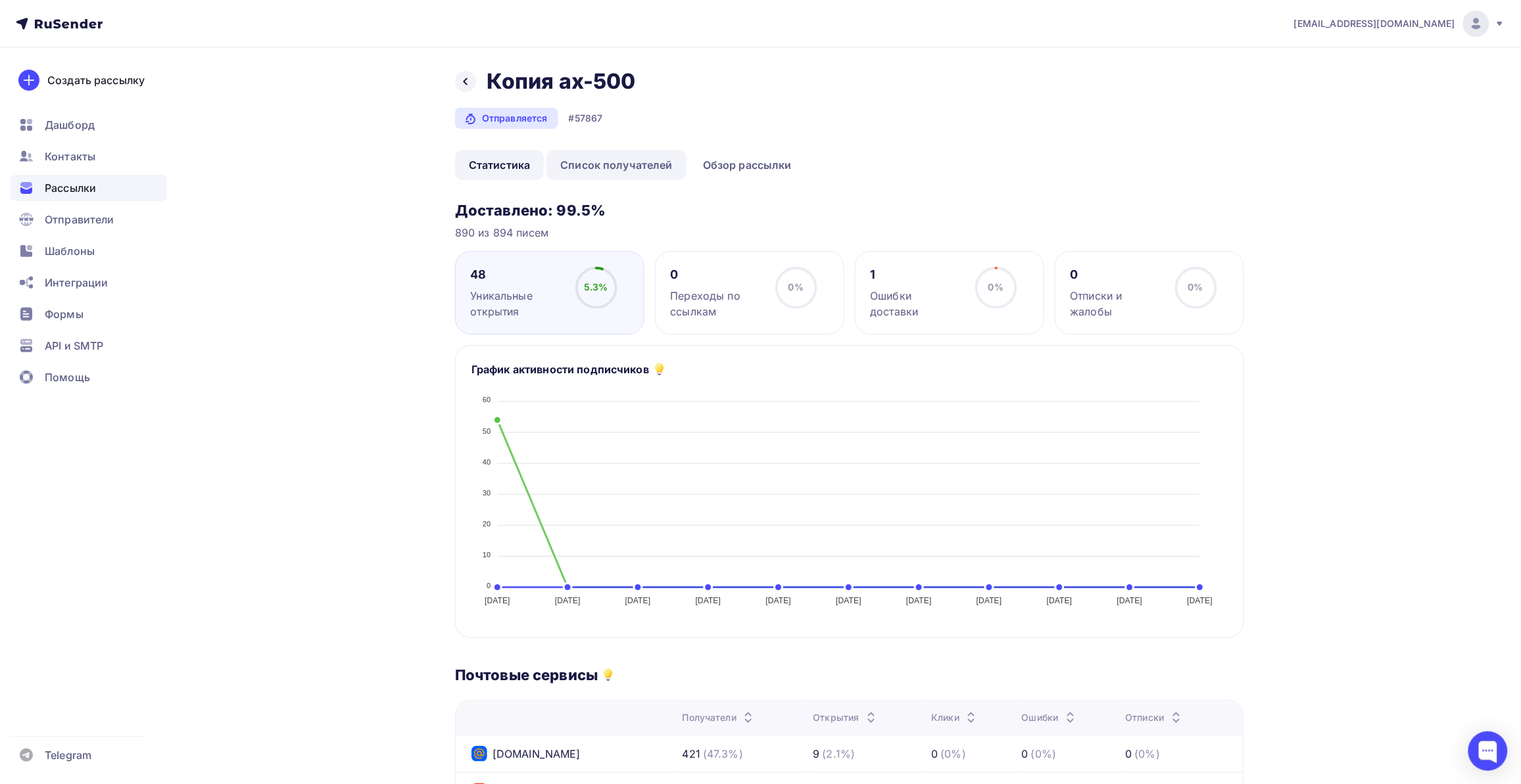
click at [609, 157] on link "Список получателей" at bounding box center [616, 164] width 140 height 30
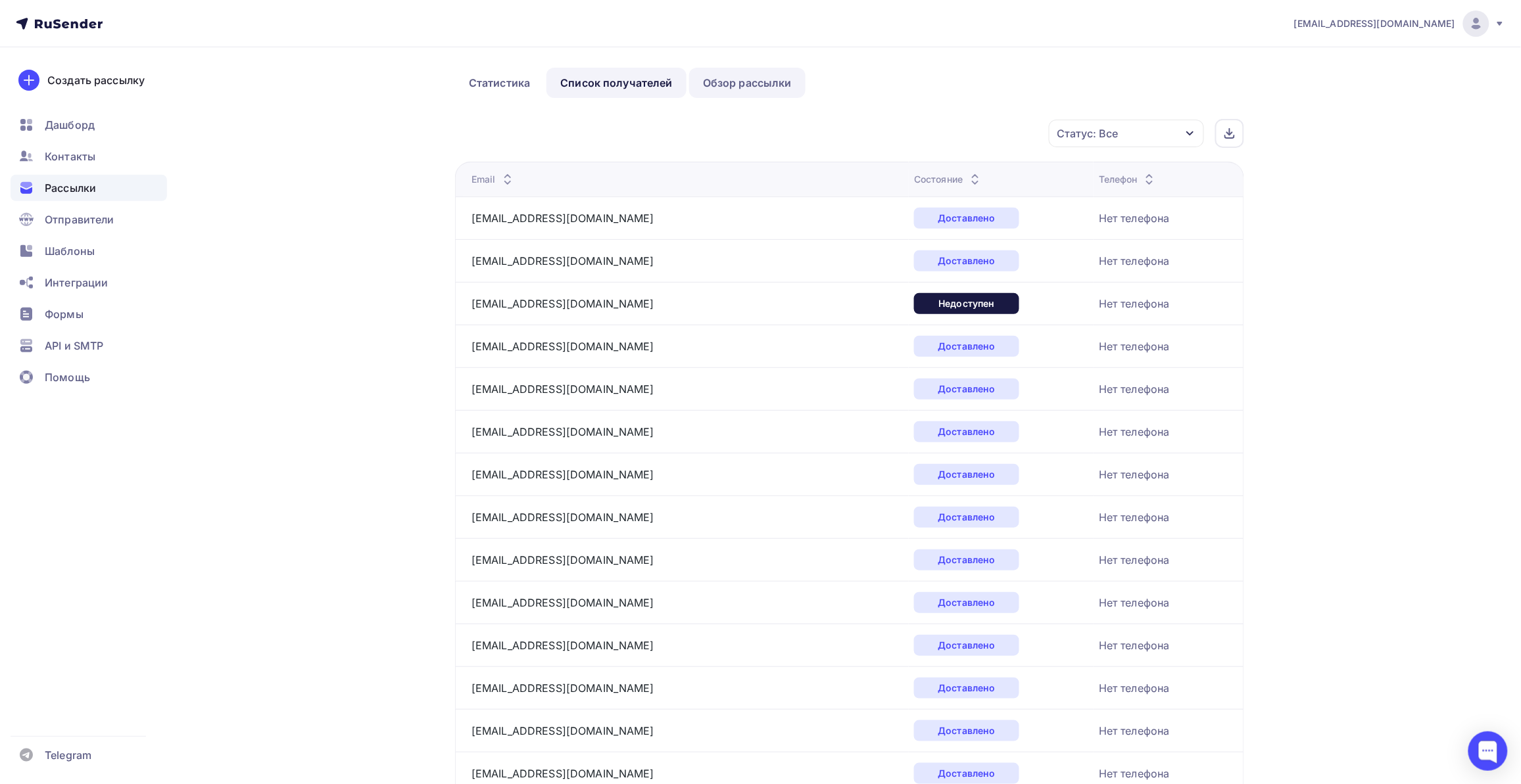
click at [771, 83] on link "Обзор рассылки" at bounding box center [747, 82] width 116 height 30
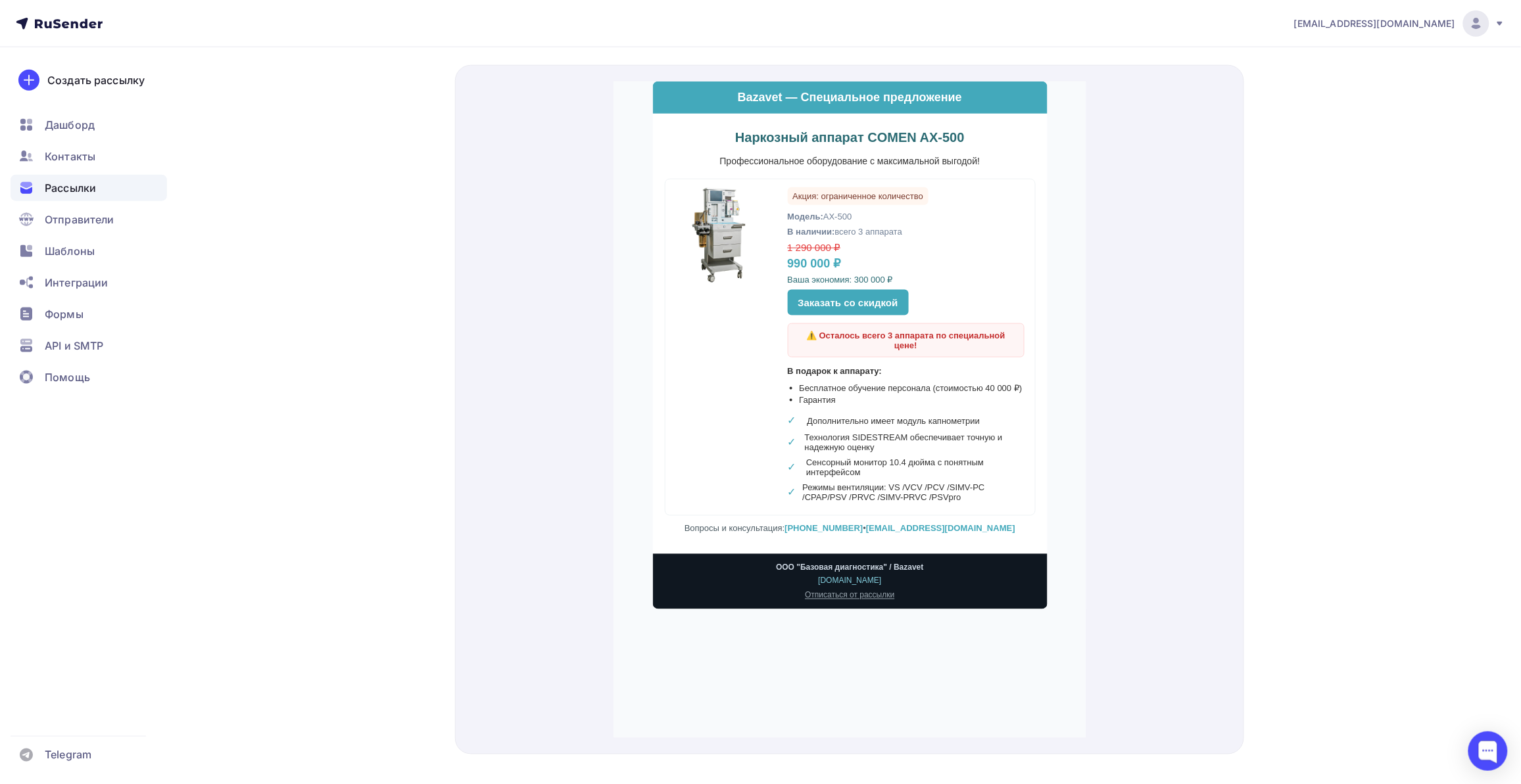
scroll to position [516, 0]
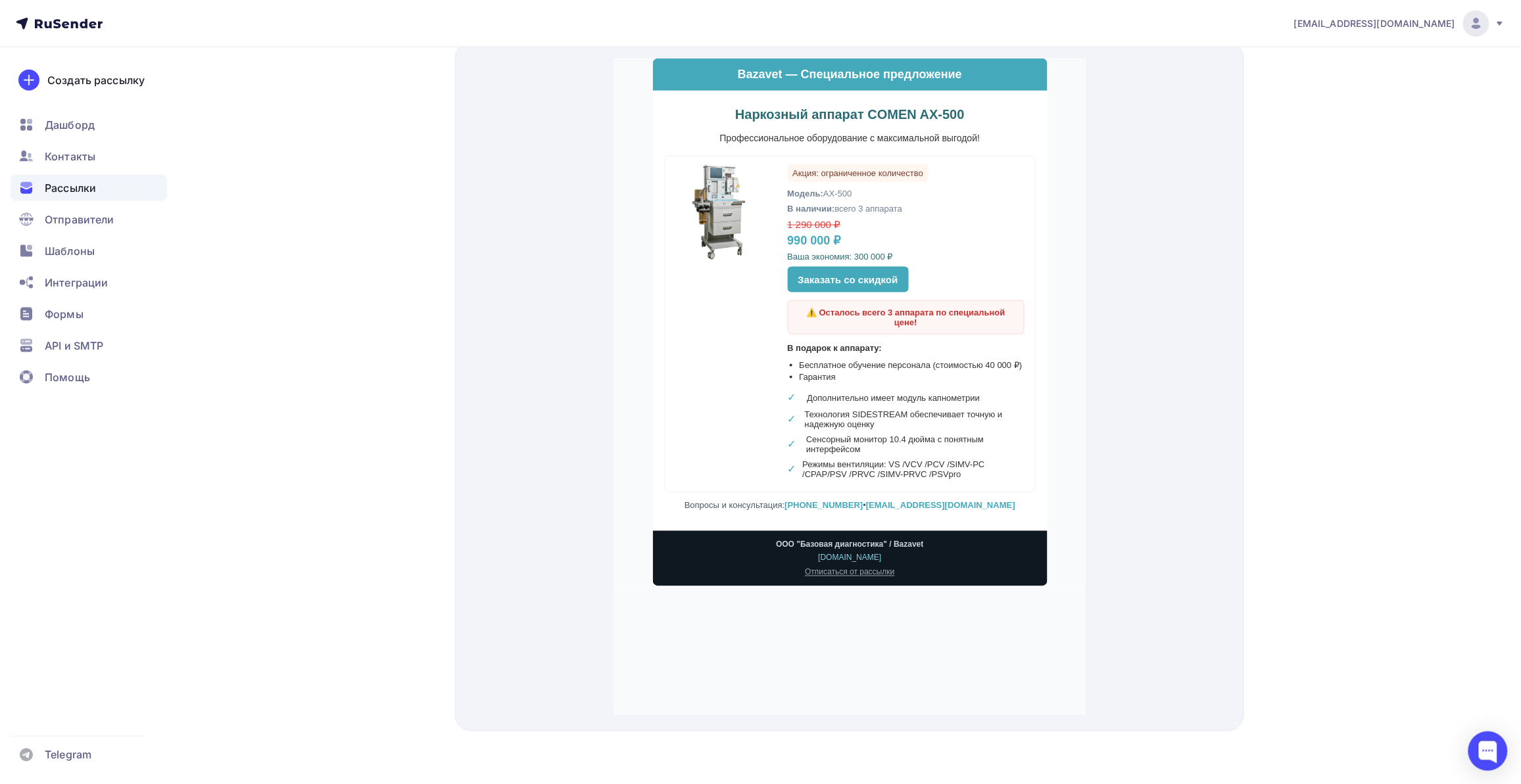
click at [420, 470] on div "Назад Копия ах-500 Копия ах-500 Отправляется #57867 Статистика Список получател…" at bounding box center [760, 158] width 1078 height 1253
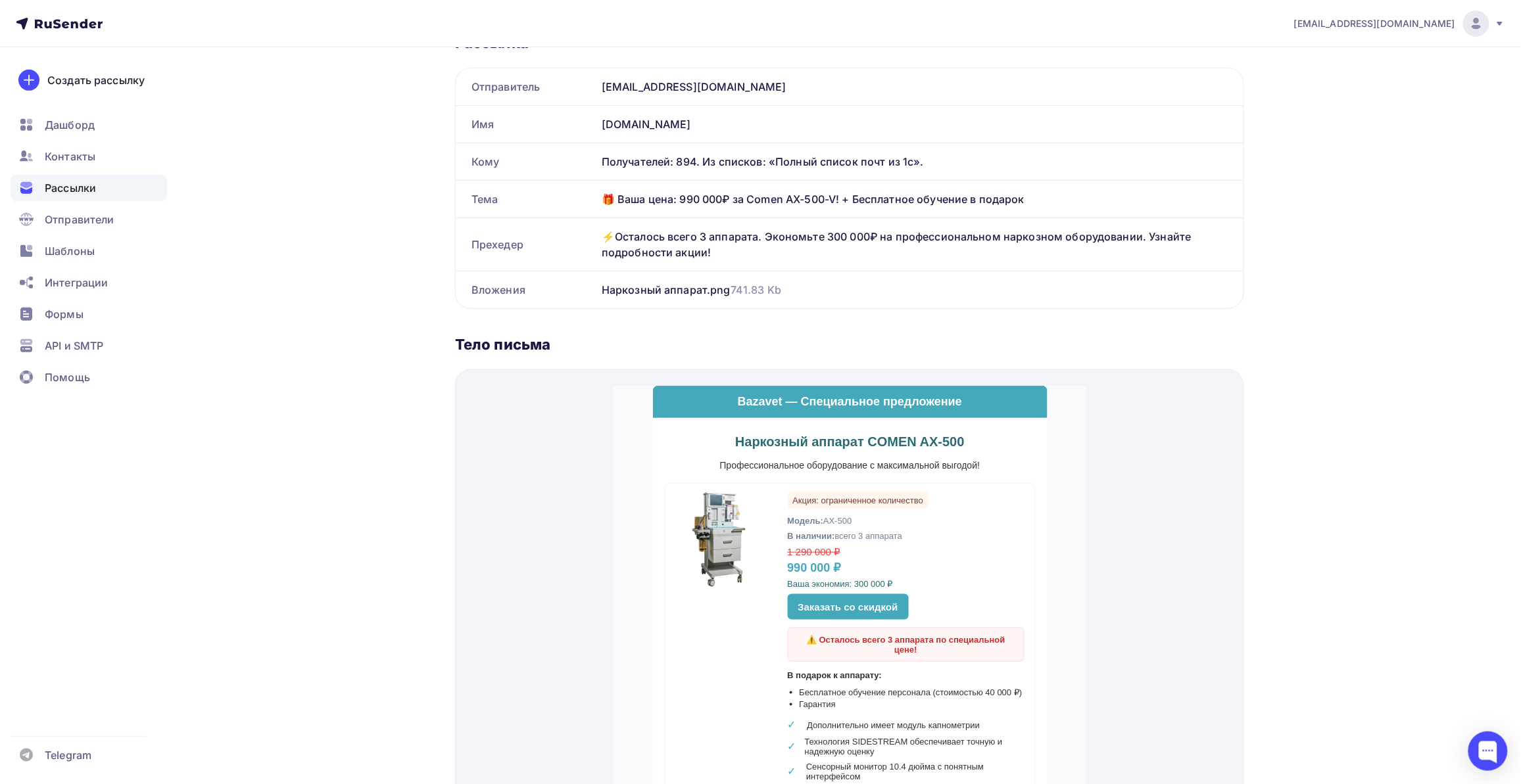
scroll to position [0, 0]
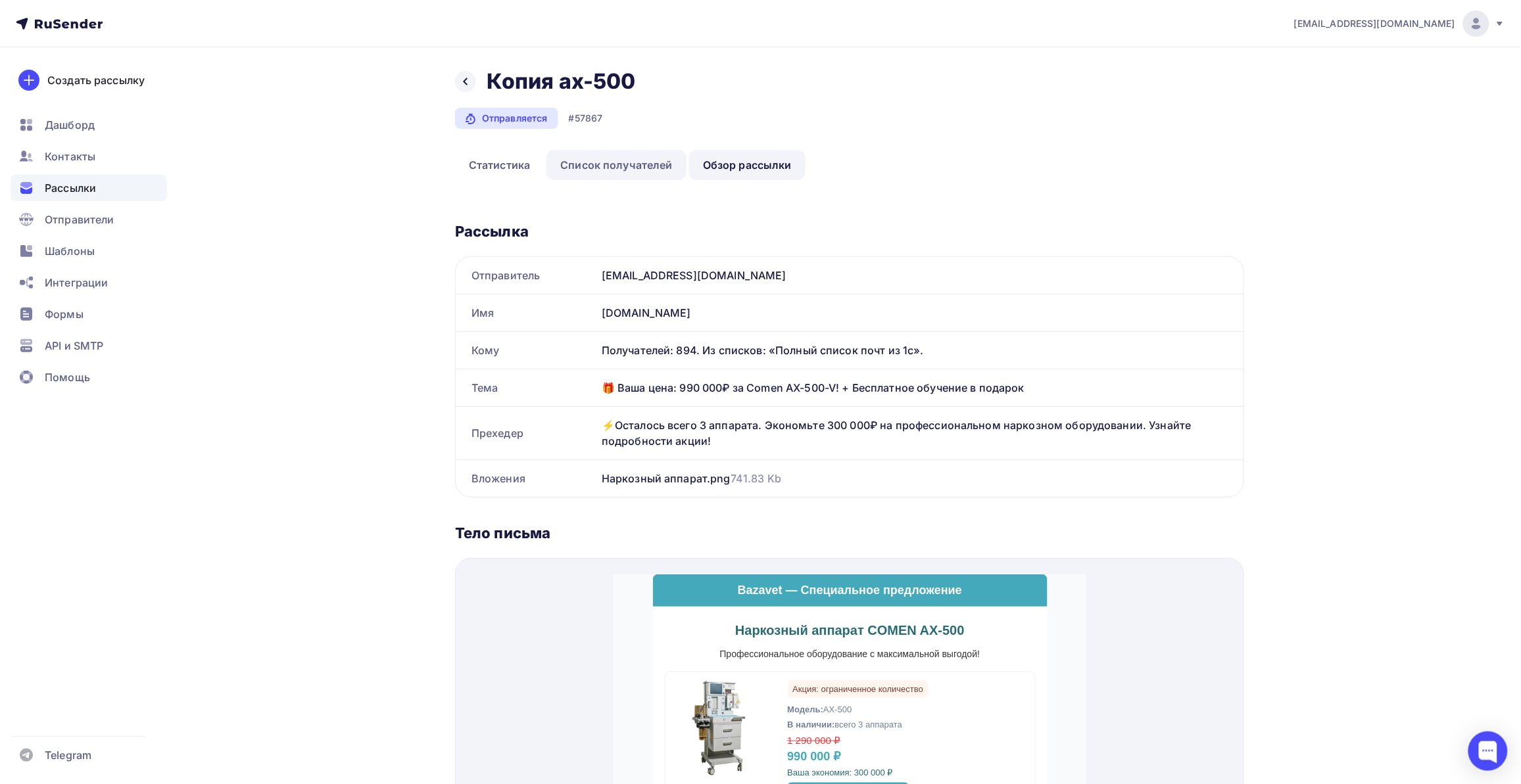
click at [628, 172] on link "Список получателей" at bounding box center [616, 164] width 140 height 30
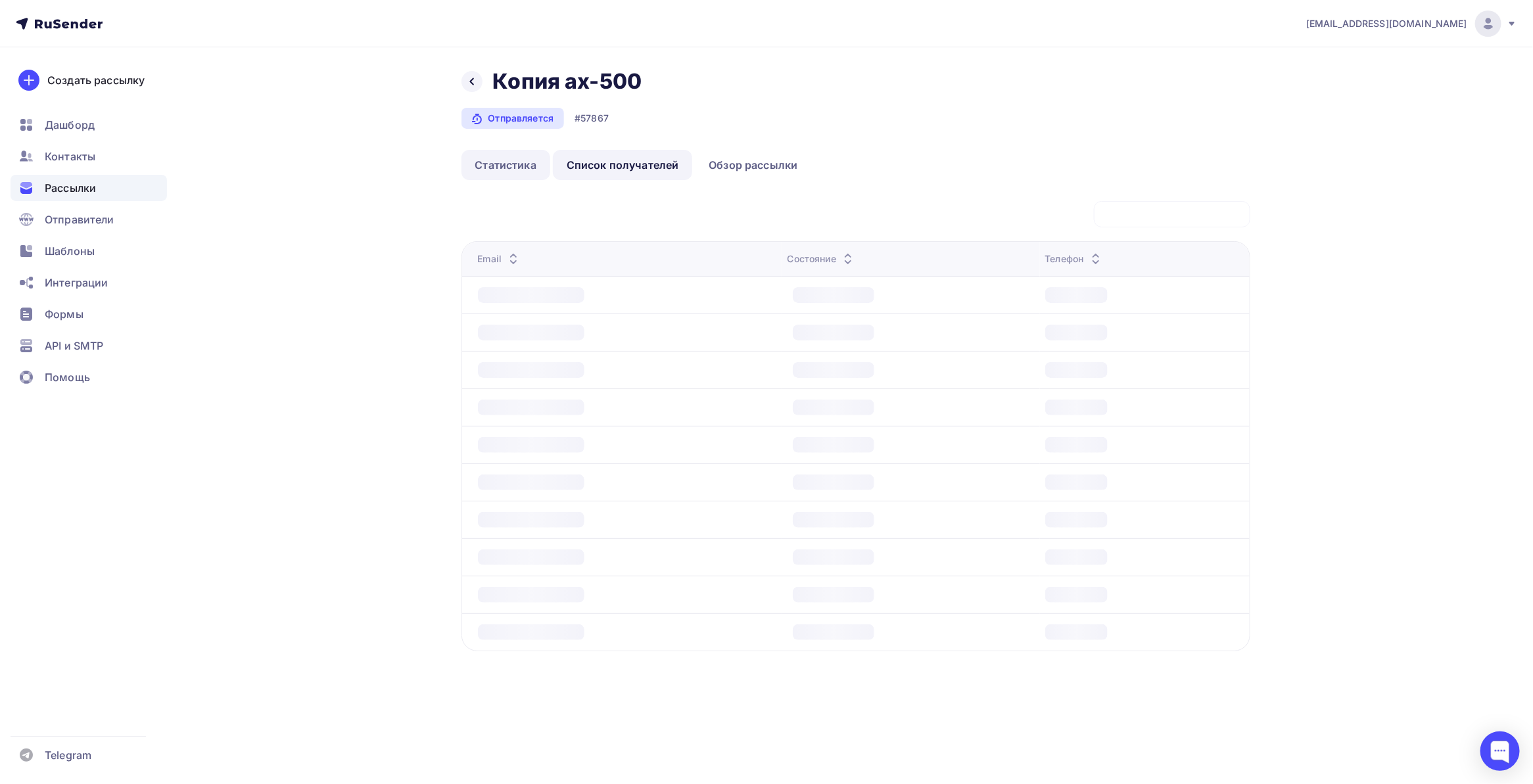
click at [540, 170] on link "Статистика" at bounding box center [506, 164] width 89 height 30
click at [524, 166] on link "Статистика" at bounding box center [506, 164] width 89 height 30
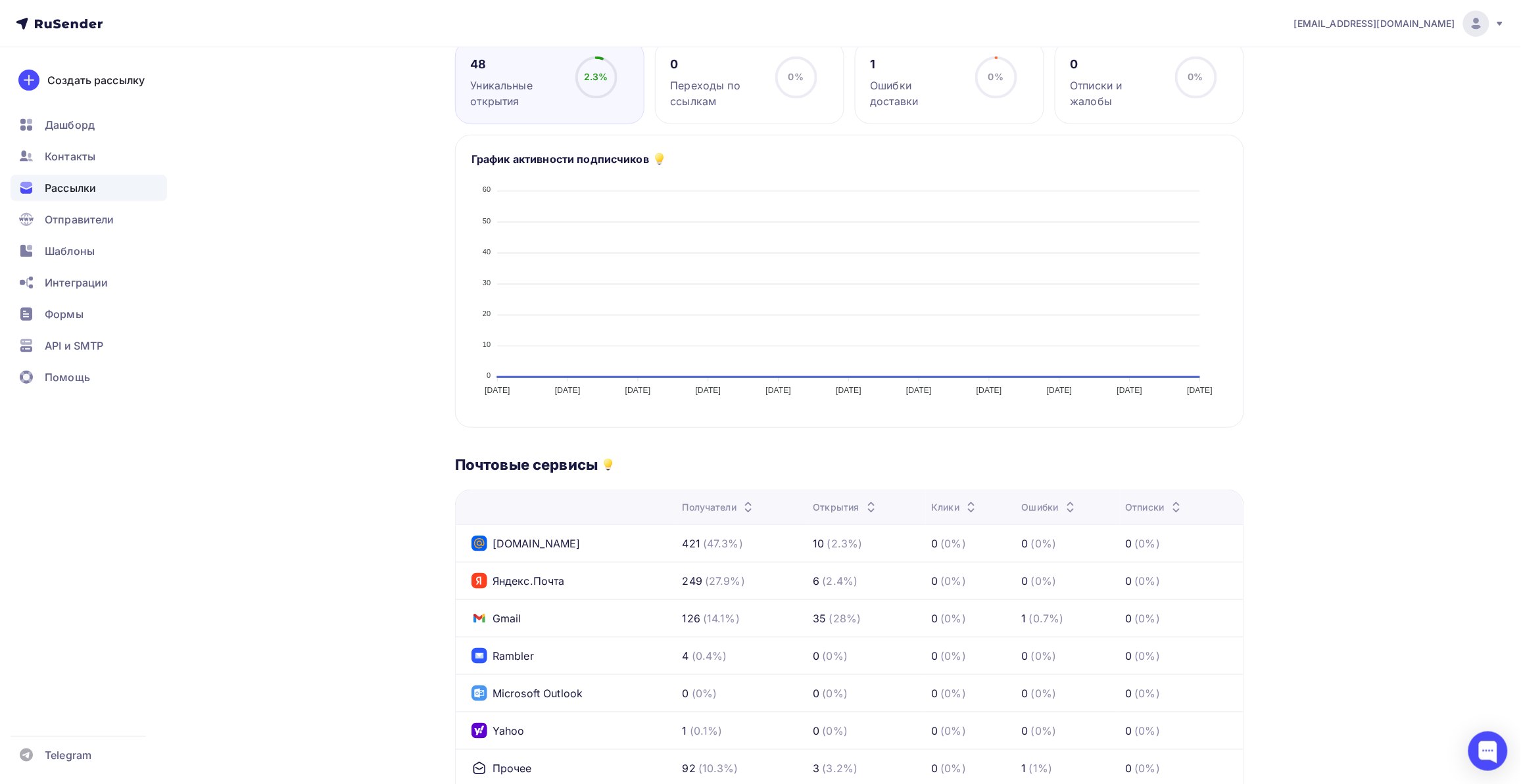
scroll to position [306, 0]
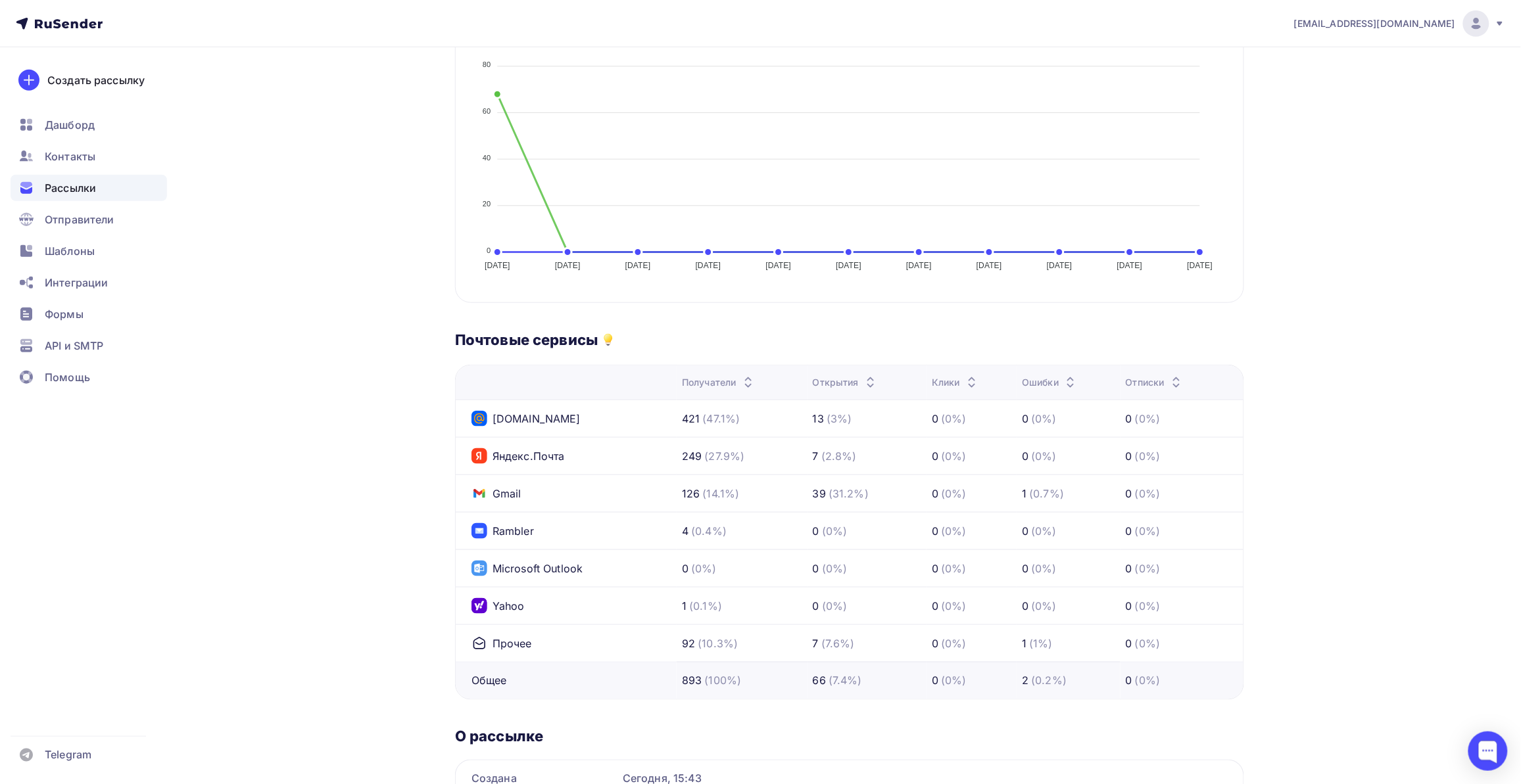
scroll to position [68, 0]
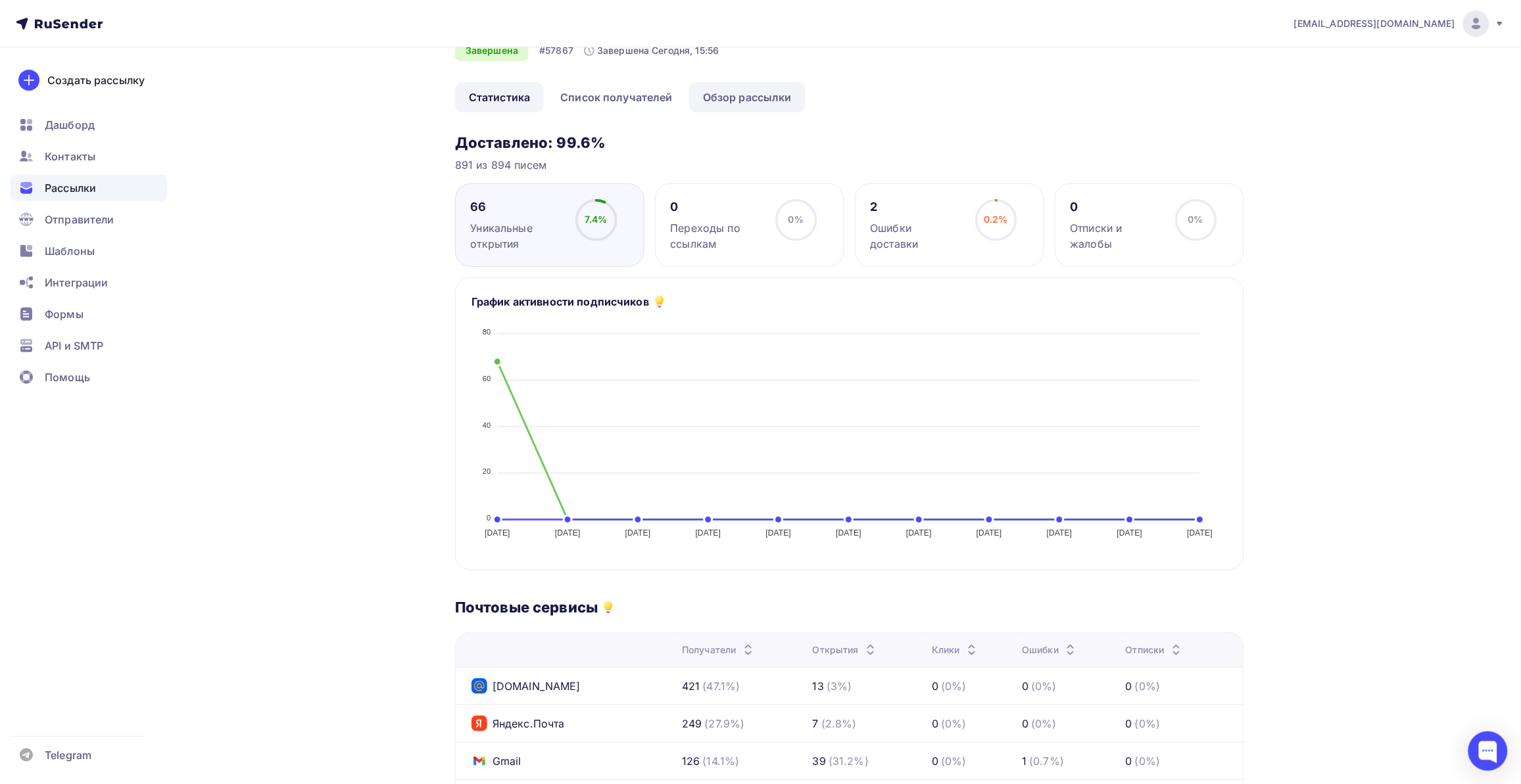
click at [724, 96] on link "Обзор рассылки" at bounding box center [747, 97] width 116 height 30
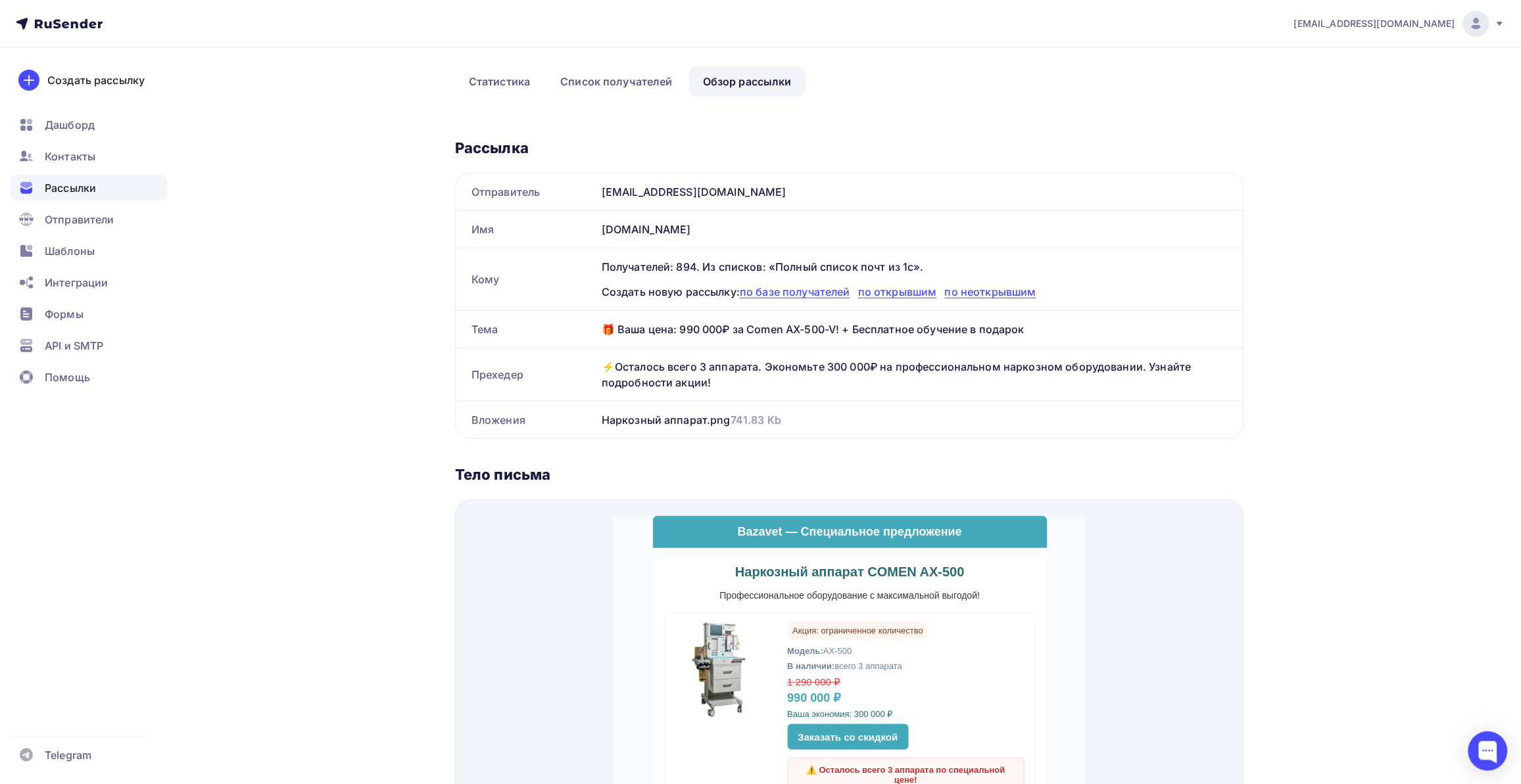
scroll to position [82, 0]
click at [615, 86] on link "Список получателей" at bounding box center [616, 82] width 140 height 30
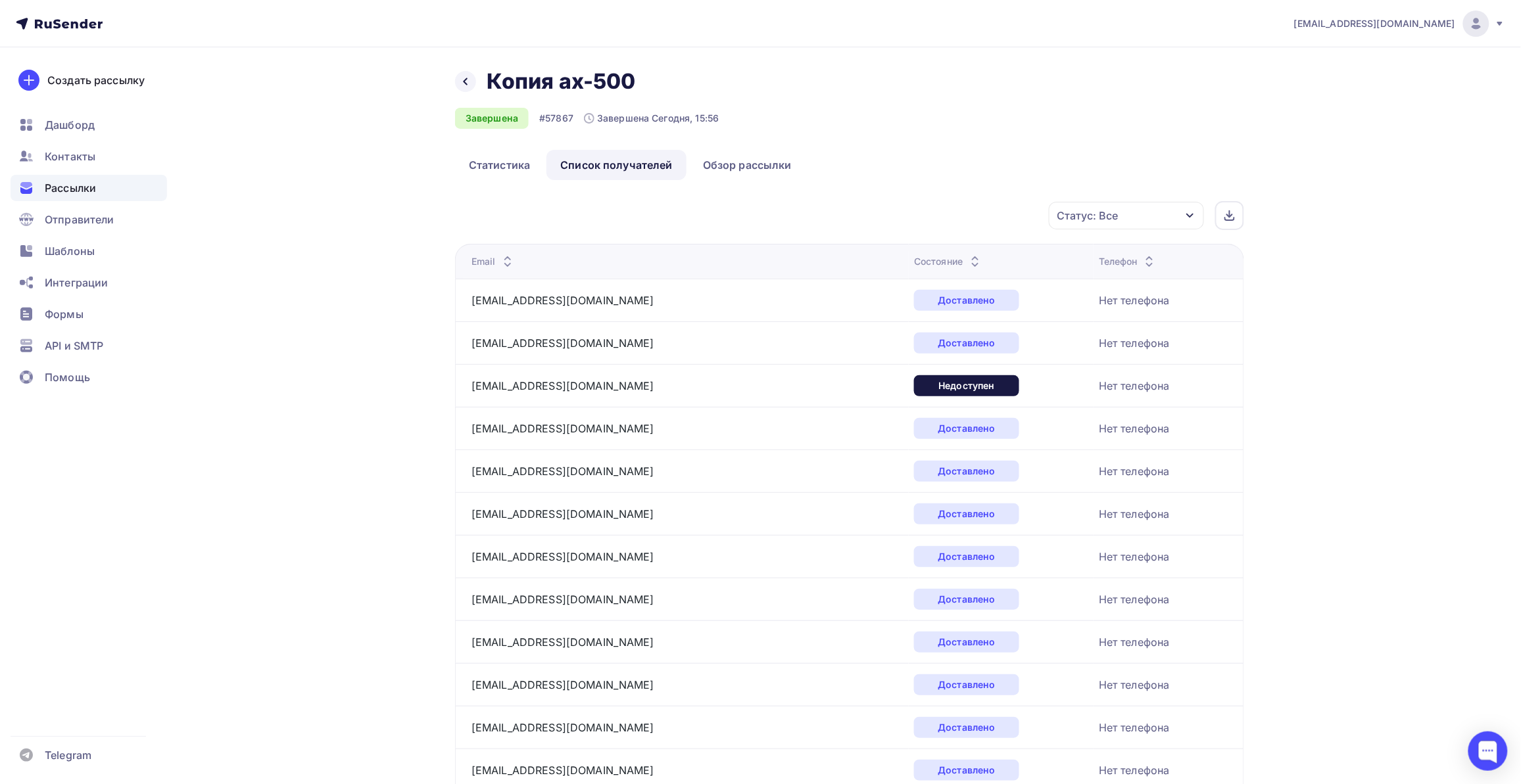
click at [1130, 218] on div "Статус: Все" at bounding box center [1126, 216] width 155 height 27
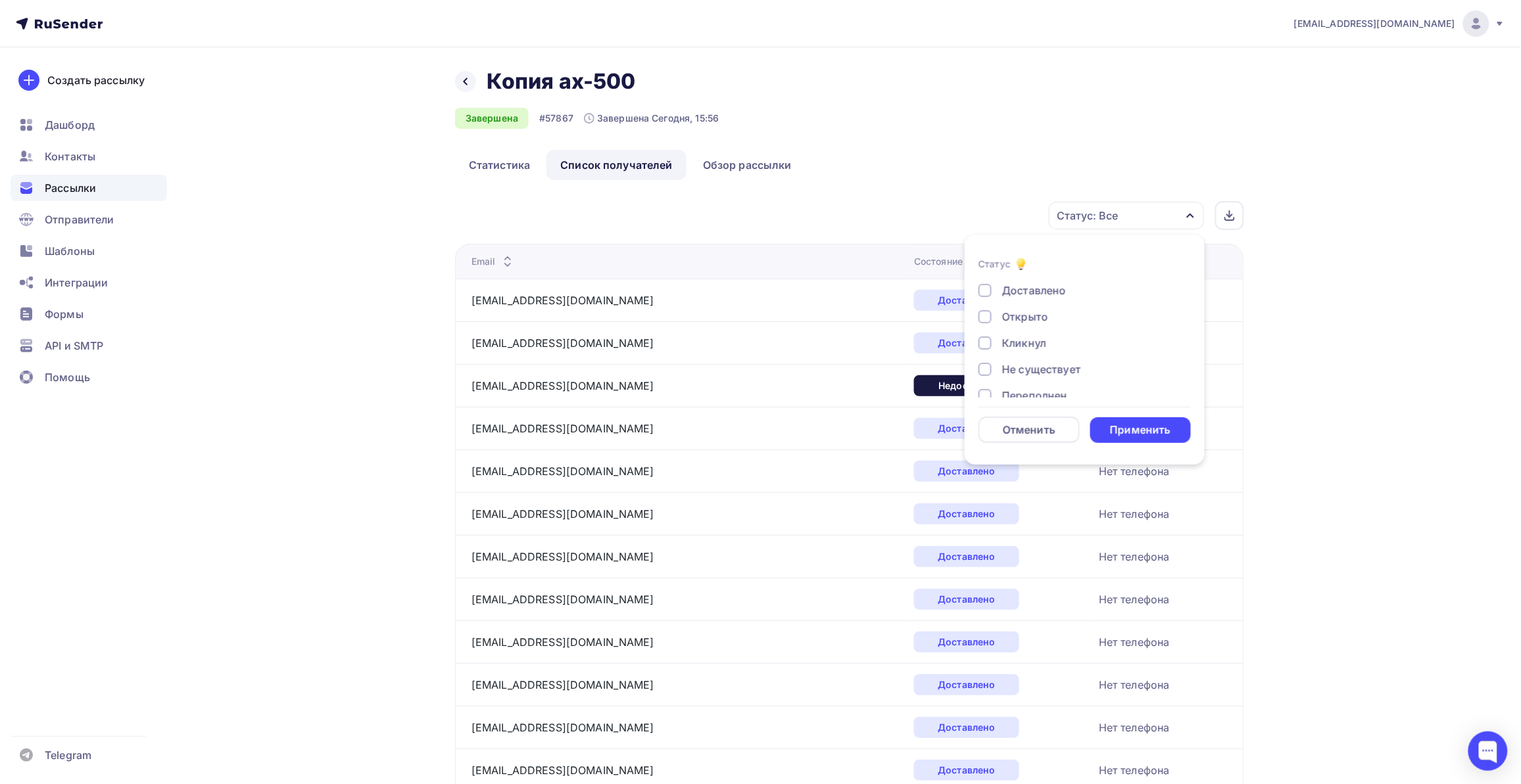
click at [1054, 332] on div "Доставлено Открыто Кликнул Не существует Переполнен Недоступен Отписан [GEOGRAP…" at bounding box center [1084, 396] width 213 height 226
click at [1046, 343] on div "Кликнул" at bounding box center [1024, 344] width 44 height 16
click at [1167, 437] on div "Применить" at bounding box center [1139, 430] width 61 height 15
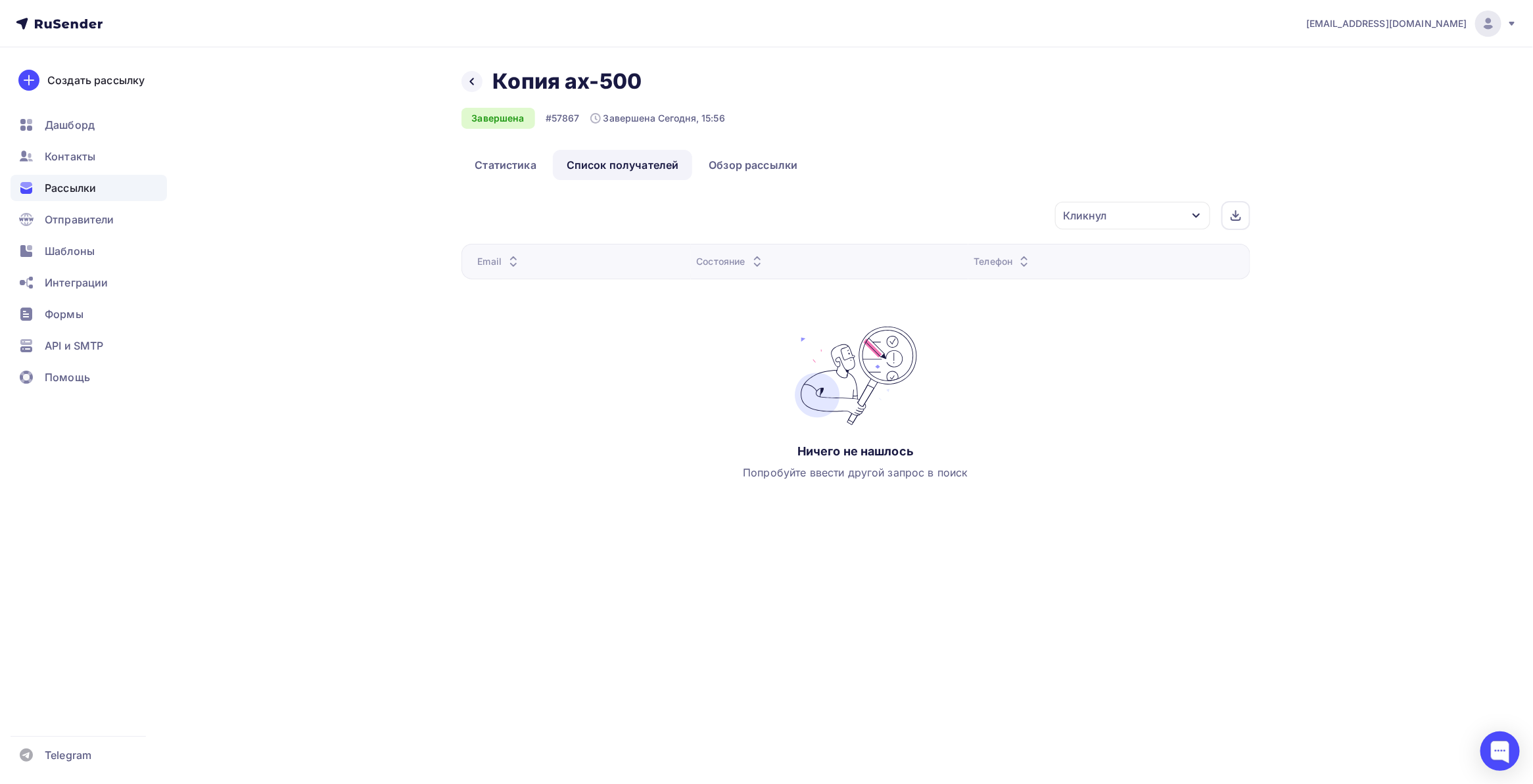
click at [1144, 213] on div "Кликнул" at bounding box center [1133, 216] width 155 height 27
click at [1013, 310] on div "Открыто" at bounding box center [1024, 317] width 46 height 16
click at [976, 343] on li "Статус Доставлено Открыто Кликнул Не существует Переполнен Недоступен Отписан […" at bounding box center [1084, 349] width 240 height 214
click at [976, 346] on li "Статус Доставлено Открыто Кликнул Не существует Переполнен Недоступен Отписан […" at bounding box center [1084, 349] width 240 height 214
click at [987, 343] on div at bounding box center [985, 343] width 13 height 13
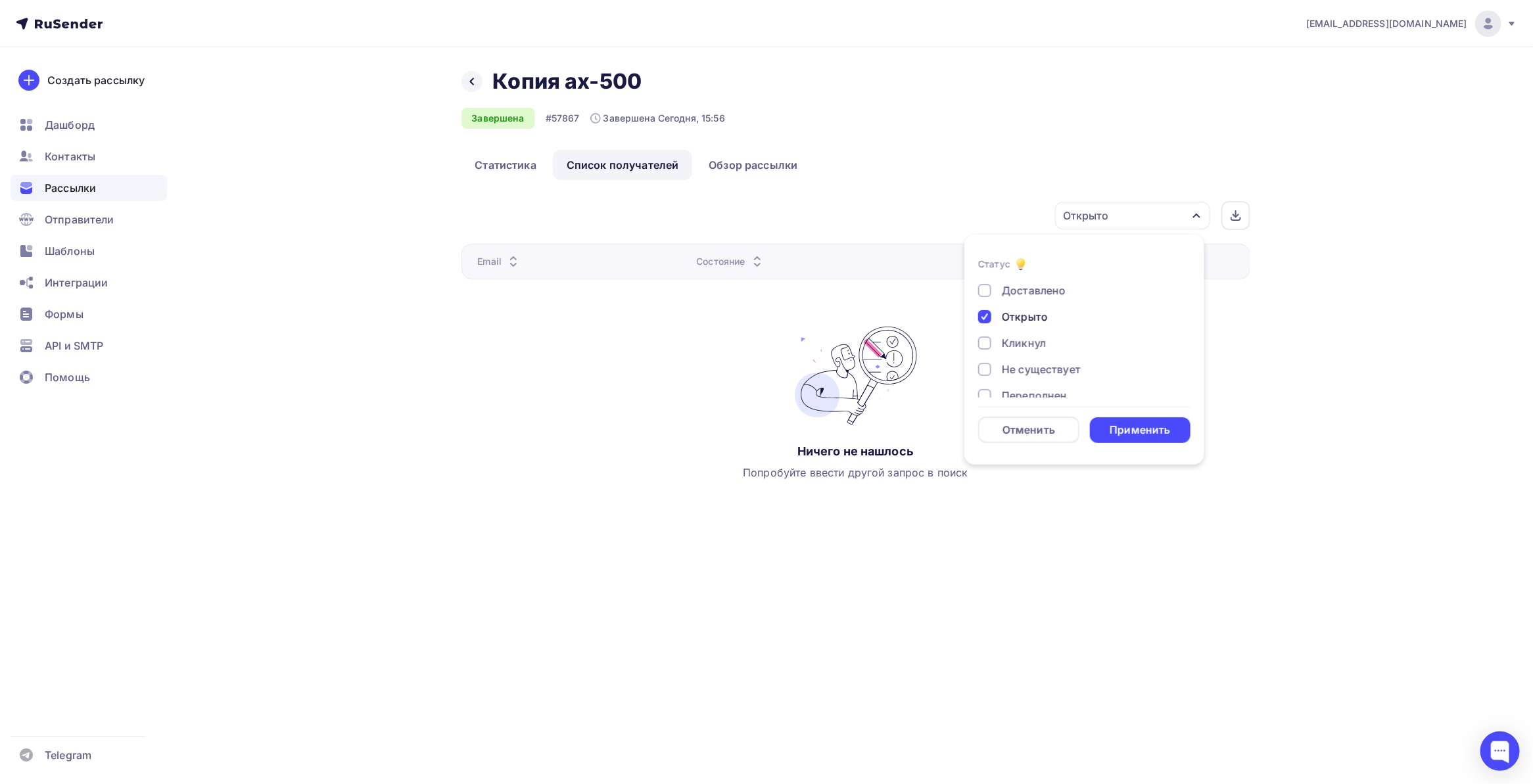
click at [1115, 411] on form "Статус Доставлено Открыто Кликнул Не существует Переполнен Недоступен Отписан […" at bounding box center [1084, 349] width 213 height 187
click at [1117, 413] on form "Статус Доставлено Открыто Кликнул Не существует Переполнен Недоступен Отписан […" at bounding box center [1084, 349] width 213 height 187
click at [1117, 419] on div "Применить" at bounding box center [1140, 430] width 101 height 26
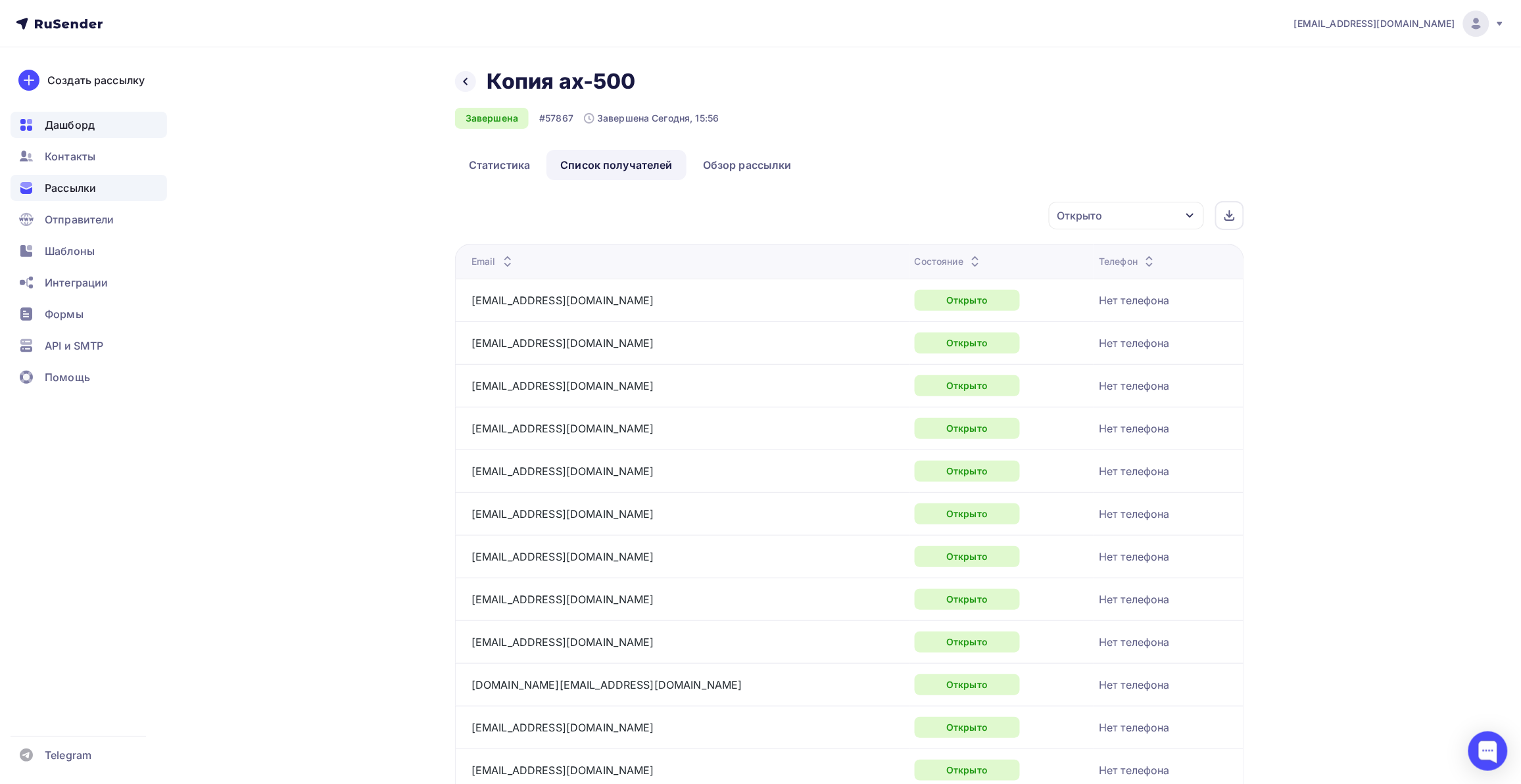
click at [65, 123] on span "Дашборд" at bounding box center [70, 125] width 50 height 16
